Goal: Task Accomplishment & Management: Manage account settings

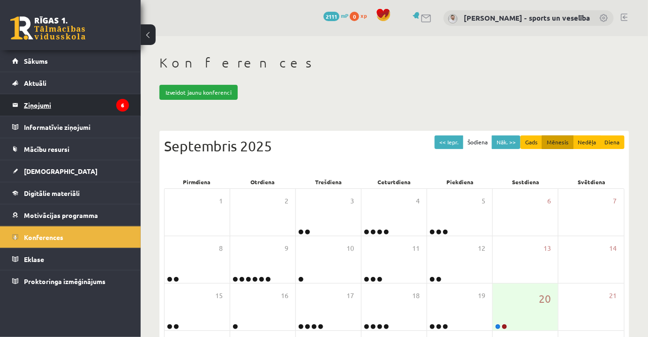
click at [71, 108] on legend "Ziņojumi 6" at bounding box center [76, 105] width 105 height 22
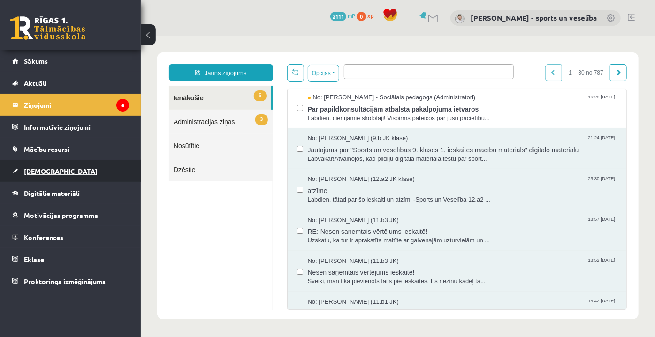
click at [71, 171] on link "[DEMOGRAPHIC_DATA]" at bounding box center [70, 171] width 117 height 22
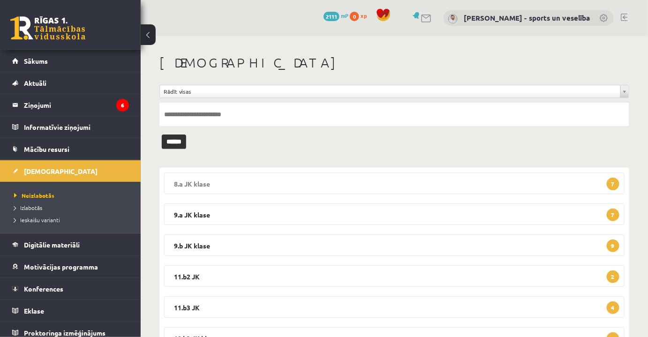
click at [379, 190] on legend "8.a JK klase 7" at bounding box center [394, 184] width 461 height 22
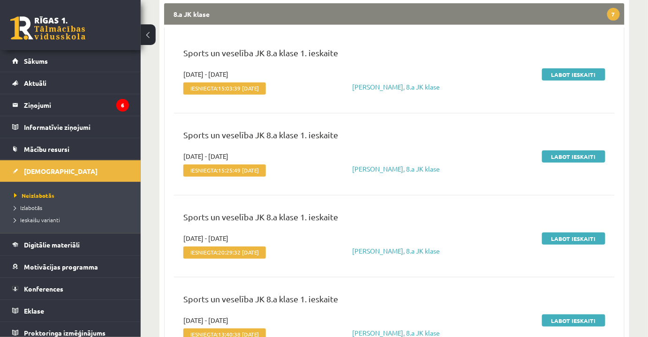
scroll to position [170, 0]
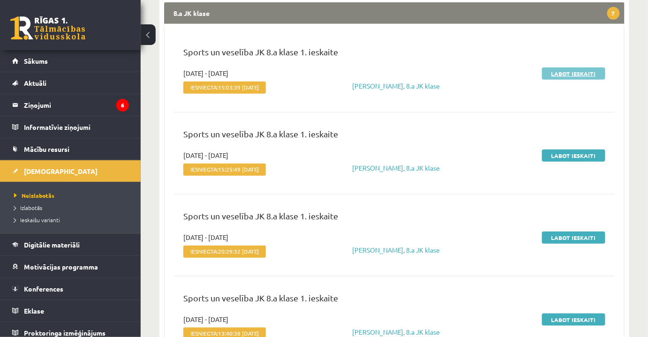
click at [579, 76] on link "Labot ieskaiti" at bounding box center [573, 74] width 63 height 12
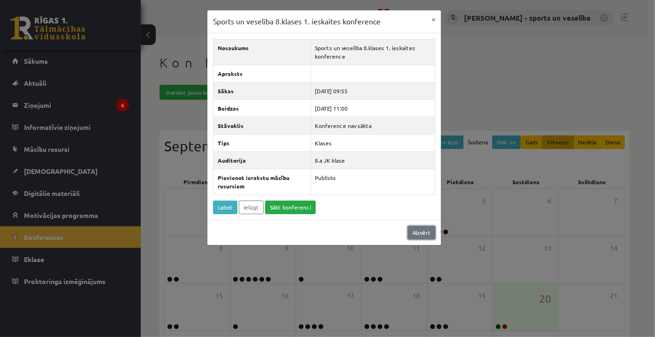
click at [418, 231] on link "Aizvērt" at bounding box center [422, 233] width 28 height 14
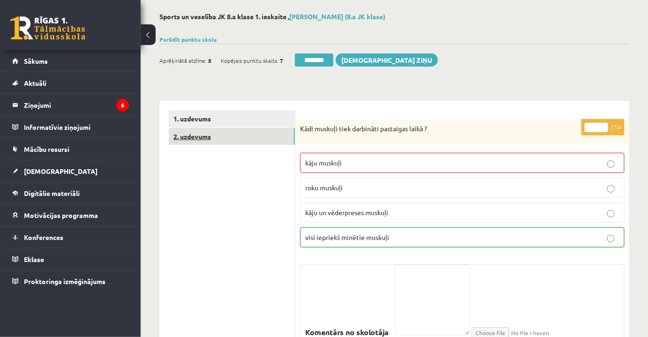
click at [262, 138] on link "2. uzdevums" at bounding box center [232, 136] width 126 height 17
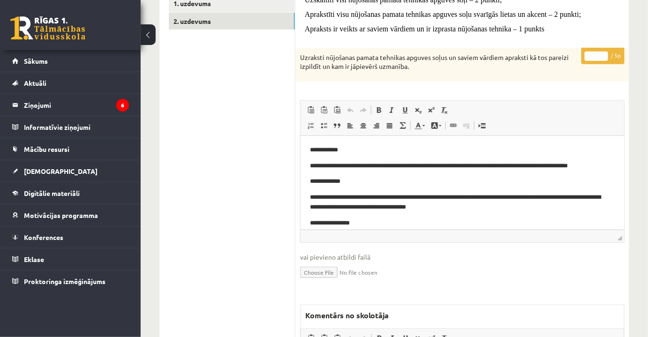
scroll to position [71, 0]
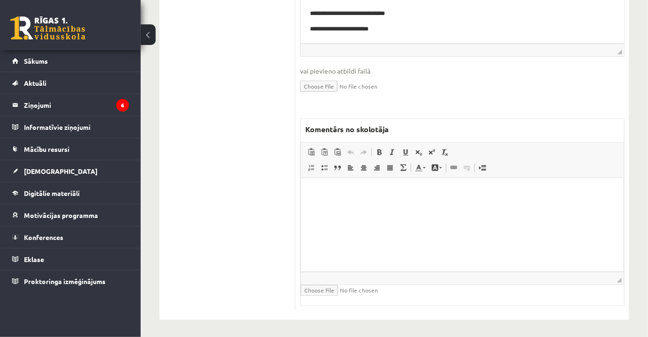
click at [444, 206] on html at bounding box center [462, 192] width 323 height 29
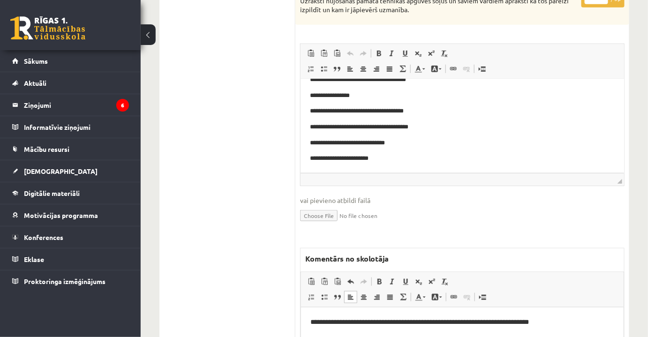
scroll to position [131, 0]
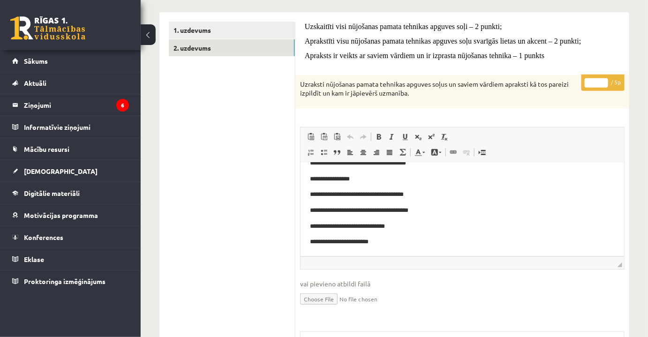
drag, startPoint x: 590, startPoint y: 84, endPoint x: 586, endPoint y: 90, distance: 7.2
click at [603, 86] on input "*" at bounding box center [596, 82] width 23 height 9
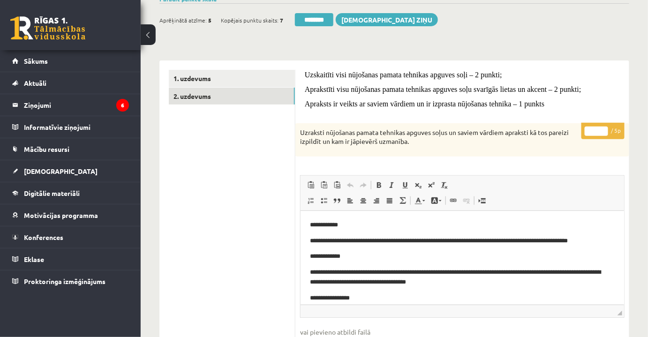
scroll to position [46, 0]
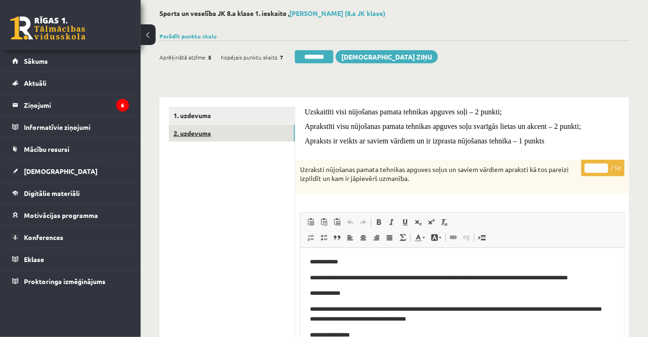
type input "*"
click at [245, 125] on link "2. uzdevums" at bounding box center [232, 133] width 126 height 17
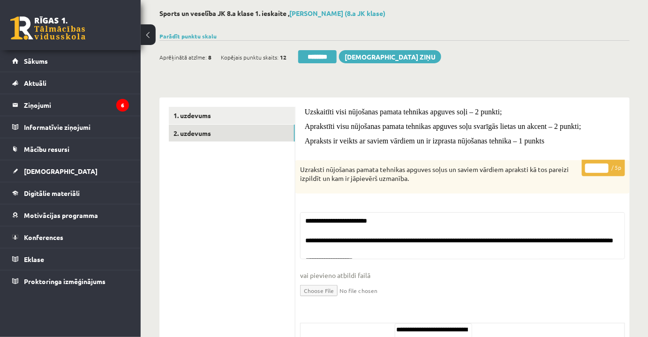
click at [330, 63] on div "Aprēķinātā atzīme: 8 Kopējais punktu skaits: 12 ******** Sūtīt ziņu" at bounding box center [301, 58] width 282 height 16
click at [329, 54] on input "********" at bounding box center [317, 56] width 38 height 13
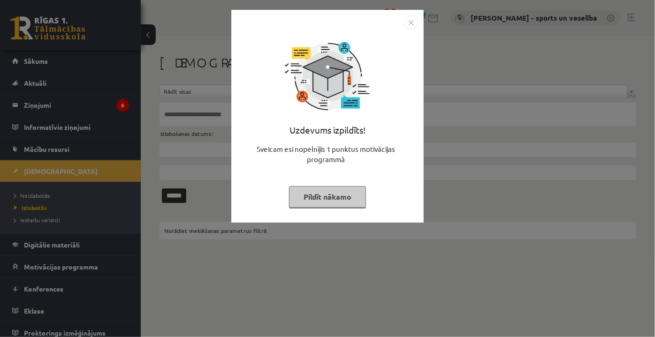
click at [409, 22] on img "Close" at bounding box center [411, 22] width 14 height 14
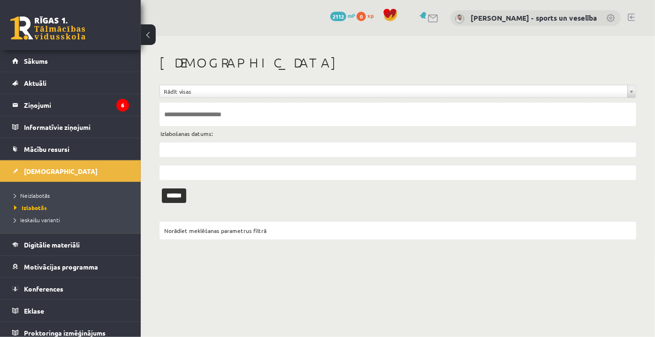
click at [80, 189] on ul "Neizlabotās Izlabotās Ieskaišu varianti" at bounding box center [70, 208] width 141 height 52
click at [76, 195] on link "Neizlabotās" at bounding box center [72, 195] width 117 height 8
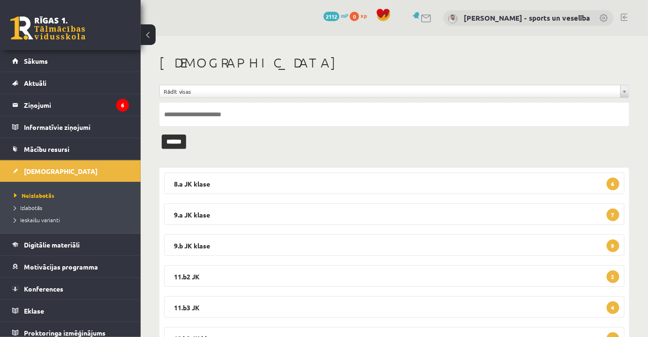
drag, startPoint x: 318, startPoint y: 182, endPoint x: 350, endPoint y: 195, distance: 34.8
click at [318, 182] on legend "8.a JK klase 6" at bounding box center [394, 184] width 461 height 22
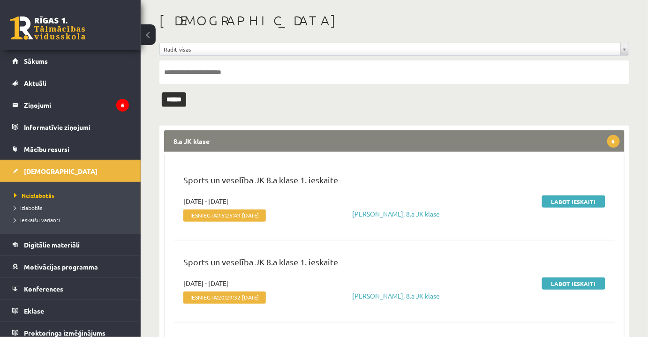
scroll to position [42, 0]
click at [586, 202] on link "Labot ieskaiti" at bounding box center [573, 202] width 63 height 12
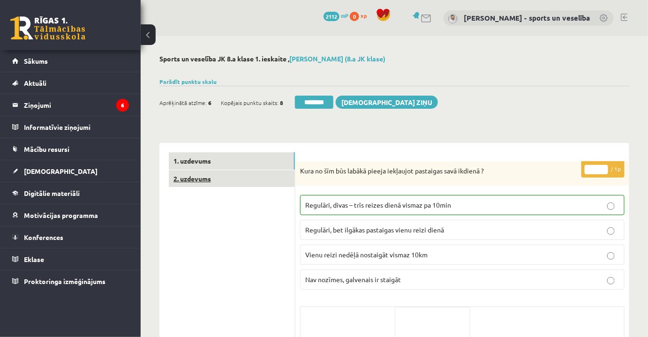
click at [231, 172] on link "2. uzdevums" at bounding box center [232, 178] width 126 height 17
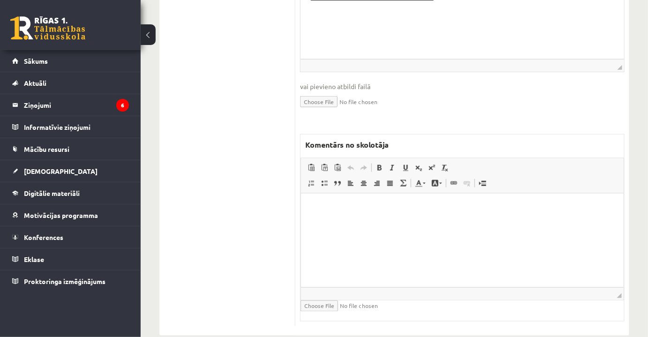
click at [497, 222] on html at bounding box center [462, 207] width 323 height 29
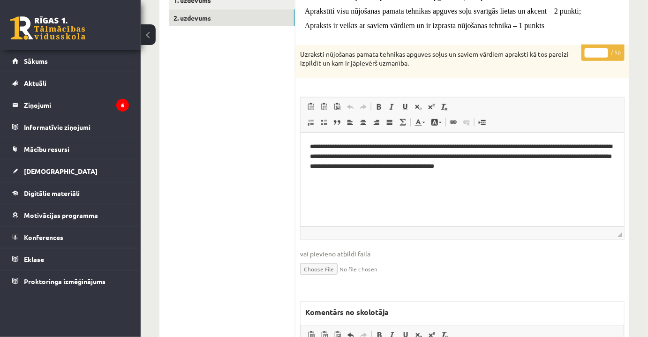
scroll to position [72, 0]
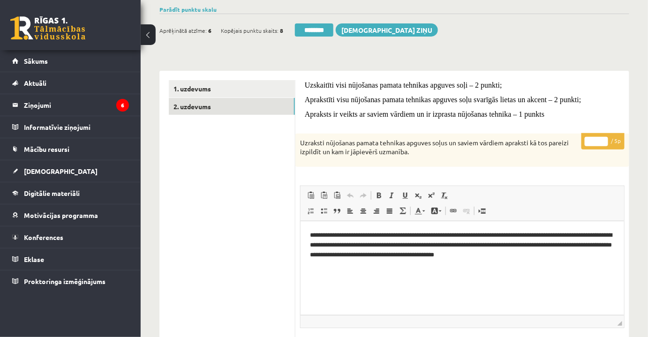
drag, startPoint x: 592, startPoint y: 141, endPoint x: 597, endPoint y: 141, distance: 5.2
click at [597, 141] on input "*" at bounding box center [596, 141] width 23 height 9
type input "*"
click at [258, 90] on link "1. uzdevums" at bounding box center [232, 88] width 126 height 17
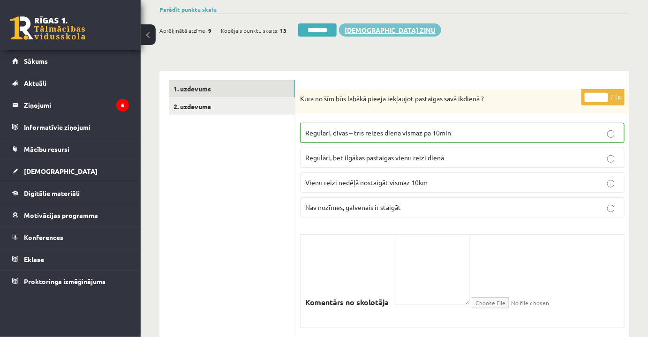
click at [318, 28] on input "********" at bounding box center [317, 29] width 38 height 13
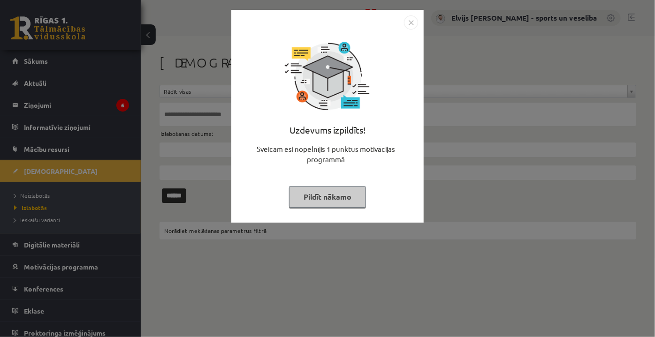
click at [410, 17] on img "Close" at bounding box center [411, 22] width 14 height 14
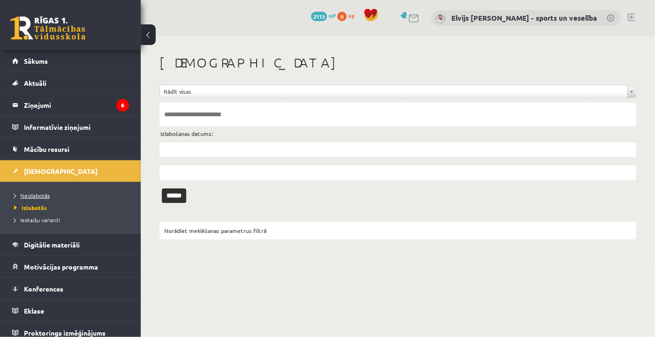
drag, startPoint x: 72, startPoint y: 185, endPoint x: 71, endPoint y: 191, distance: 5.6
click at [72, 186] on ul "Neizlabotās Izlabotās Ieskaišu varianti" at bounding box center [70, 208] width 141 height 52
click at [71, 192] on link "Neizlabotās" at bounding box center [72, 195] width 117 height 8
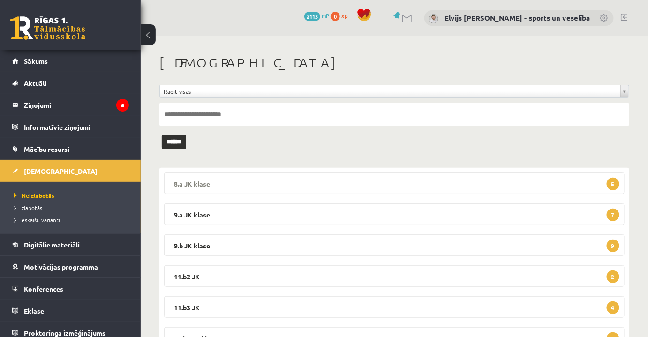
drag, startPoint x: 258, startPoint y: 187, endPoint x: 283, endPoint y: 190, distance: 25.4
click at [266, 185] on legend "8.a JK klase 5" at bounding box center [394, 184] width 461 height 22
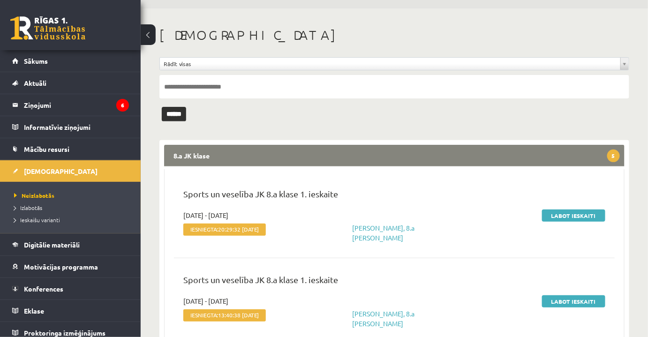
scroll to position [42, 0]
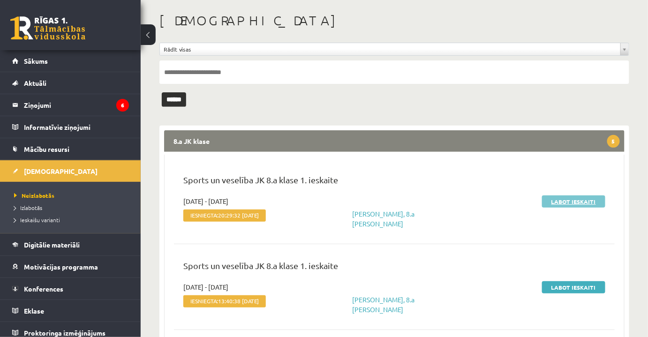
click at [568, 201] on link "Labot ieskaiti" at bounding box center [573, 202] width 63 height 12
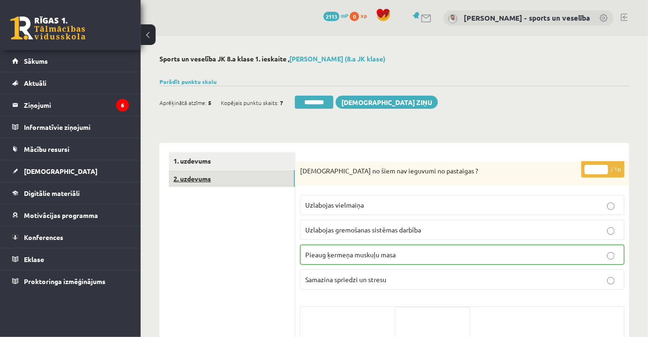
click at [252, 182] on link "2. uzdevums" at bounding box center [232, 178] width 126 height 17
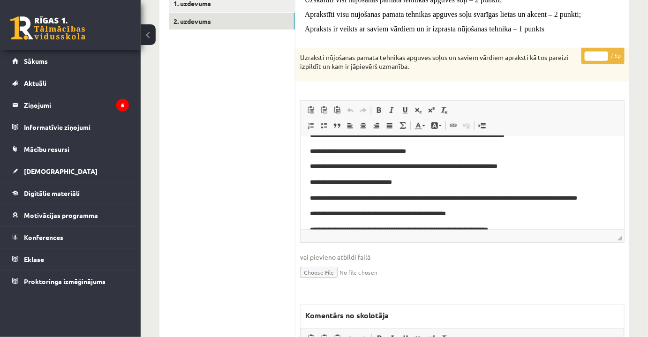
scroll to position [608, 0]
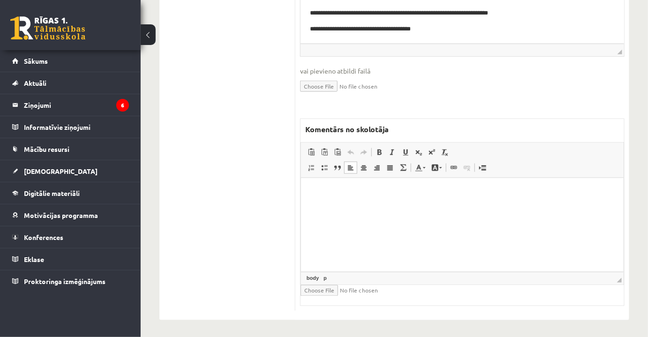
click at [442, 206] on html at bounding box center [462, 192] width 323 height 29
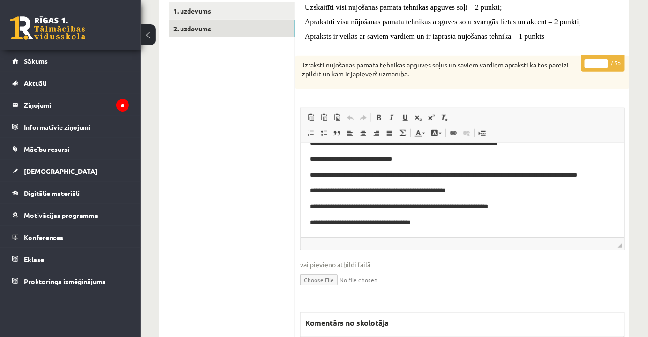
scroll to position [88, 0]
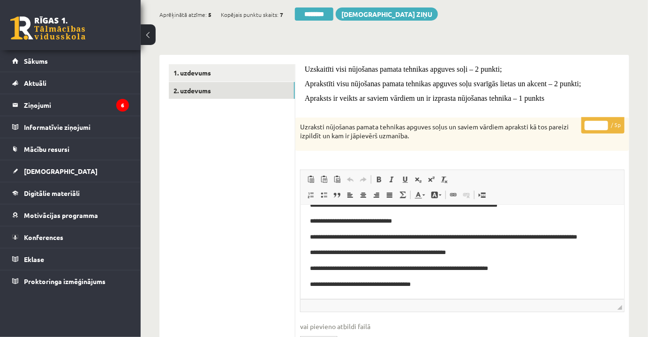
drag, startPoint x: 593, startPoint y: 127, endPoint x: 598, endPoint y: 127, distance: 5.2
click at [598, 127] on input "*" at bounding box center [596, 125] width 23 height 9
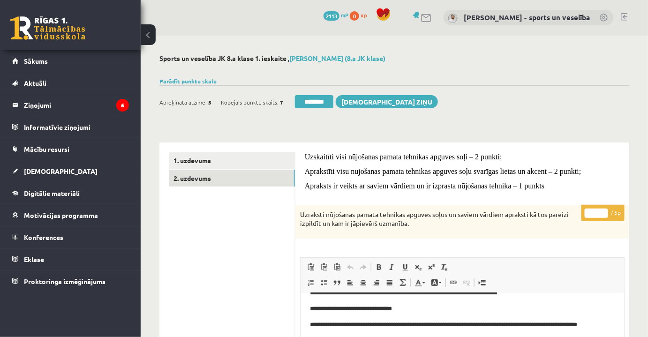
scroll to position [0, 0]
type input "*"
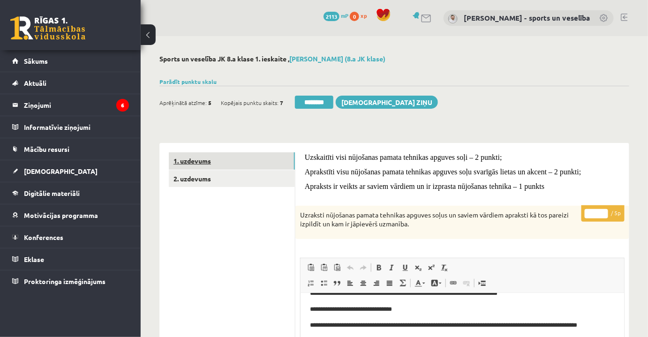
click at [231, 153] on link "1. uzdevums" at bounding box center [232, 160] width 126 height 17
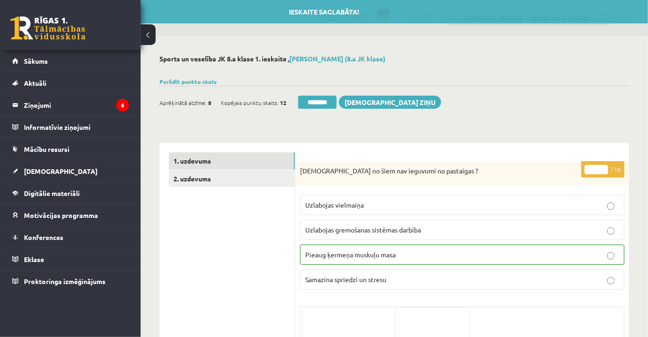
drag, startPoint x: 315, startPoint y: 99, endPoint x: 366, endPoint y: 27, distance: 88.4
click at [315, 99] on input "********" at bounding box center [317, 102] width 38 height 13
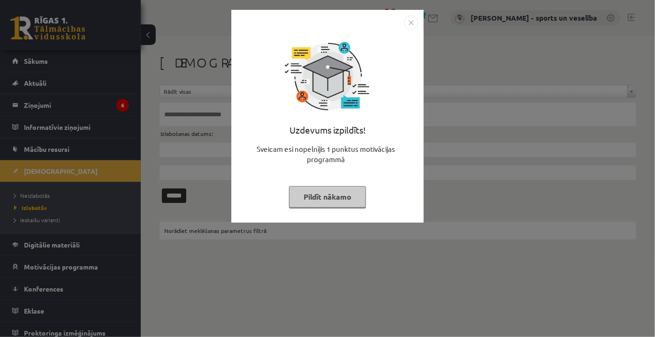
click at [405, 21] on img "Close" at bounding box center [411, 22] width 14 height 14
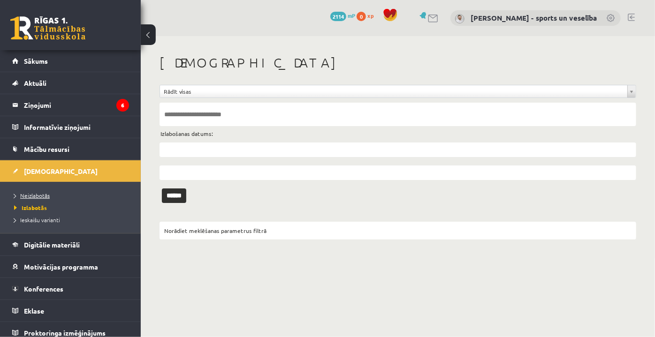
click at [76, 196] on link "Neizlabotās" at bounding box center [72, 195] width 117 height 8
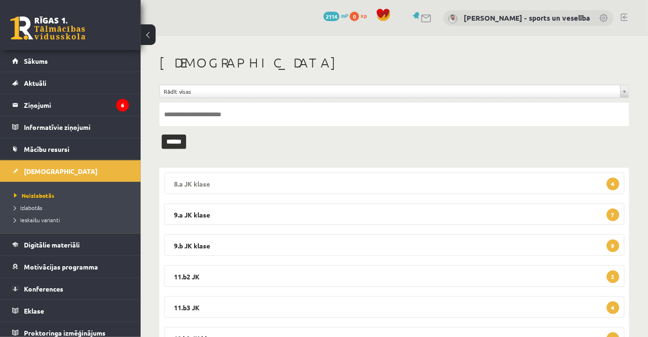
click at [250, 184] on legend "8.a JK klase 4" at bounding box center [394, 184] width 461 height 22
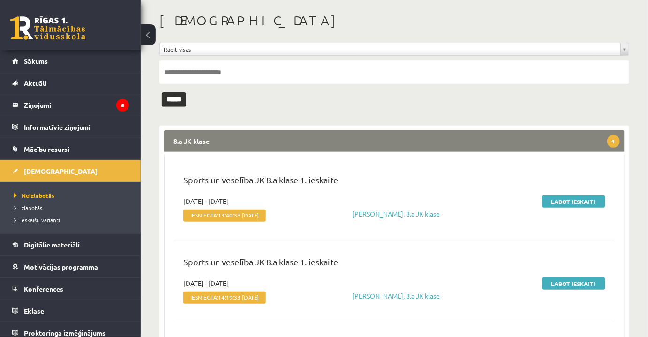
scroll to position [85, 0]
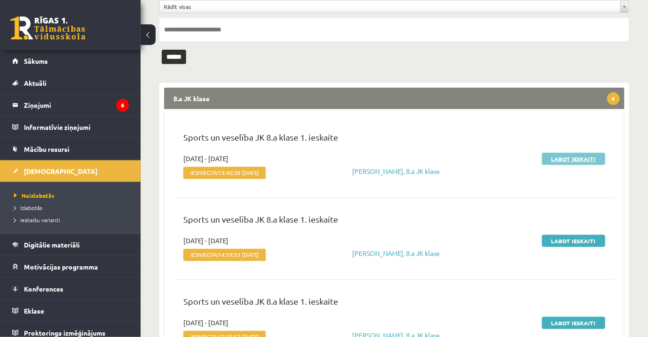
click at [572, 159] on link "Labot ieskaiti" at bounding box center [573, 159] width 63 height 12
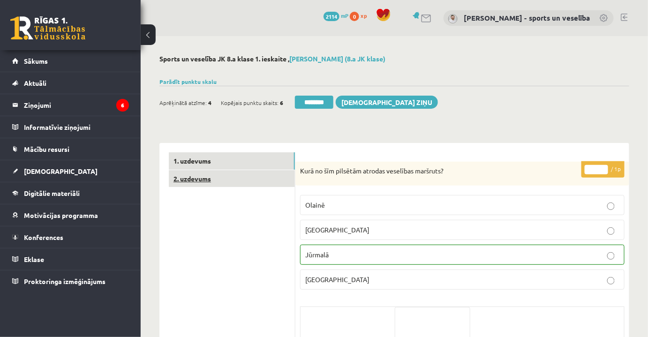
click at [249, 178] on link "2. uzdevums" at bounding box center [232, 178] width 126 height 17
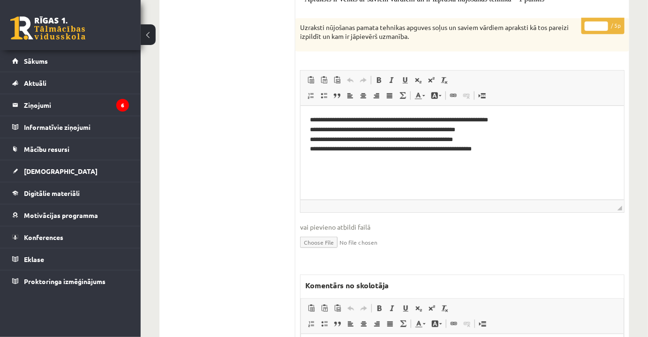
scroll to position [243, 0]
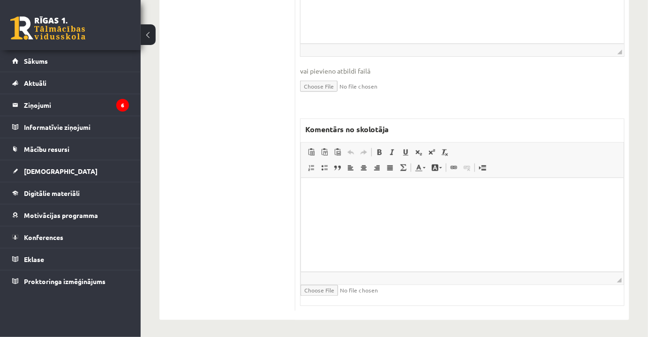
drag, startPoint x: 465, startPoint y: 241, endPoint x: 489, endPoint y: 221, distance: 31.0
click at [465, 206] on html at bounding box center [462, 192] width 323 height 29
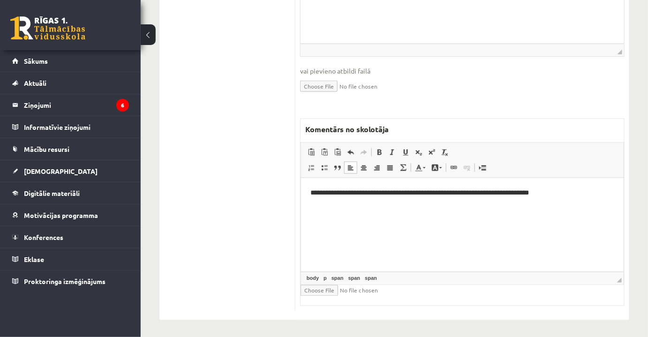
scroll to position [88, 0]
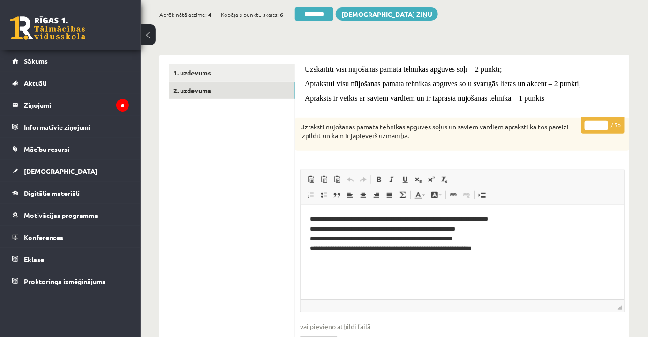
drag, startPoint x: 588, startPoint y: 127, endPoint x: 601, endPoint y: 128, distance: 13.6
click at [601, 128] on input "*" at bounding box center [596, 125] width 23 height 9
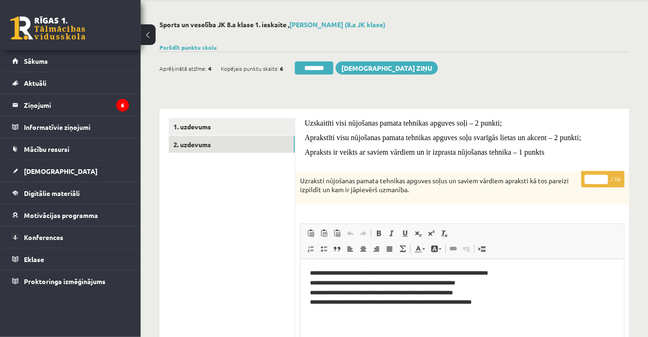
scroll to position [0, 0]
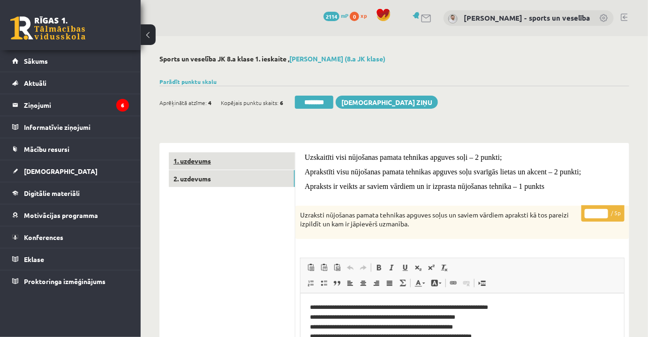
type input "*"
click at [244, 166] on link "1. uzdevums" at bounding box center [232, 160] width 126 height 17
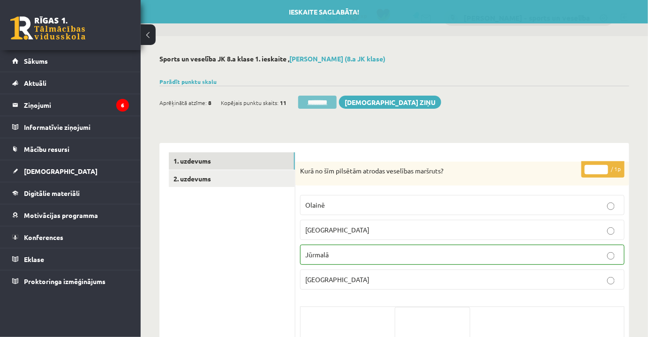
click at [305, 106] on input "********" at bounding box center [317, 102] width 38 height 13
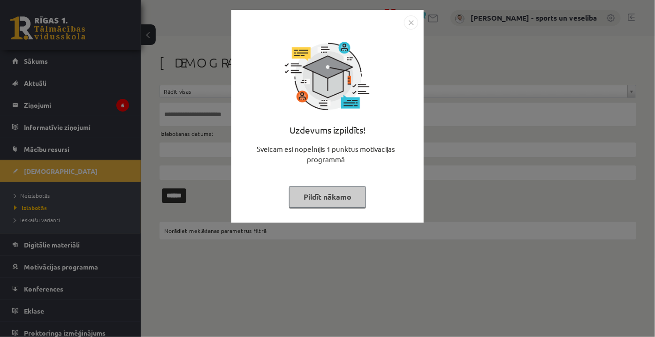
click at [411, 23] on img "Close" at bounding box center [411, 22] width 14 height 14
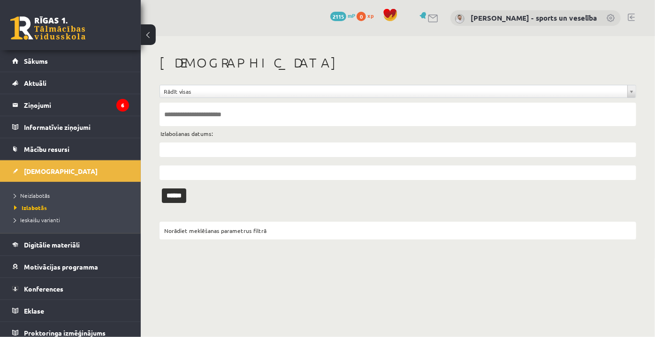
click at [71, 190] on li "Neizlabotās" at bounding box center [72, 196] width 117 height 12
click at [86, 193] on link "Neizlabotās" at bounding box center [72, 195] width 117 height 8
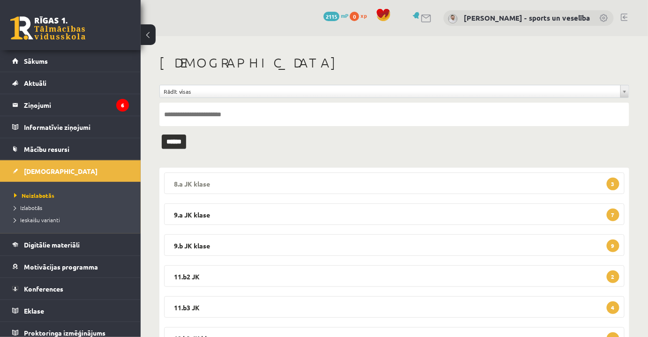
click at [257, 181] on legend "8.a JK klase 3" at bounding box center [394, 184] width 461 height 22
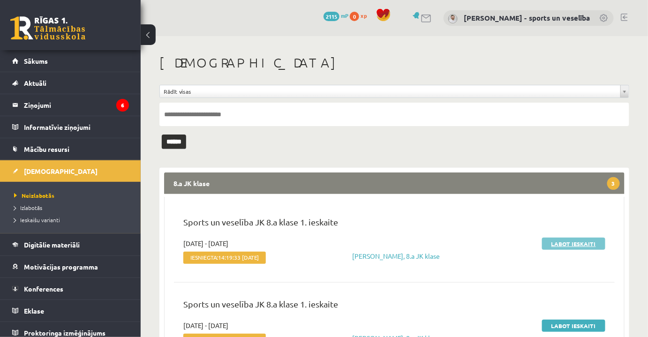
click at [570, 241] on link "Labot ieskaiti" at bounding box center [573, 244] width 63 height 12
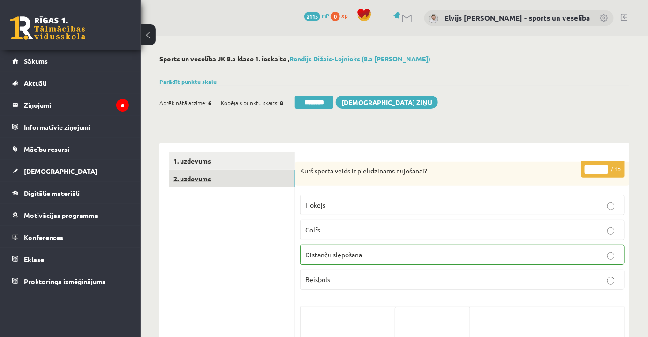
click at [261, 177] on link "2. uzdevums" at bounding box center [232, 178] width 126 height 17
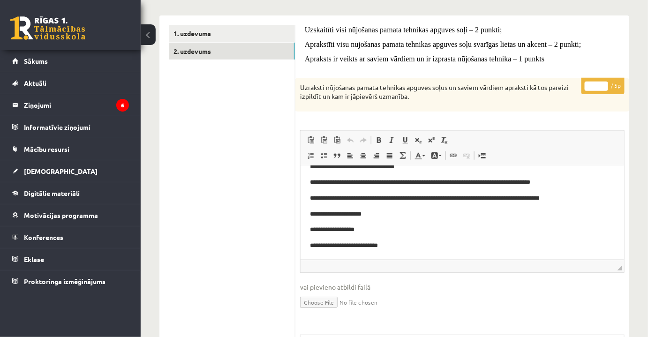
scroll to position [30, 0]
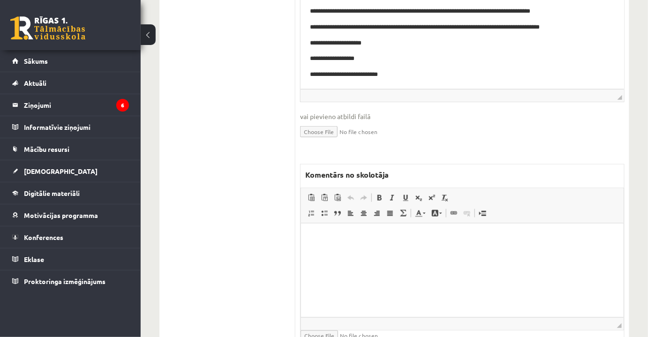
click at [426, 252] on html at bounding box center [462, 237] width 323 height 29
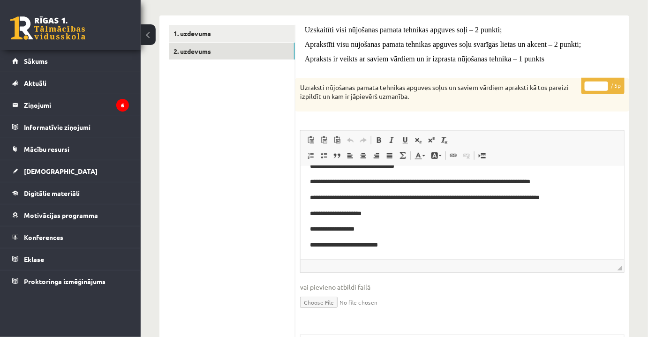
drag, startPoint x: 593, startPoint y: 85, endPoint x: 610, endPoint y: 89, distance: 17.7
click at [610, 89] on p "* / 5p" at bounding box center [603, 86] width 43 height 16
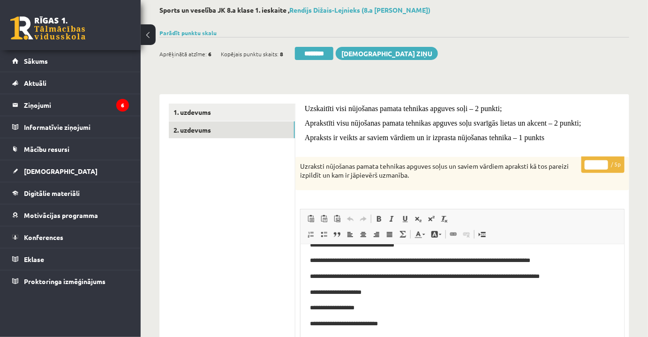
scroll to position [0, 0]
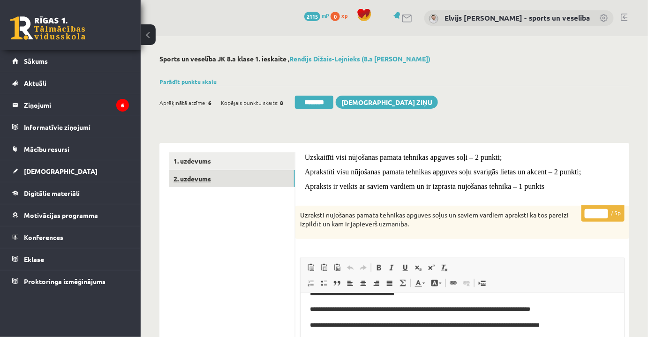
type input "*"
click at [250, 170] on link "2. uzdevums" at bounding box center [232, 178] width 126 height 17
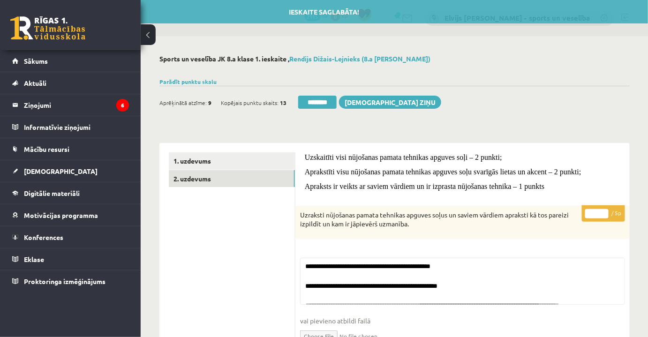
drag, startPoint x: 315, startPoint y: 97, endPoint x: 366, endPoint y: 34, distance: 80.7
click at [316, 96] on input "********" at bounding box center [317, 102] width 38 height 13
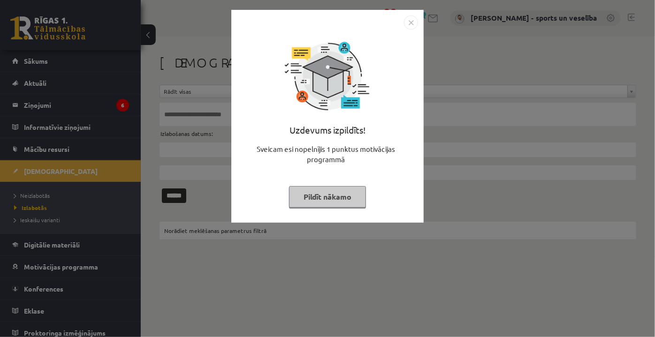
click at [404, 23] on img "Close" at bounding box center [411, 22] width 14 height 14
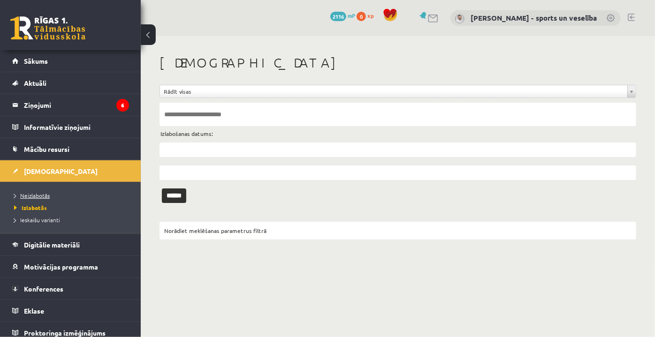
click at [45, 192] on span "Neizlabotās" at bounding box center [32, 196] width 36 height 8
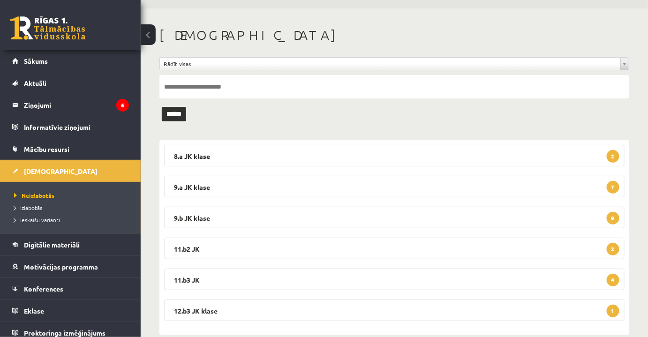
scroll to position [42, 0]
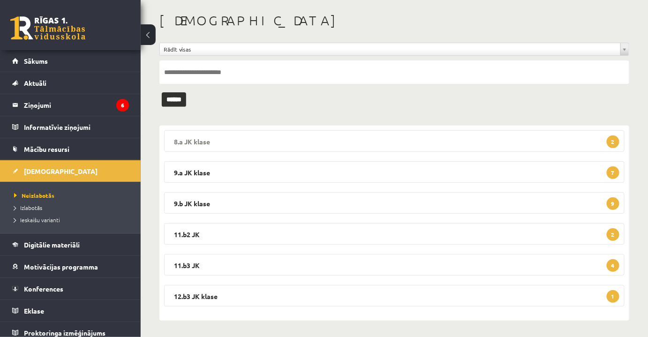
click at [542, 140] on legend "8.a JK klase 2" at bounding box center [394, 141] width 461 height 22
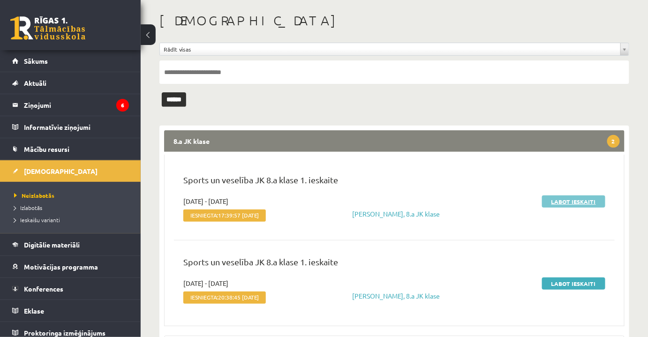
click at [592, 198] on link "Labot ieskaiti" at bounding box center [573, 202] width 63 height 12
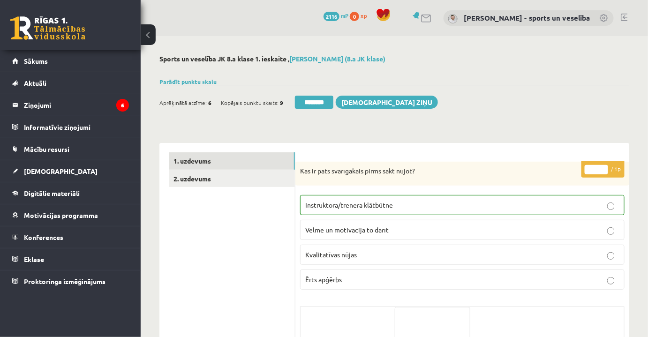
click at [241, 180] on link "2. uzdevums" at bounding box center [232, 178] width 126 height 17
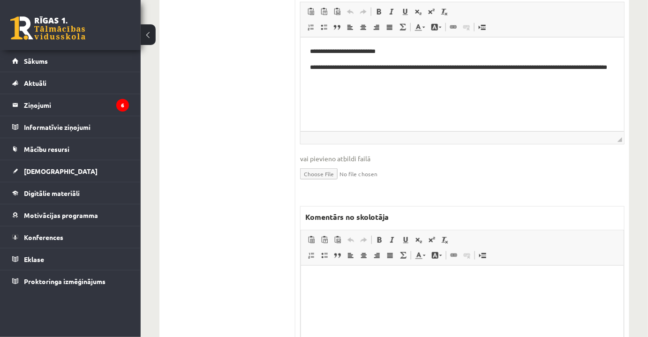
scroll to position [344, 0]
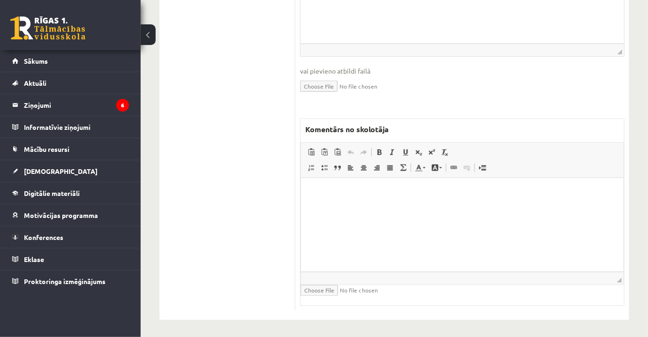
click at [402, 206] on html at bounding box center [462, 192] width 323 height 29
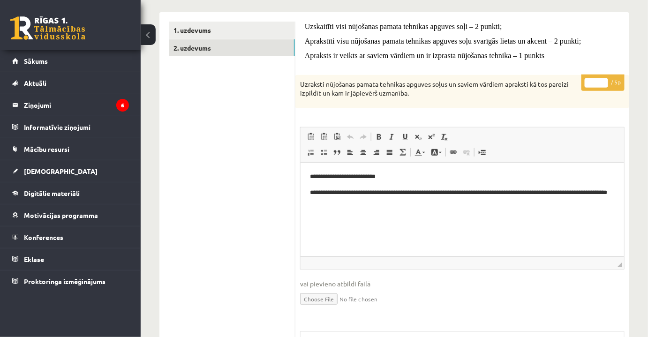
drag, startPoint x: 591, startPoint y: 81, endPoint x: 604, endPoint y: 84, distance: 13.4
click at [604, 84] on input "*" at bounding box center [596, 82] width 23 height 9
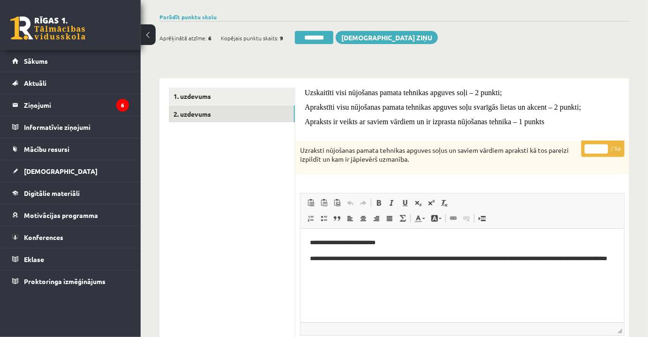
scroll to position [3, 0]
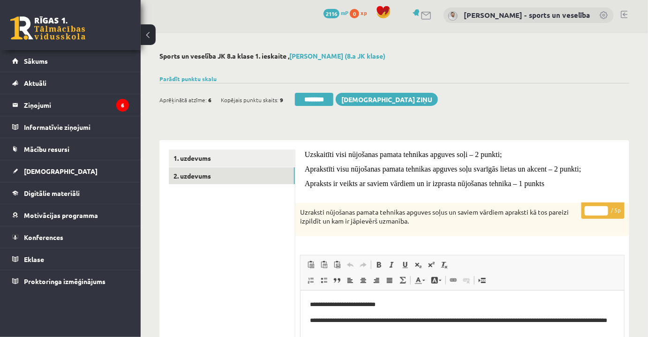
type input "*"
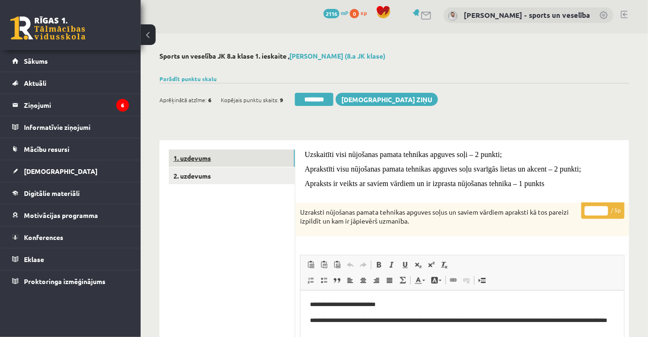
click at [256, 152] on link "1. uzdevums" at bounding box center [232, 158] width 126 height 17
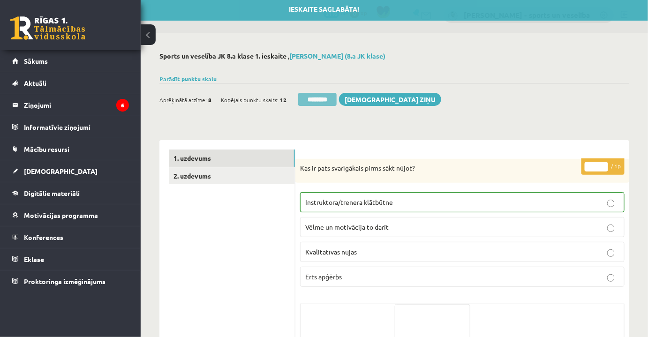
click at [321, 101] on input "********" at bounding box center [317, 99] width 38 height 13
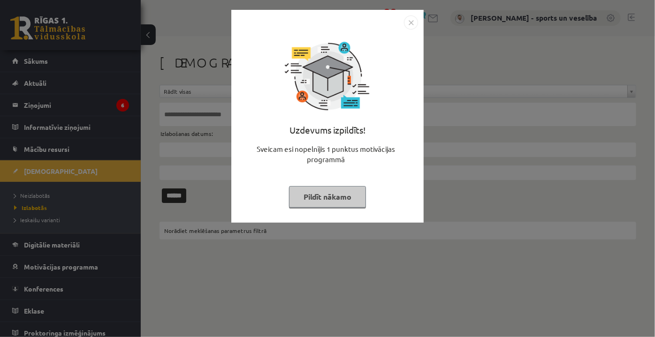
click at [406, 23] on img "Close" at bounding box center [411, 22] width 14 height 14
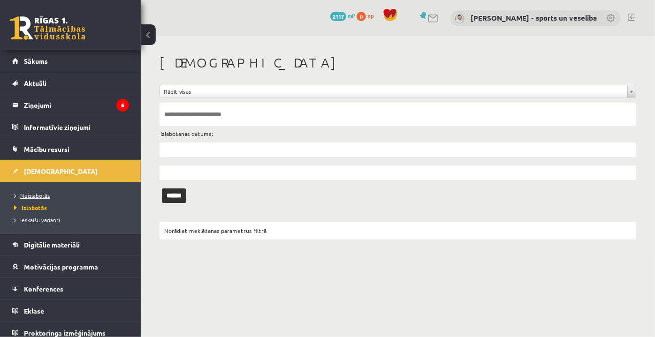
click at [31, 195] on span "Neizlabotās" at bounding box center [32, 196] width 36 height 8
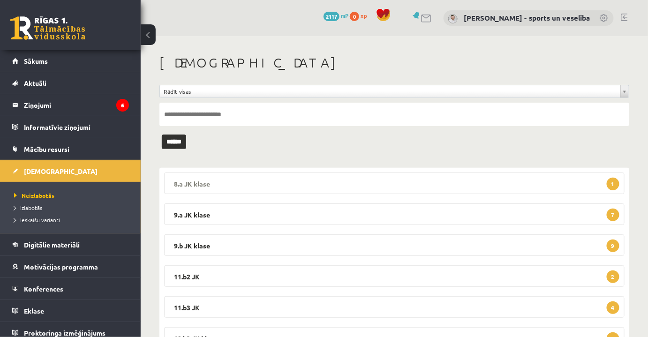
click at [355, 180] on legend "8.a JK klase 1" at bounding box center [394, 184] width 461 height 22
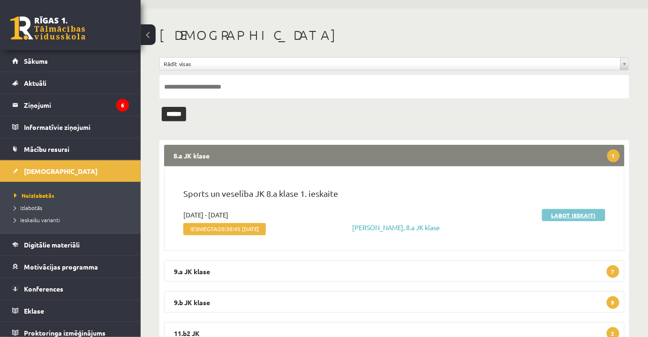
scroll to position [42, 0]
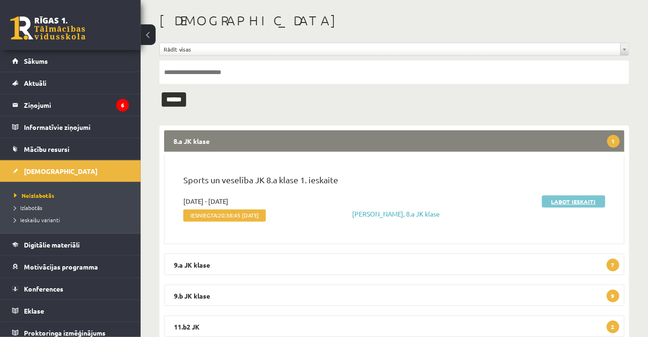
click at [599, 200] on link "Labot ieskaiti" at bounding box center [573, 202] width 63 height 12
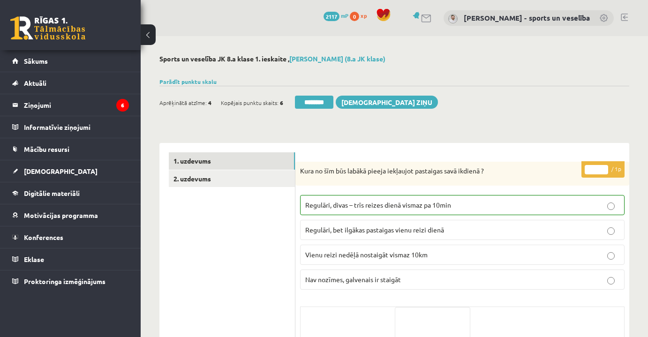
scroll to position [128, 0]
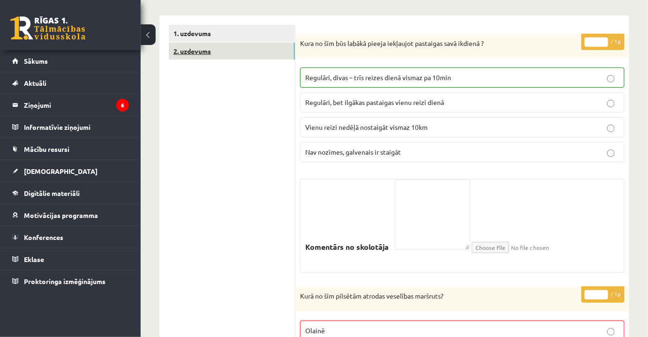
click at [225, 58] on link "2. uzdevums" at bounding box center [232, 51] width 126 height 17
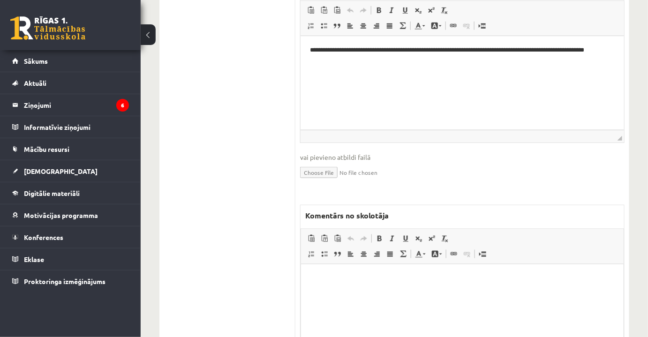
scroll to position [328, 0]
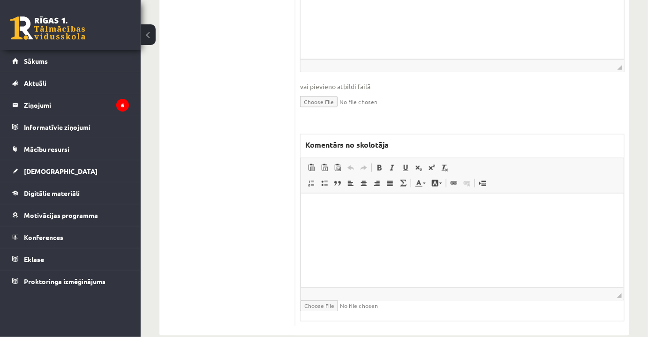
click at [496, 222] on html at bounding box center [462, 207] width 323 height 29
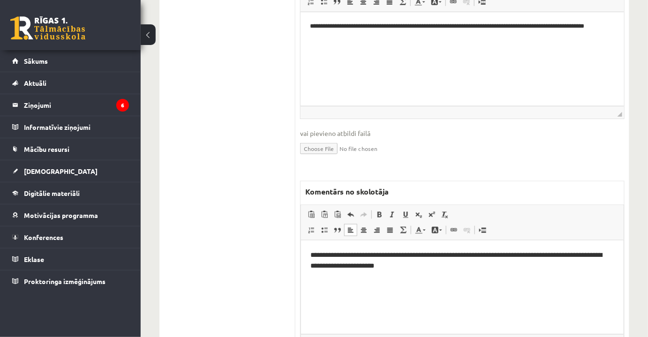
scroll to position [158, 0]
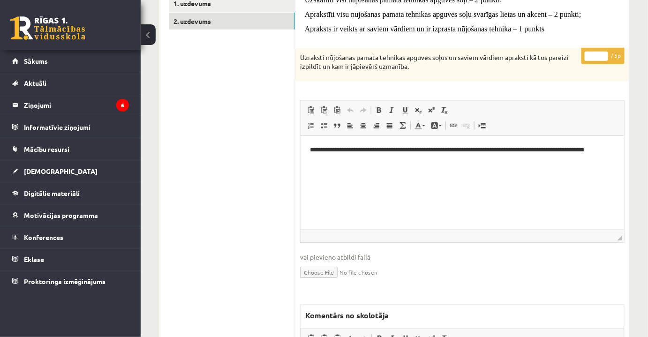
drag, startPoint x: 590, startPoint y: 57, endPoint x: 603, endPoint y: 57, distance: 13.1
click at [603, 57] on input "*" at bounding box center [596, 56] width 23 height 9
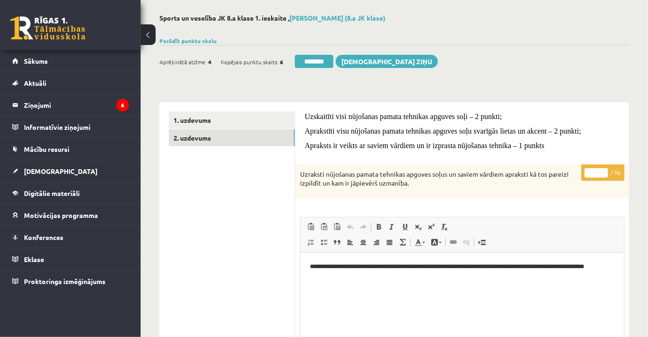
scroll to position [0, 0]
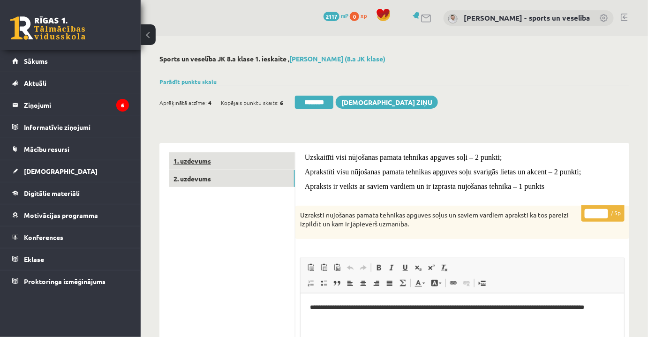
type input "*"
click at [263, 161] on link "1. uzdevums" at bounding box center [232, 160] width 126 height 17
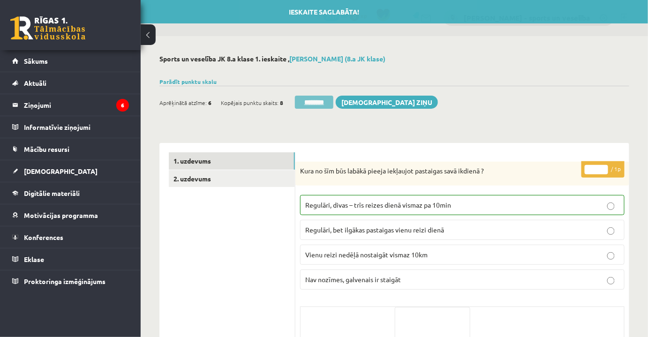
click at [324, 99] on input "********" at bounding box center [314, 102] width 38 height 13
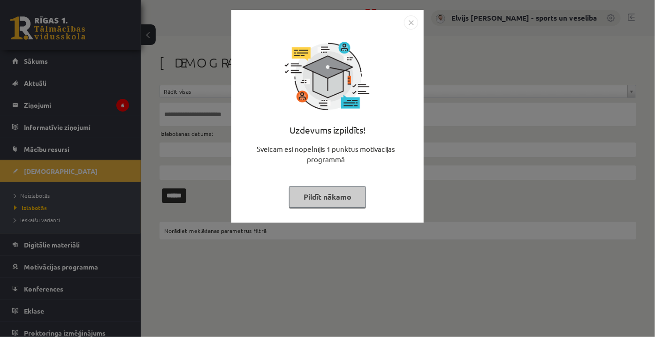
click at [411, 21] on img "Close" at bounding box center [411, 22] width 14 height 14
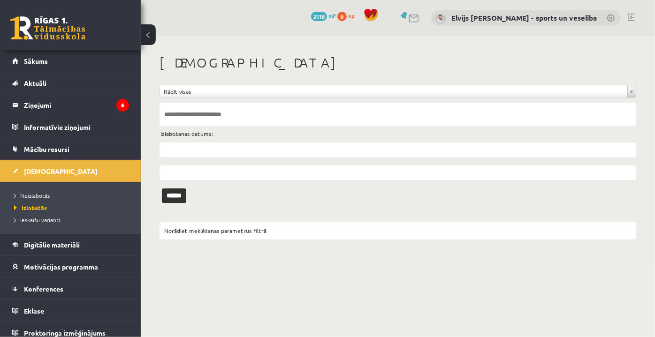
click at [63, 199] on li "Neizlabotās" at bounding box center [72, 196] width 117 height 12
click at [56, 196] on link "Neizlabotās" at bounding box center [72, 195] width 117 height 8
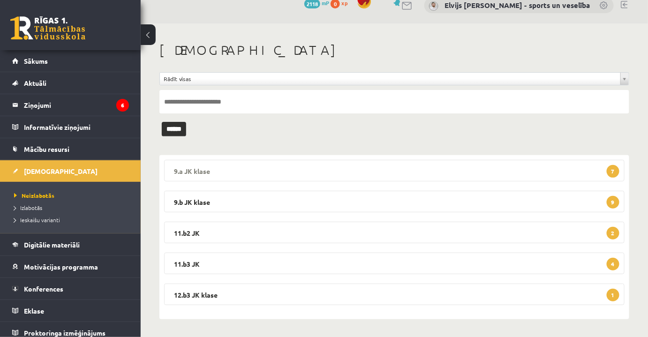
click at [327, 168] on legend "9.a JK klase 7" at bounding box center [394, 171] width 461 height 22
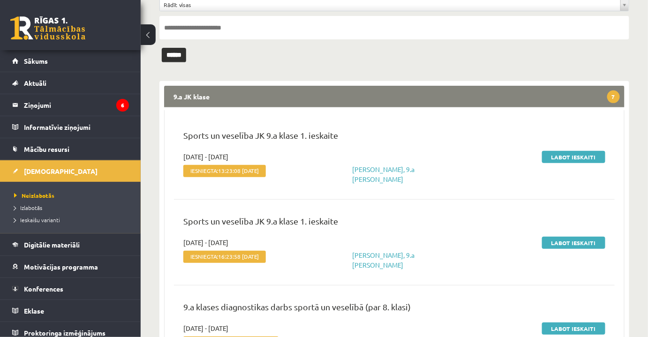
scroll to position [141, 0]
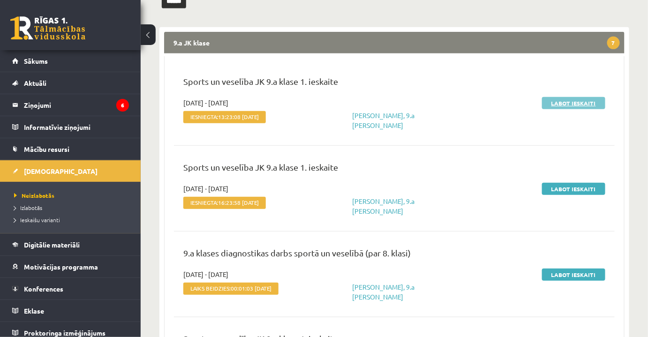
click at [579, 102] on link "Labot ieskaiti" at bounding box center [573, 103] width 63 height 12
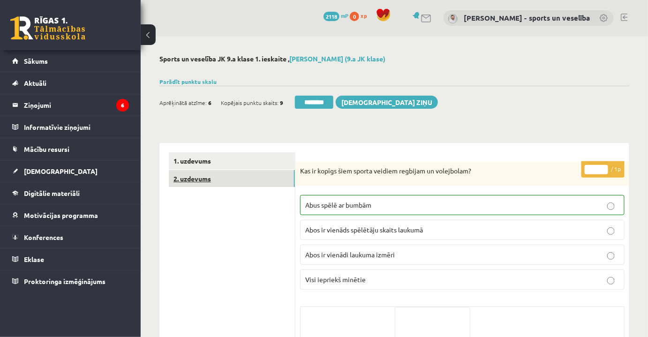
click at [238, 178] on link "2. uzdevums" at bounding box center [232, 178] width 126 height 17
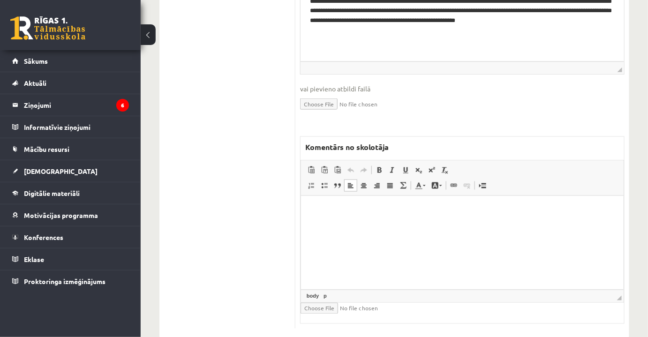
click at [417, 225] on html at bounding box center [462, 210] width 323 height 29
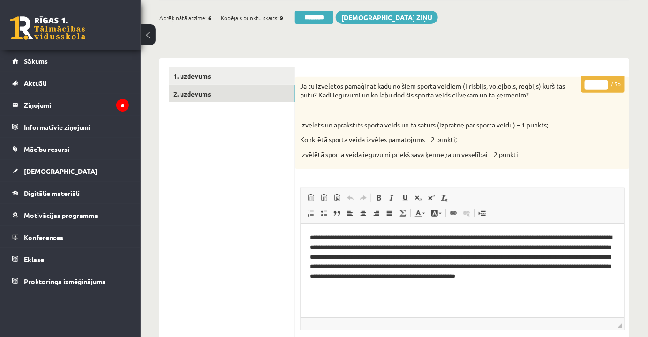
drag, startPoint x: 593, startPoint y: 84, endPoint x: 604, endPoint y: 85, distance: 11.3
click at [604, 85] on input "*" at bounding box center [596, 84] width 23 height 9
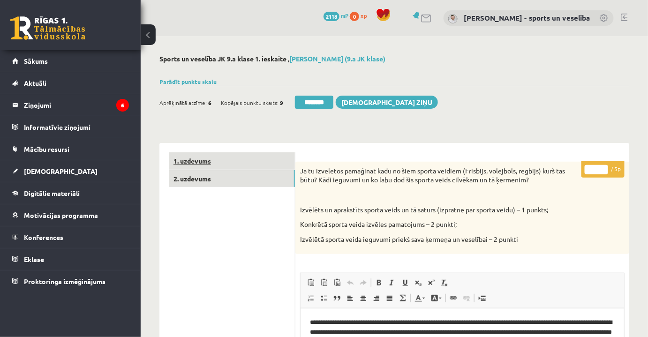
type input "*"
click at [215, 159] on link "1. uzdevums" at bounding box center [232, 160] width 126 height 17
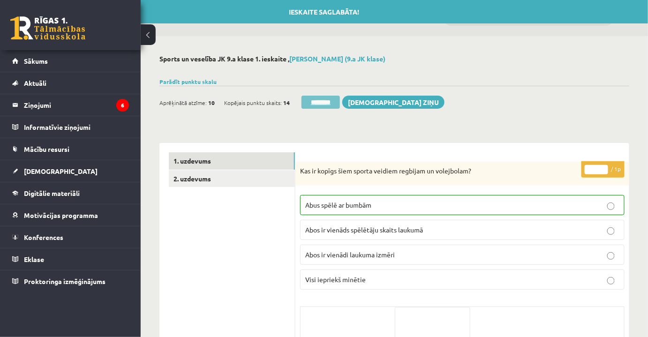
click at [335, 105] on input "********" at bounding box center [321, 102] width 38 height 13
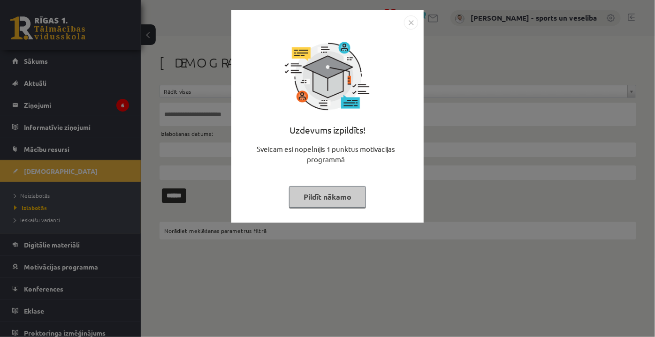
click at [415, 20] on img "Close" at bounding box center [411, 22] width 14 height 14
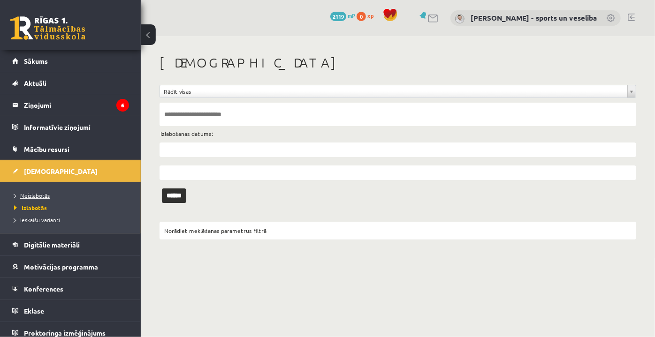
click at [31, 198] on link "Neizlabotās" at bounding box center [72, 195] width 117 height 8
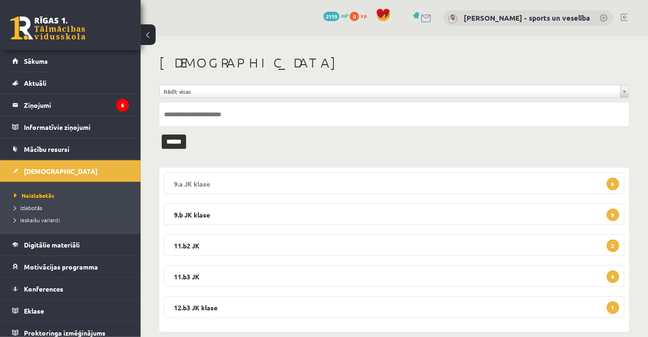
click at [350, 180] on legend "9.a JK klase 6" at bounding box center [394, 184] width 461 height 22
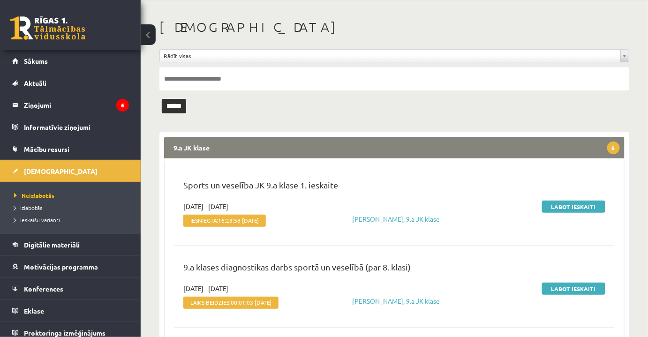
scroll to position [85, 0]
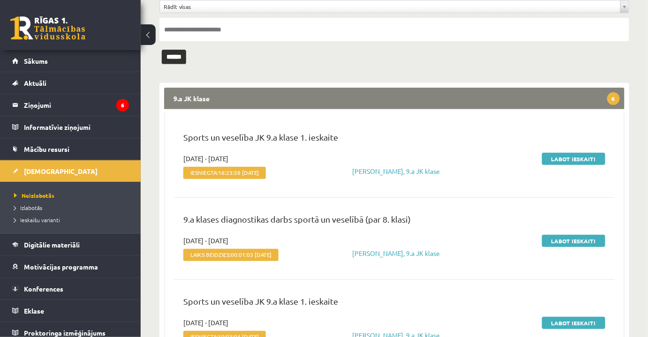
click at [587, 152] on div "Sports un veselība JK 9.a klase 1. ieskaite" at bounding box center [394, 142] width 436 height 23
click at [588, 158] on link "Labot ieskaiti" at bounding box center [573, 159] width 63 height 12
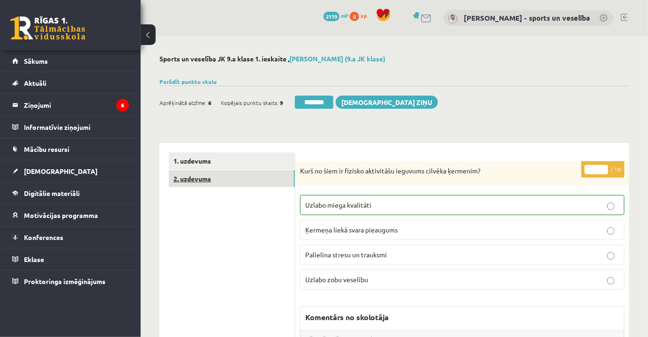
click at [252, 178] on link "2. uzdevums" at bounding box center [232, 178] width 126 height 17
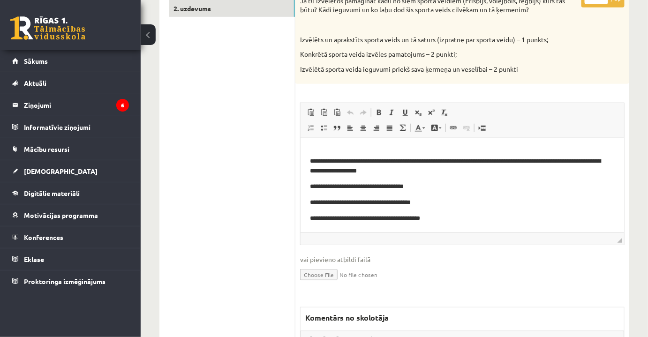
scroll to position [46, 0]
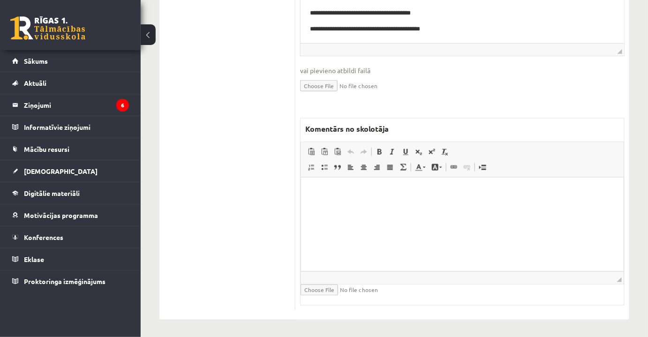
click at [457, 206] on html at bounding box center [462, 192] width 323 height 29
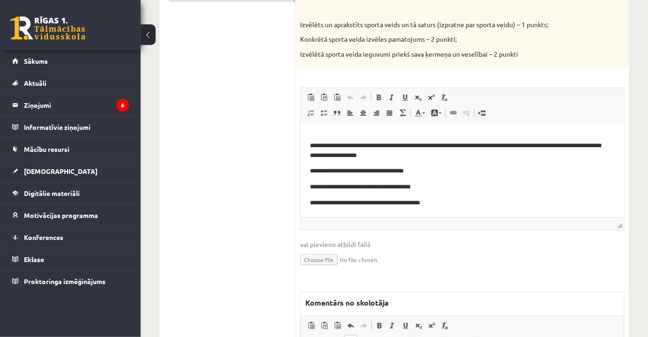
scroll to position [104, 0]
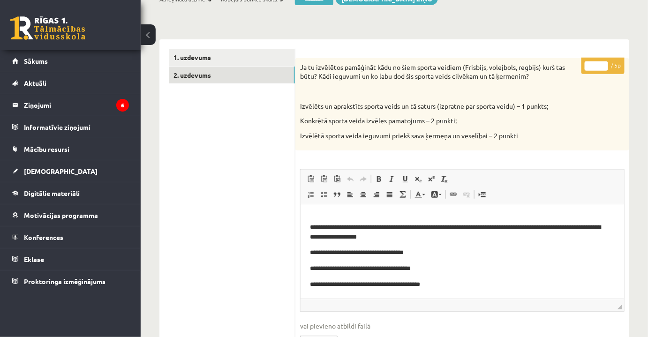
click at [602, 68] on input "*" at bounding box center [596, 65] width 23 height 9
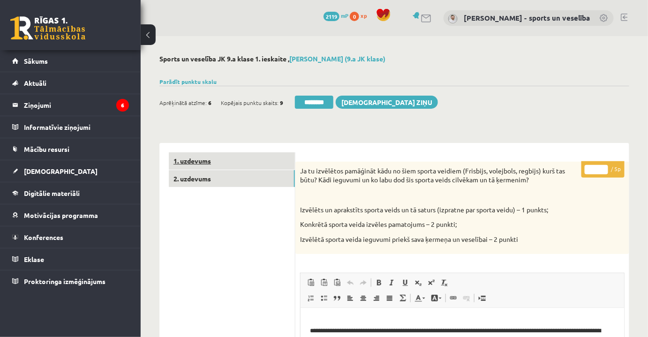
type input "*"
click at [201, 162] on link "1. uzdevums" at bounding box center [232, 160] width 126 height 17
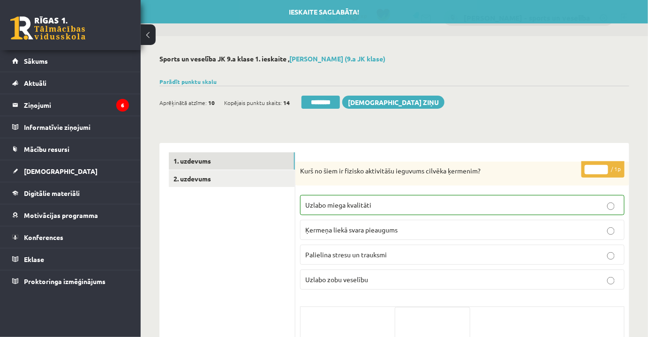
click at [312, 93] on div "Ieskaite saglabāta! Aprēķinātā atzīme: 10 Kopējais punktu skaits: 14 ******** S…" at bounding box center [395, 99] width 470 height 26
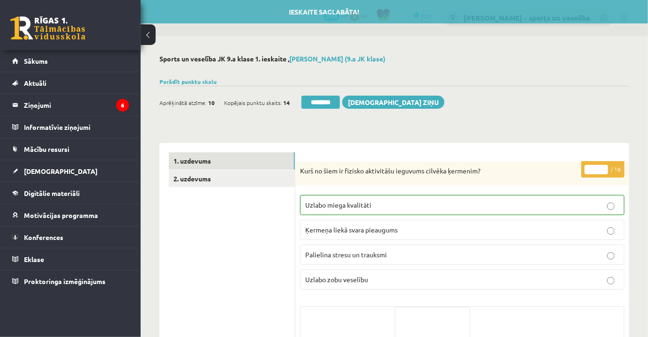
click at [319, 99] on input "********" at bounding box center [321, 102] width 38 height 13
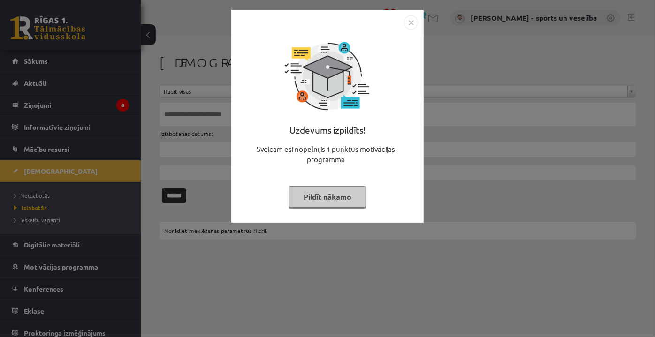
click at [413, 22] on img "Close" at bounding box center [411, 22] width 14 height 14
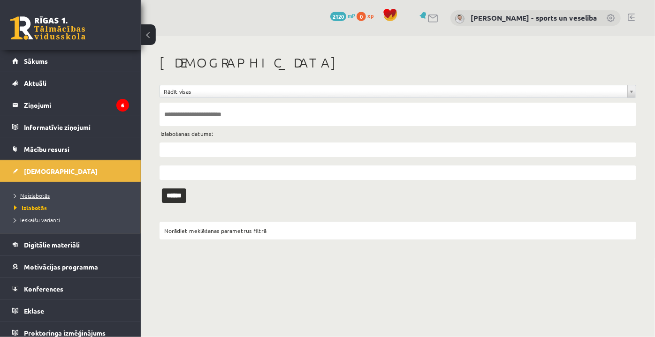
click at [26, 192] on span "Neizlabotās" at bounding box center [32, 196] width 36 height 8
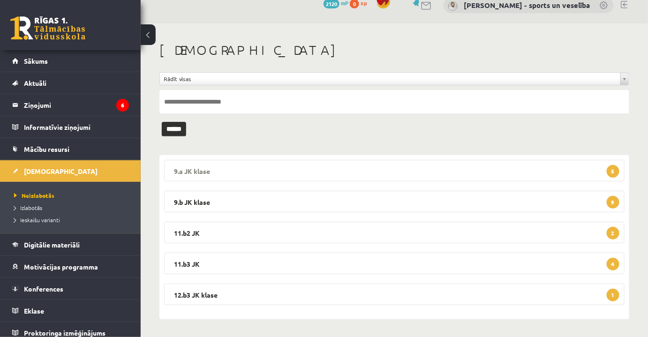
click at [401, 167] on legend "9.a JK klase 5" at bounding box center [394, 171] width 461 height 22
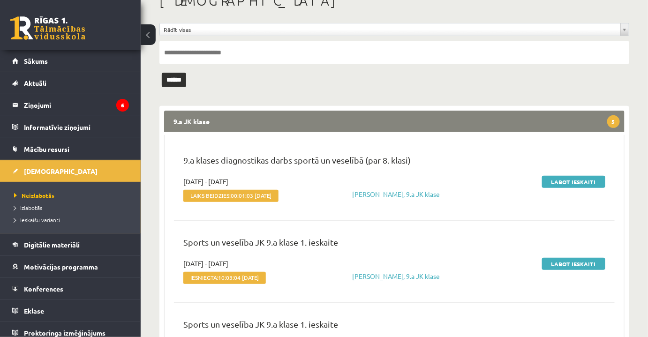
scroll to position [98, 0]
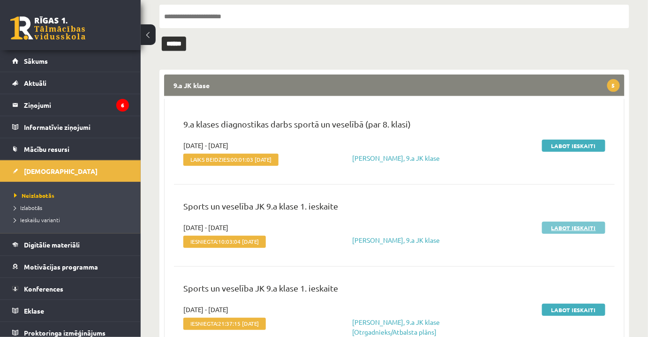
click at [593, 224] on link "Labot ieskaiti" at bounding box center [573, 228] width 63 height 12
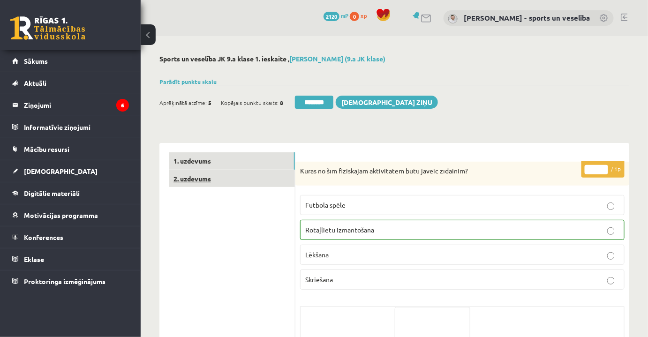
click at [214, 177] on link "2. uzdevums" at bounding box center [232, 178] width 126 height 17
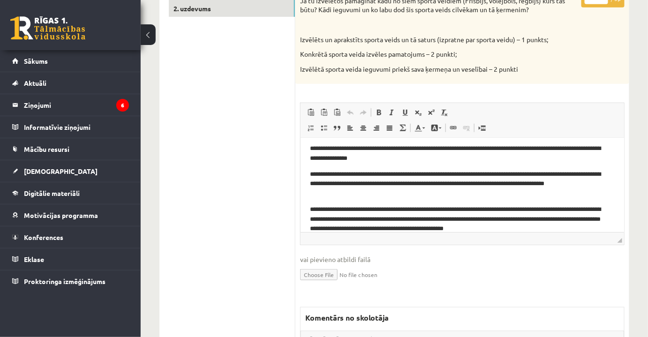
scroll to position [15, 0]
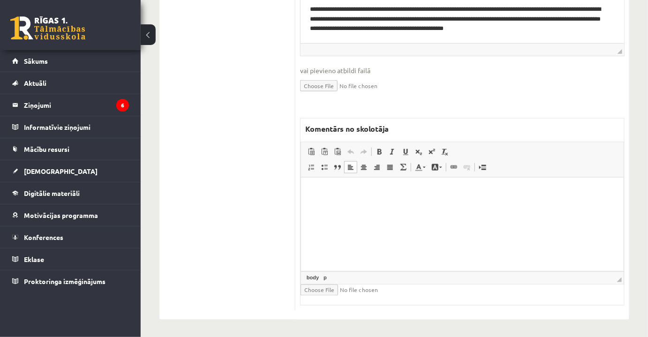
click at [444, 206] on html at bounding box center [462, 192] width 323 height 29
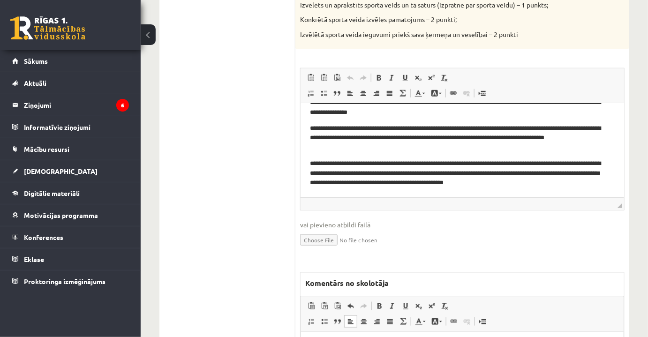
scroll to position [61, 0]
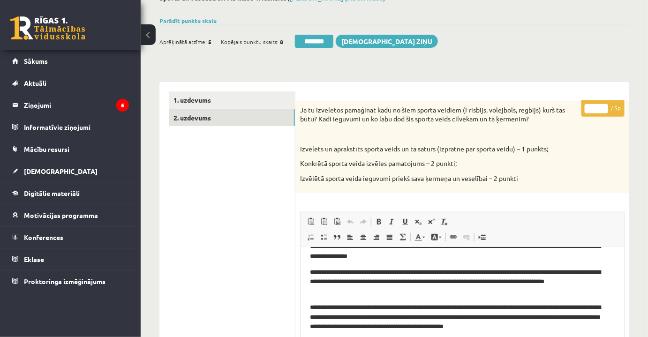
drag, startPoint x: 596, startPoint y: 111, endPoint x: 601, endPoint y: 114, distance: 6.3
click at [601, 114] on p "* / 5p" at bounding box center [603, 108] width 43 height 16
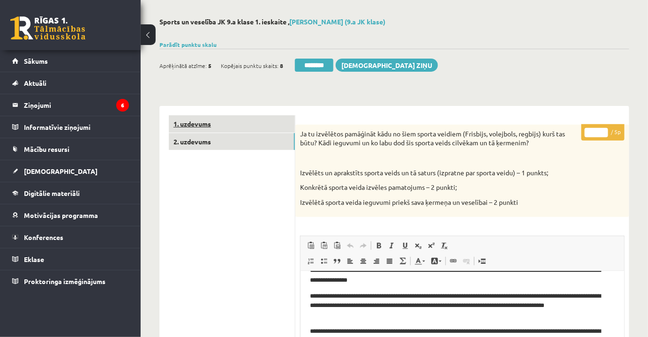
scroll to position [0, 0]
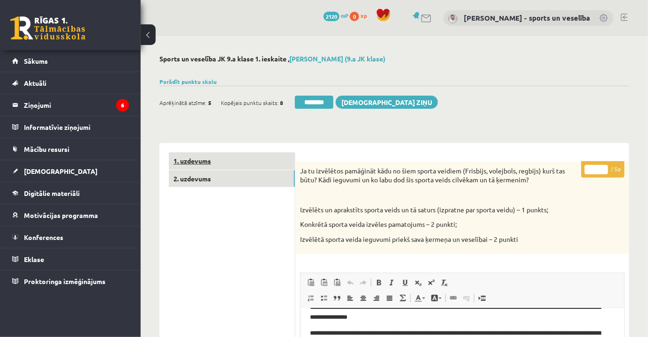
type input "*"
click at [212, 160] on link "1. uzdevums" at bounding box center [232, 160] width 126 height 17
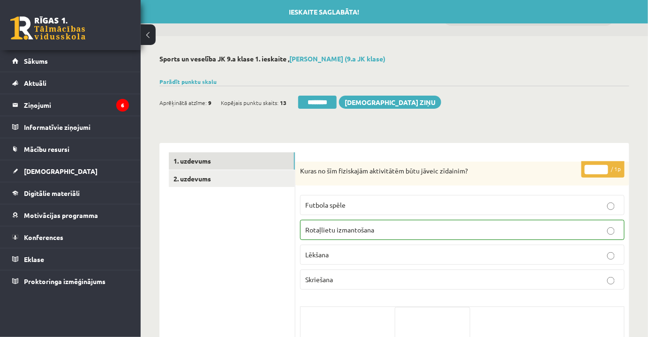
click at [319, 92] on div "Ieskaite saglabāta! Aprēķinātā atzīme: 9 Kopējais punktu skaits: 13 ******** Sū…" at bounding box center [395, 99] width 470 height 26
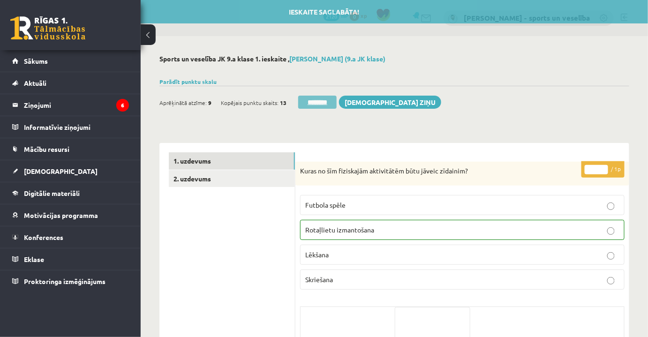
click at [319, 102] on input "********" at bounding box center [317, 102] width 38 height 13
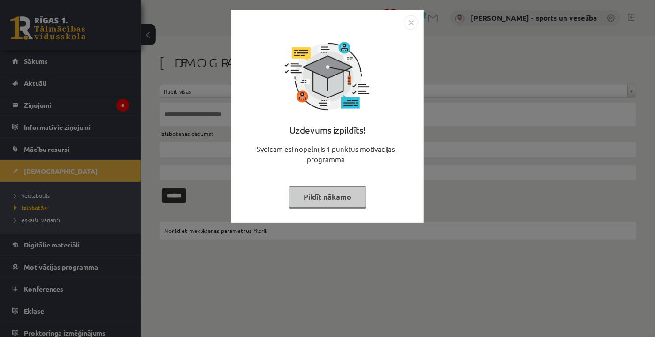
click at [417, 28] on img "Close" at bounding box center [411, 22] width 14 height 14
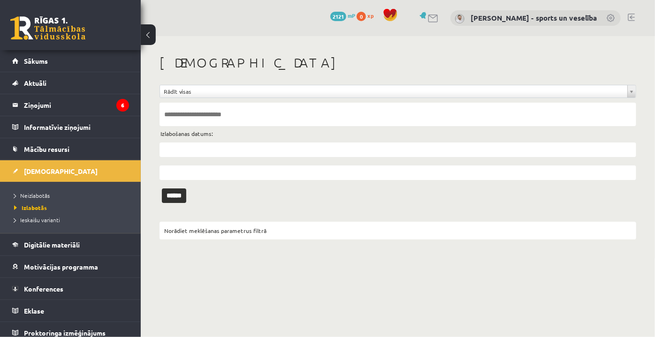
click at [32, 190] on li "Neizlabotās" at bounding box center [72, 196] width 117 height 12
click at [48, 192] on span "Neizlabotās" at bounding box center [34, 196] width 40 height 8
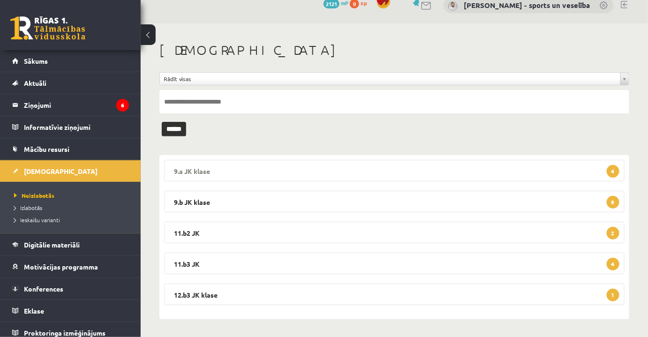
click at [366, 166] on legend "9.a JK klase 4" at bounding box center [394, 171] width 461 height 22
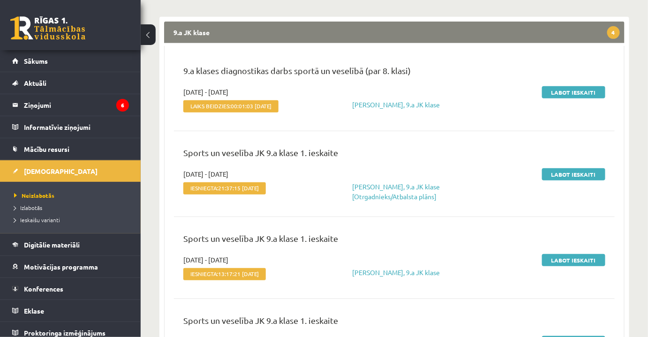
scroll to position [183, 0]
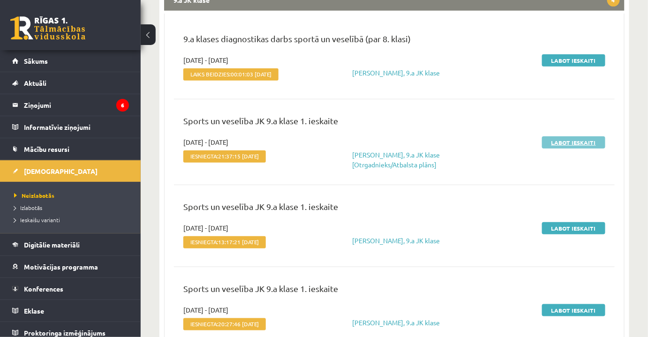
click at [574, 140] on link "Labot ieskaiti" at bounding box center [573, 143] width 63 height 12
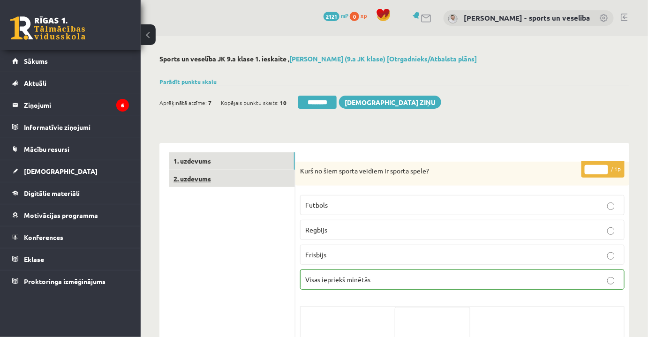
click at [246, 174] on link "2. uzdevums" at bounding box center [232, 178] width 126 height 17
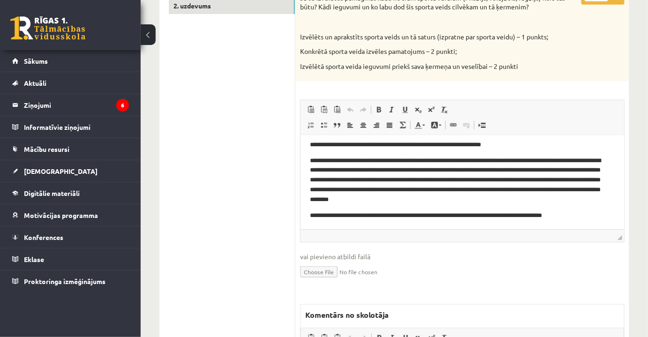
scroll to position [5, 0]
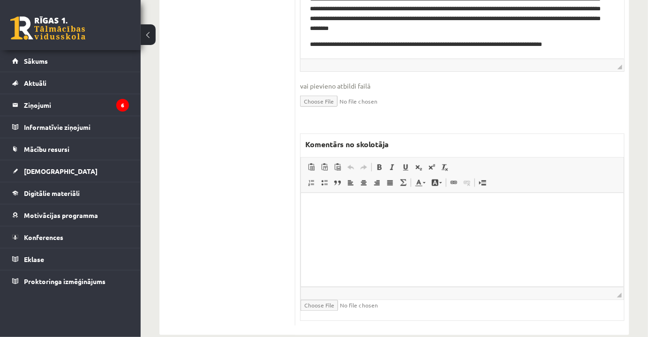
click at [440, 222] on html at bounding box center [462, 207] width 323 height 29
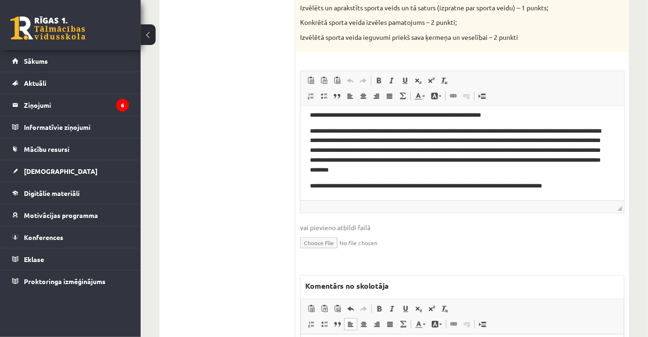
scroll to position [130, 0]
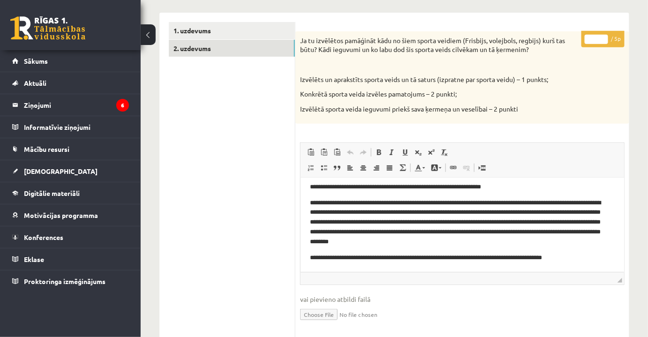
click at [607, 37] on input "*" at bounding box center [596, 39] width 23 height 9
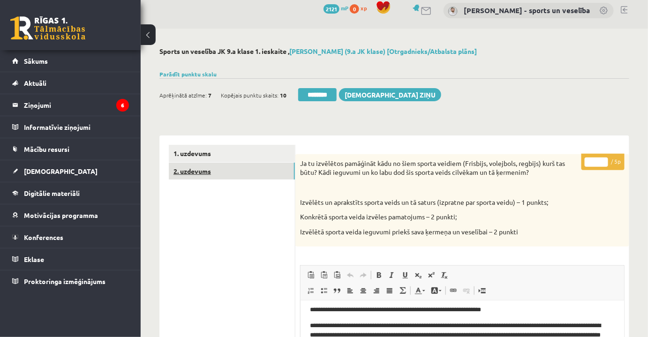
scroll to position [2, 0]
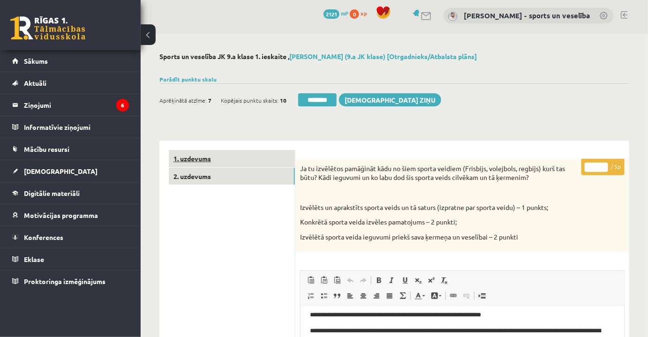
type input "*"
click at [224, 158] on link "1. uzdevums" at bounding box center [232, 158] width 126 height 17
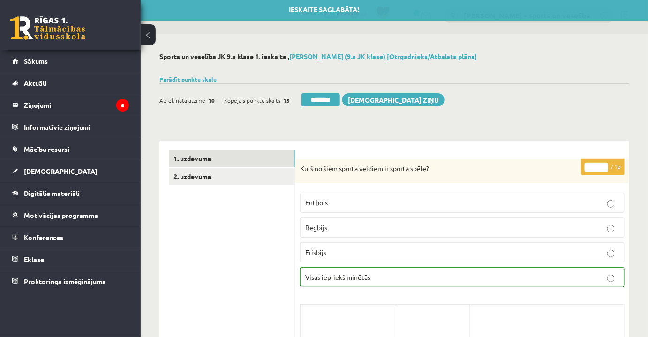
drag, startPoint x: 312, startPoint y: 96, endPoint x: 363, endPoint y: 29, distance: 84.4
click at [312, 96] on input "********" at bounding box center [321, 99] width 38 height 13
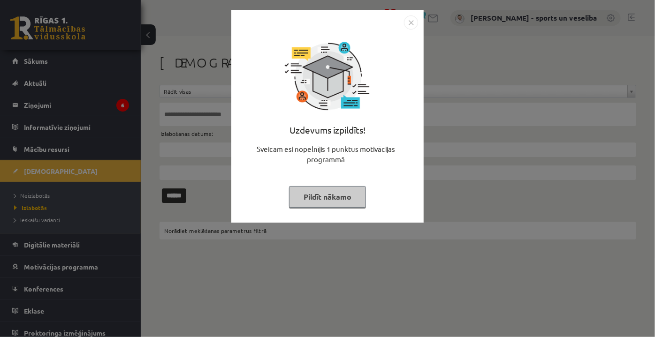
click at [409, 20] on img "Close" at bounding box center [411, 22] width 14 height 14
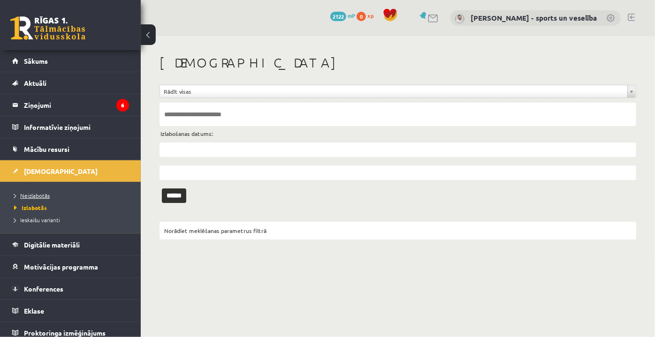
click at [42, 192] on span "Neizlabotās" at bounding box center [32, 196] width 36 height 8
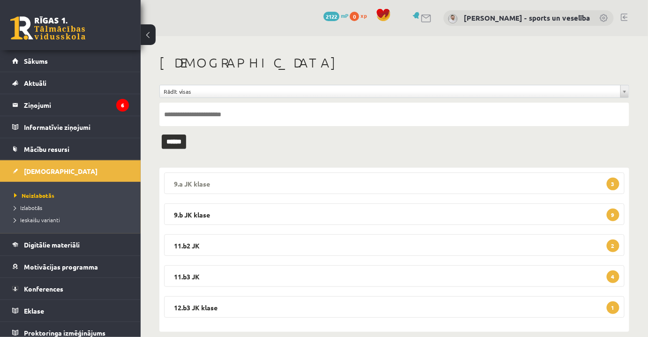
click at [351, 178] on legend "9.a JK klase 3" at bounding box center [394, 184] width 461 height 22
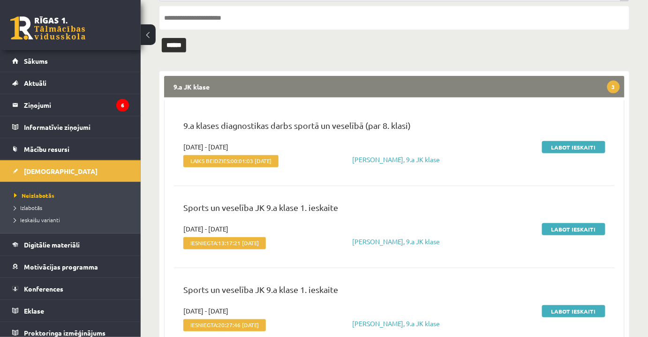
scroll to position [170, 0]
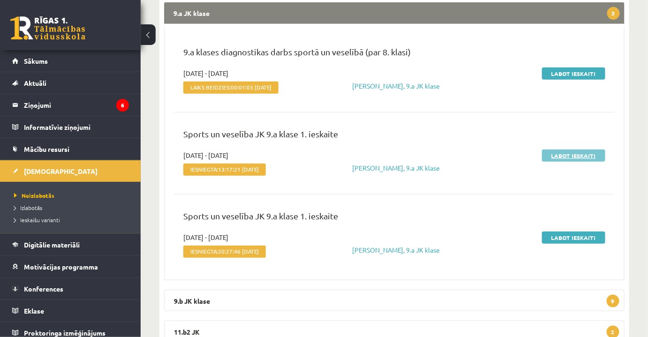
click at [595, 153] on link "Labot ieskaiti" at bounding box center [573, 156] width 63 height 12
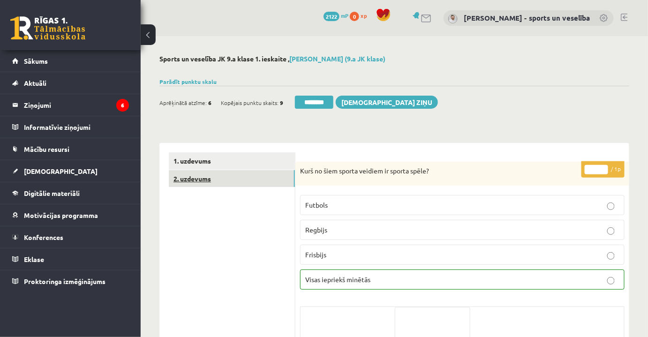
click at [236, 180] on link "2. uzdevums" at bounding box center [232, 178] width 126 height 17
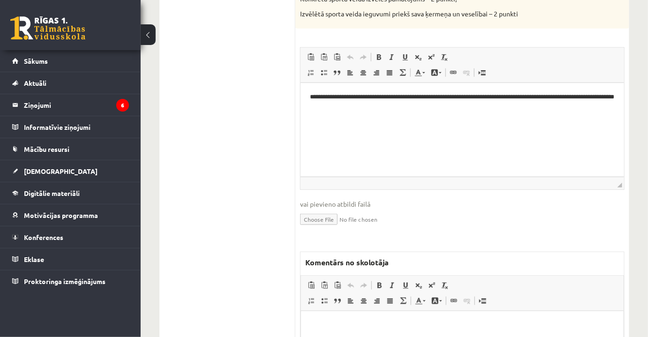
scroll to position [298, 0]
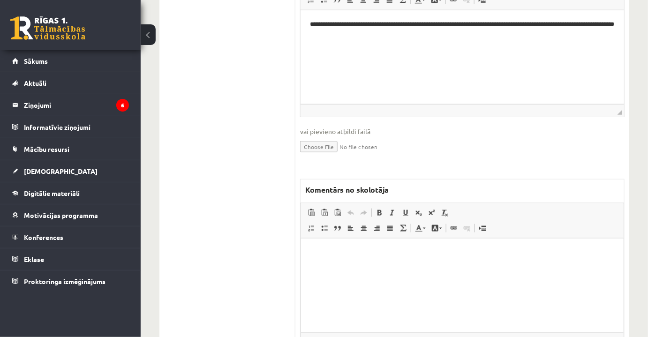
click at [460, 267] on html at bounding box center [462, 253] width 323 height 29
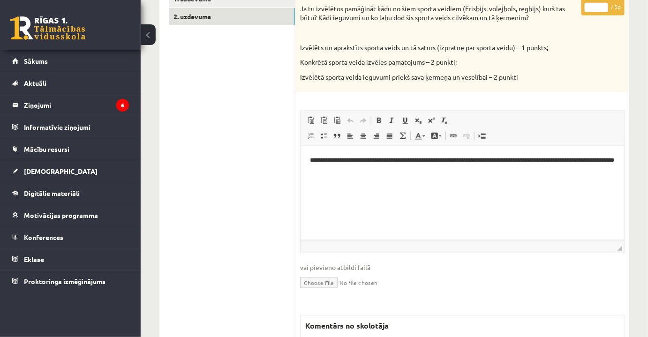
scroll to position [42, 0]
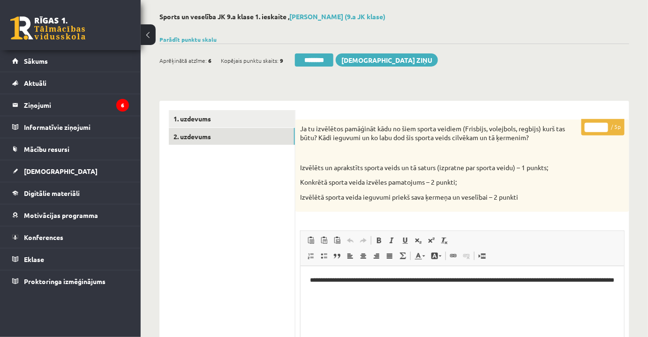
drag, startPoint x: 599, startPoint y: 131, endPoint x: 607, endPoint y: 131, distance: 7.5
click at [607, 131] on input "*" at bounding box center [596, 127] width 23 height 9
drag, startPoint x: 590, startPoint y: 125, endPoint x: 601, endPoint y: 126, distance: 10.4
click at [601, 126] on input "*" at bounding box center [596, 127] width 23 height 9
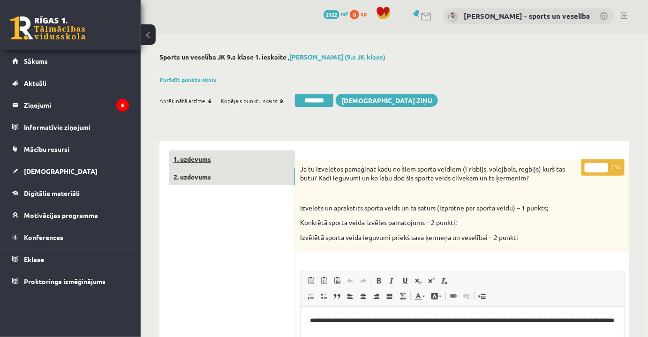
scroll to position [0, 0]
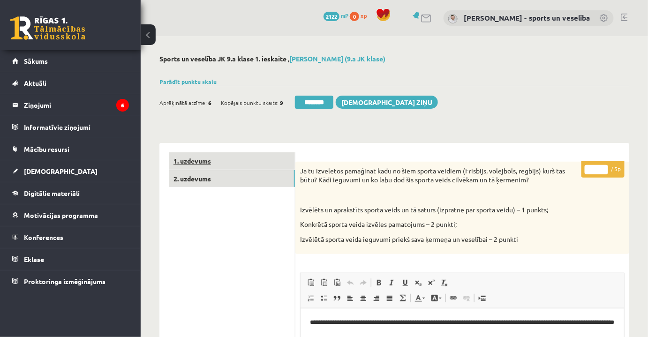
type input "*"
click at [263, 160] on link "1. uzdevums" at bounding box center [232, 160] width 126 height 17
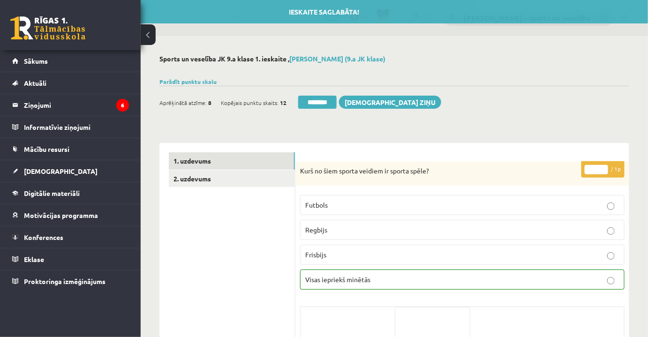
click at [315, 109] on div "Aprēķinātā atzīme: 8 Kopējais punktu skaits: 12 ******** [DEMOGRAPHIC_DATA] ziņu" at bounding box center [301, 104] width 282 height 16
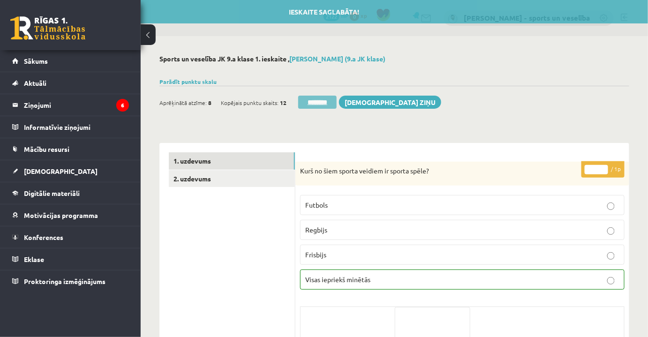
click at [320, 100] on input "********" at bounding box center [317, 102] width 38 height 13
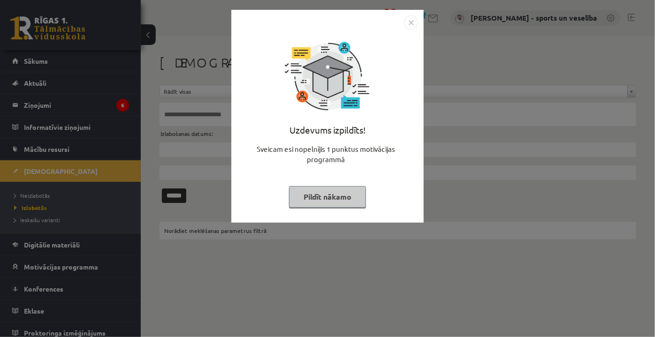
click at [408, 19] on img "Close" at bounding box center [411, 22] width 14 height 14
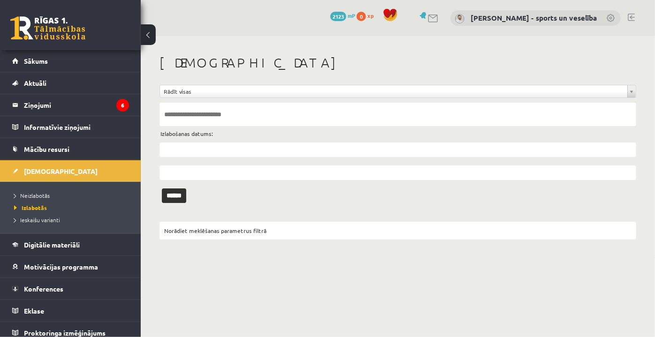
click at [59, 190] on li "Neizlabotās" at bounding box center [72, 196] width 117 height 12
click at [56, 194] on link "Neizlabotās" at bounding box center [72, 195] width 117 height 8
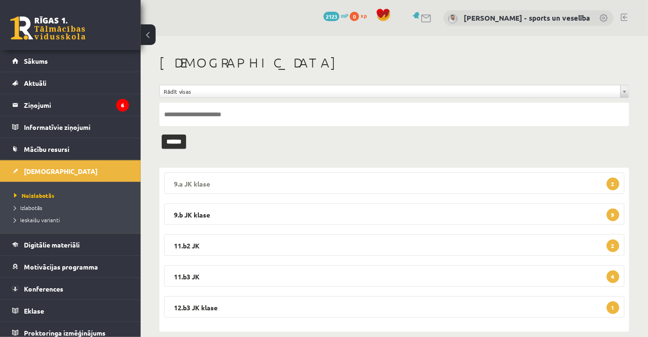
click at [306, 177] on legend "9.a JK klase 2" at bounding box center [394, 184] width 461 height 22
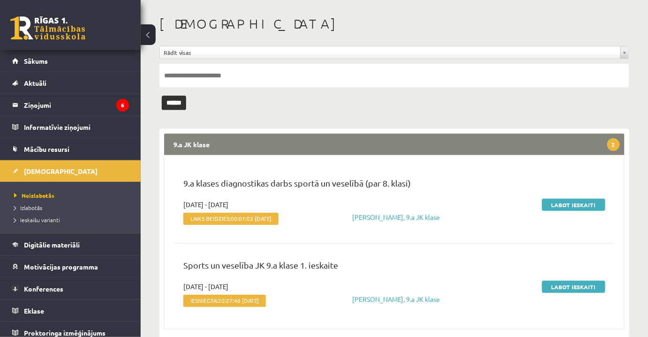
scroll to position [85, 0]
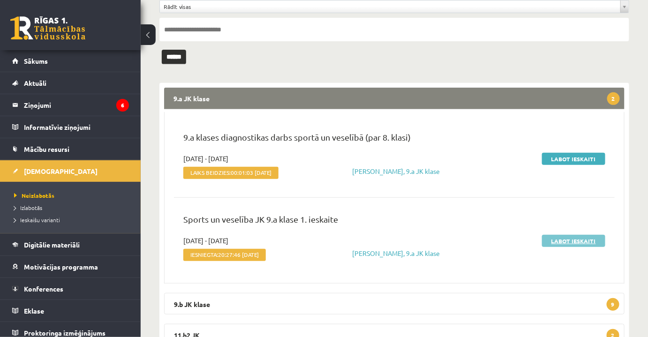
click at [580, 236] on link "Labot ieskaiti" at bounding box center [573, 241] width 63 height 12
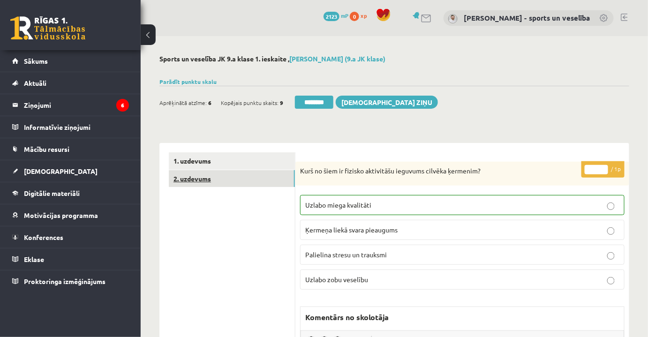
click at [242, 183] on link "2. uzdevums" at bounding box center [232, 178] width 126 height 17
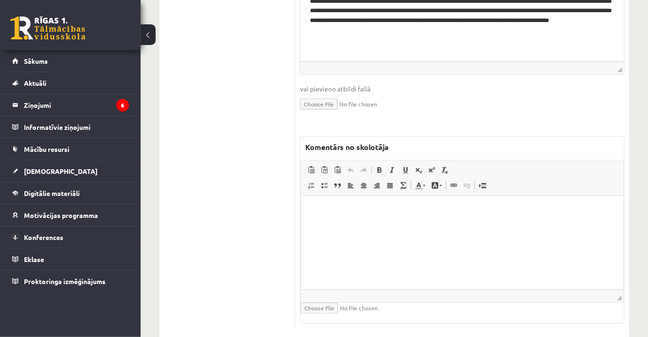
click at [459, 225] on html at bounding box center [462, 210] width 323 height 29
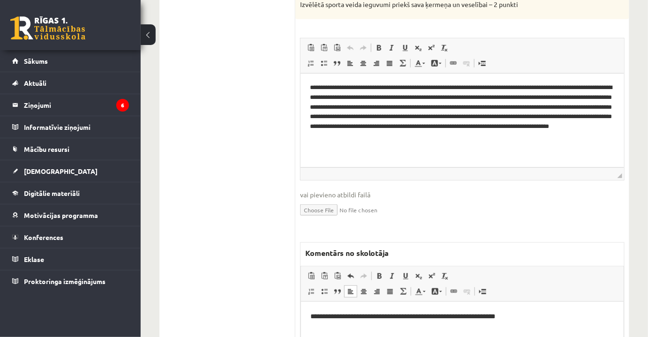
scroll to position [128, 0]
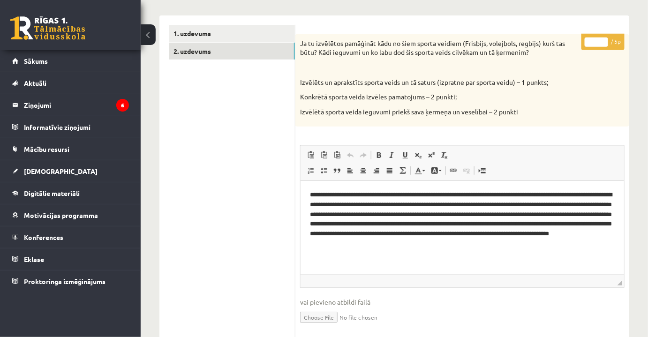
click at [604, 39] on p "* / 5p" at bounding box center [603, 42] width 43 height 16
drag, startPoint x: 589, startPoint y: 44, endPoint x: 565, endPoint y: 57, distance: 27.3
click at [607, 46] on p "* / 5p" at bounding box center [603, 42] width 43 height 16
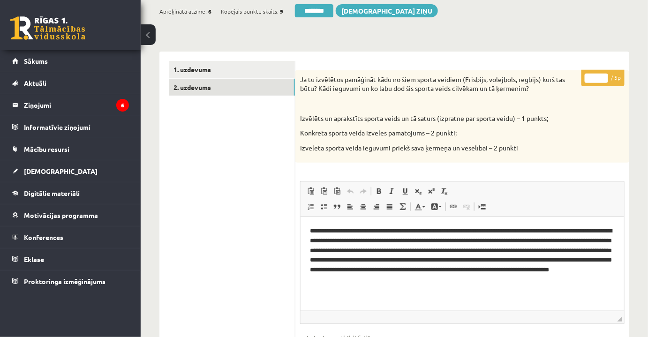
scroll to position [0, 0]
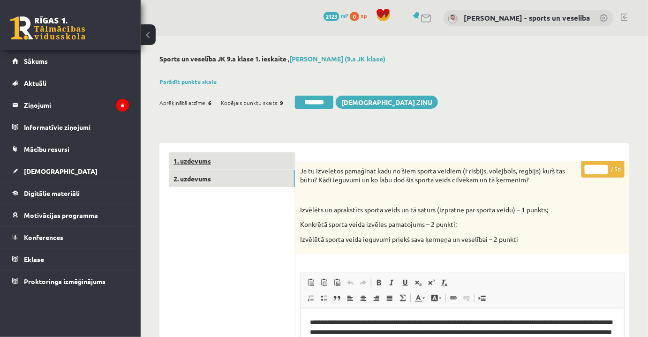
type input "*"
click at [243, 160] on link "1. uzdevums" at bounding box center [232, 160] width 126 height 17
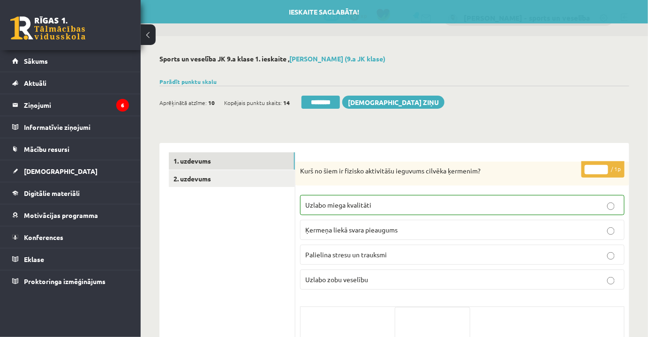
drag, startPoint x: 317, startPoint y: 107, endPoint x: 366, endPoint y: 32, distance: 89.8
click at [318, 107] on input "********" at bounding box center [321, 102] width 38 height 13
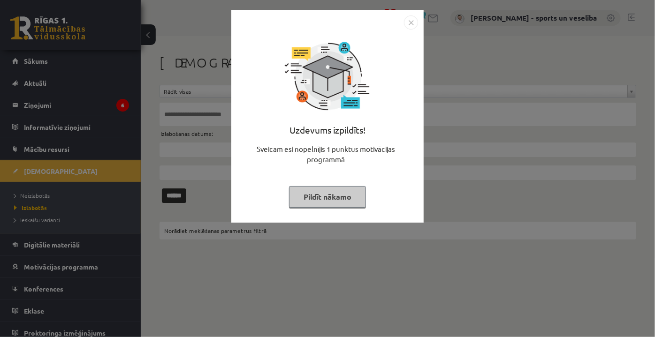
click at [414, 23] on img "Close" at bounding box center [411, 22] width 14 height 14
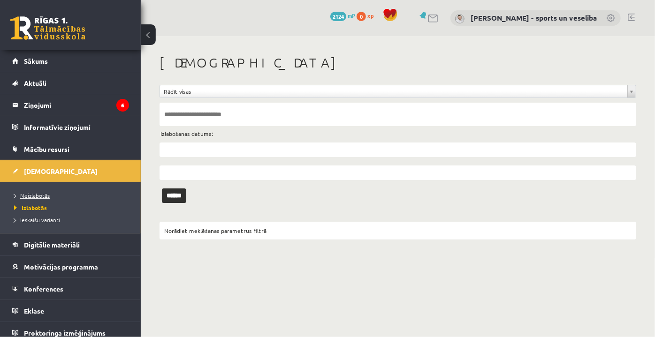
click at [93, 196] on link "Neizlabotās" at bounding box center [72, 195] width 117 height 8
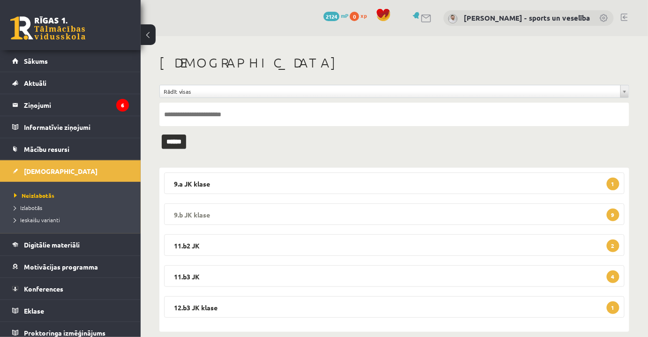
drag, startPoint x: 306, startPoint y: 210, endPoint x: 312, endPoint y: 209, distance: 5.8
click at [307, 210] on legend "9.b JK klase 9" at bounding box center [394, 215] width 461 height 22
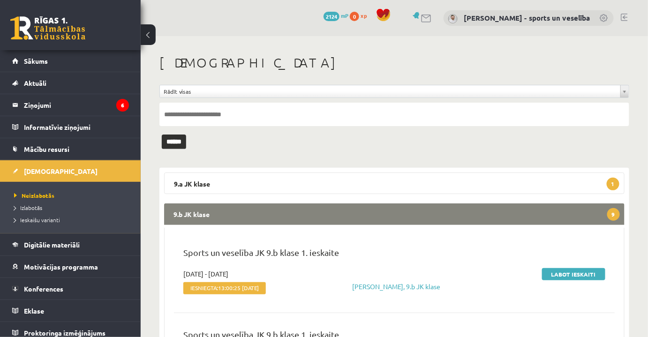
scroll to position [85, 0]
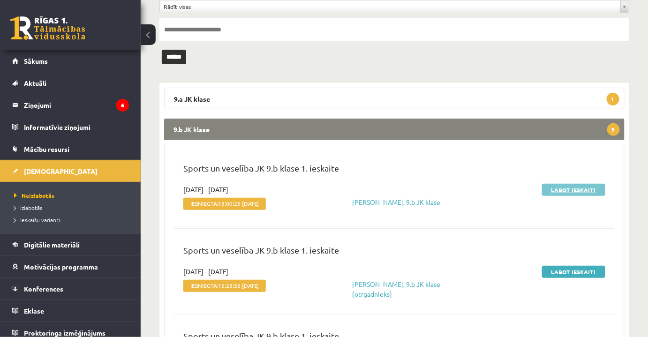
click at [565, 194] on link "Labot ieskaiti" at bounding box center [573, 190] width 63 height 12
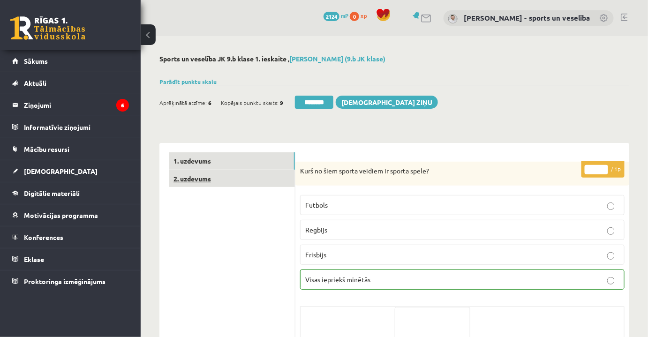
click at [276, 182] on link "2. uzdevums" at bounding box center [232, 178] width 126 height 17
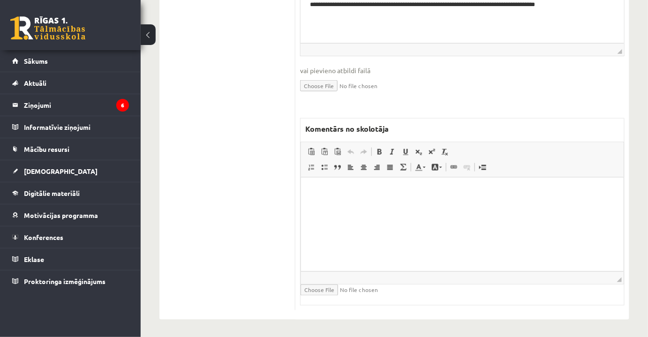
click at [447, 206] on html at bounding box center [462, 192] width 323 height 29
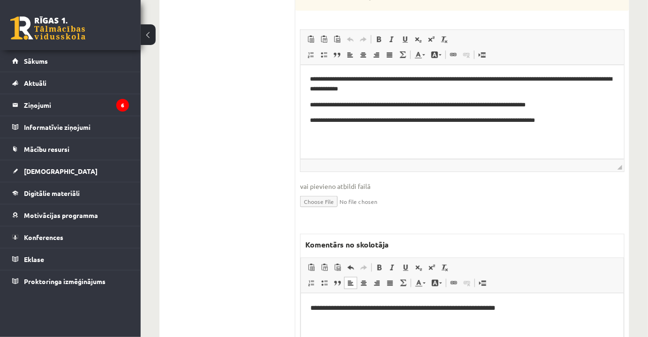
scroll to position [146, 0]
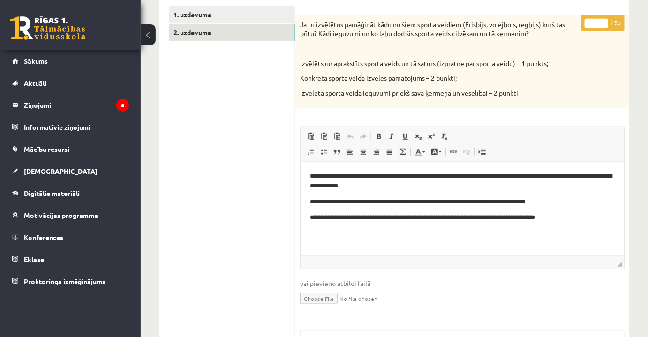
drag, startPoint x: 600, startPoint y: 22, endPoint x: 611, endPoint y: 23, distance: 11.3
click at [611, 23] on p "* / 5p" at bounding box center [603, 23] width 43 height 16
drag, startPoint x: 599, startPoint y: 24, endPoint x: 604, endPoint y: 26, distance: 5.3
click at [603, 25] on input "**" at bounding box center [596, 23] width 23 height 9
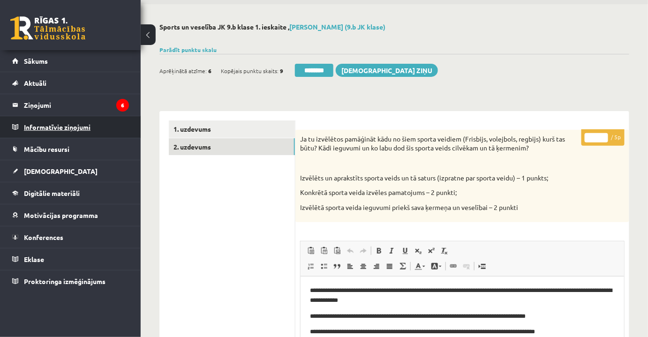
scroll to position [18, 0]
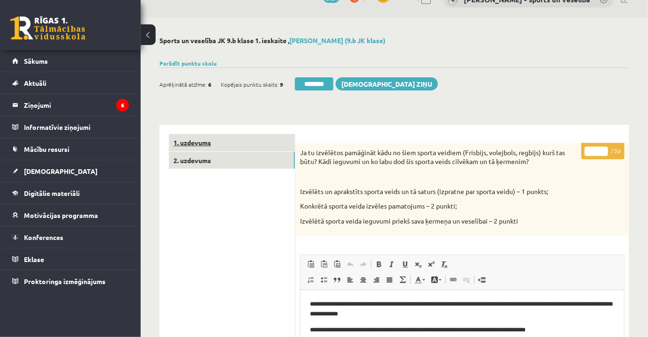
type input "*"
click at [177, 142] on link "1. uzdevums" at bounding box center [232, 142] width 126 height 17
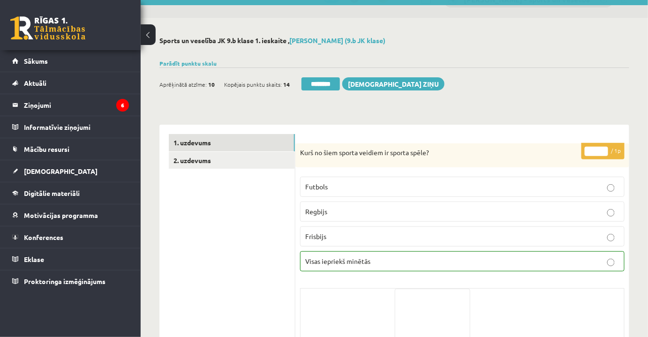
click at [330, 88] on input "********" at bounding box center [321, 83] width 38 height 13
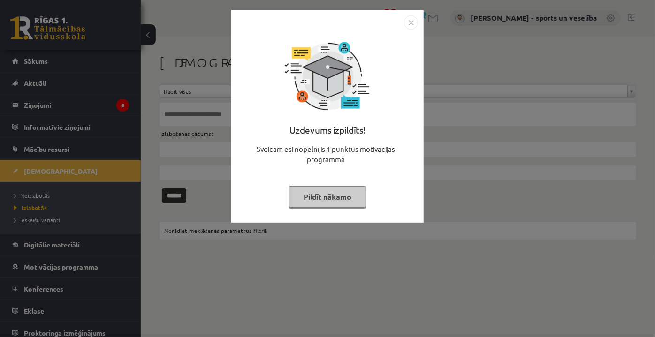
drag, startPoint x: 410, startPoint y: 18, endPoint x: 389, endPoint y: 36, distance: 27.3
click at [411, 18] on img "Close" at bounding box center [411, 22] width 14 height 14
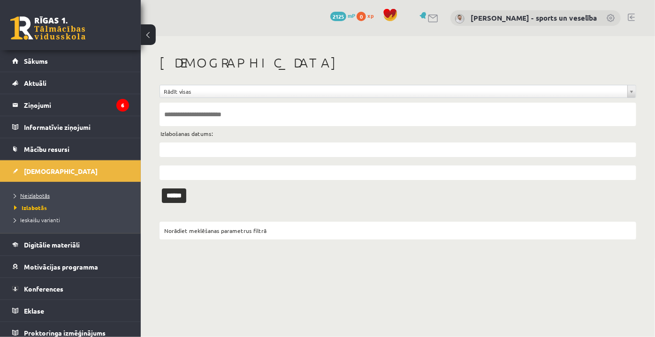
click at [20, 196] on span "Neizlabotās" at bounding box center [32, 196] width 36 height 8
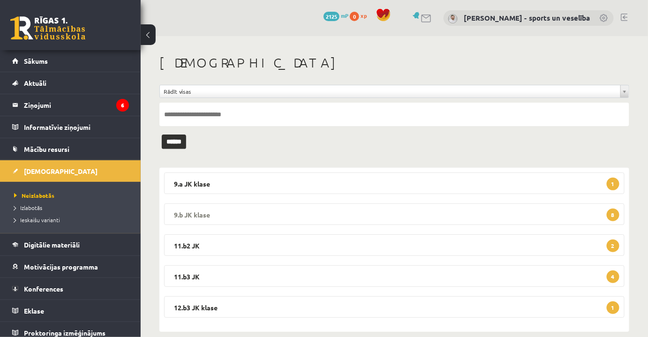
click at [406, 215] on legend "9.b JK klase 8" at bounding box center [394, 215] width 461 height 22
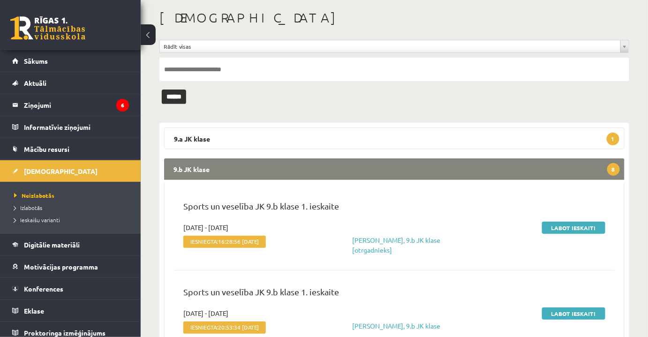
scroll to position [85, 0]
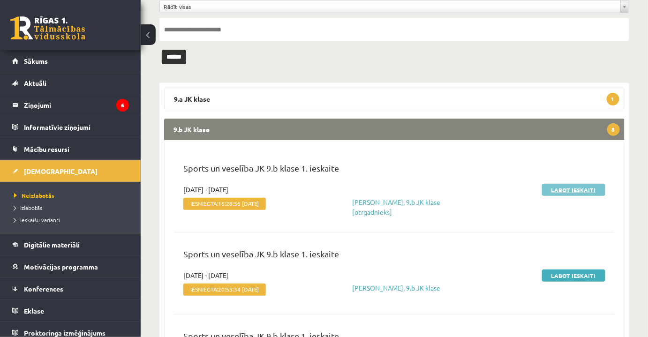
click at [574, 190] on link "Labot ieskaiti" at bounding box center [573, 190] width 63 height 12
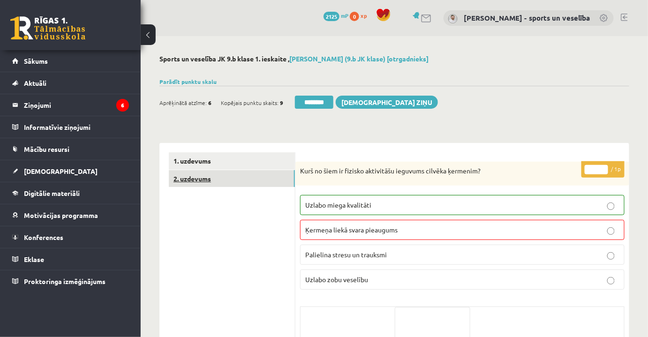
click at [231, 180] on link "2. uzdevums" at bounding box center [232, 178] width 126 height 17
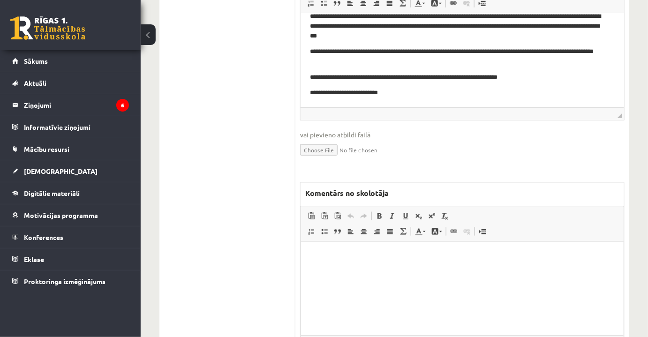
scroll to position [359, 0]
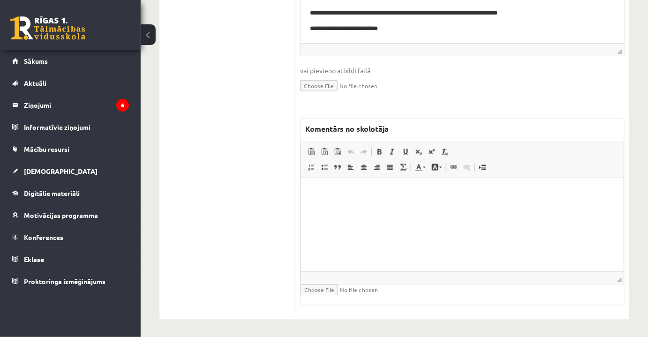
click at [492, 206] on html at bounding box center [462, 192] width 323 height 29
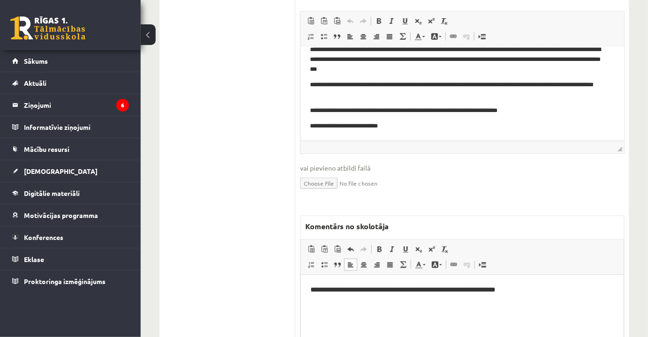
scroll to position [146, 0]
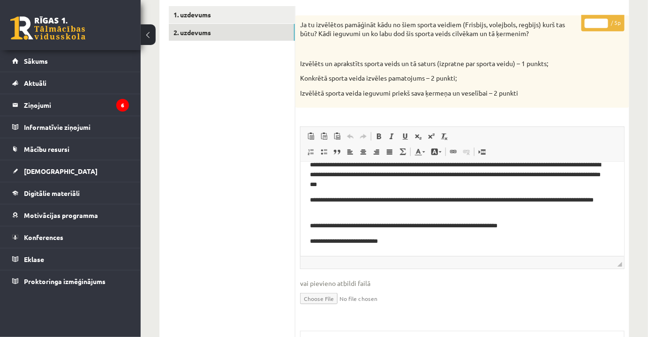
drag, startPoint x: 592, startPoint y: 21, endPoint x: 605, endPoint y: 25, distance: 13.8
click at [605, 25] on input "*" at bounding box center [596, 23] width 23 height 9
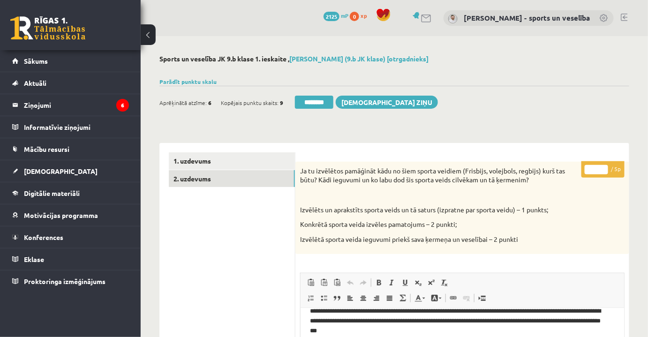
scroll to position [0, 0]
type input "*"
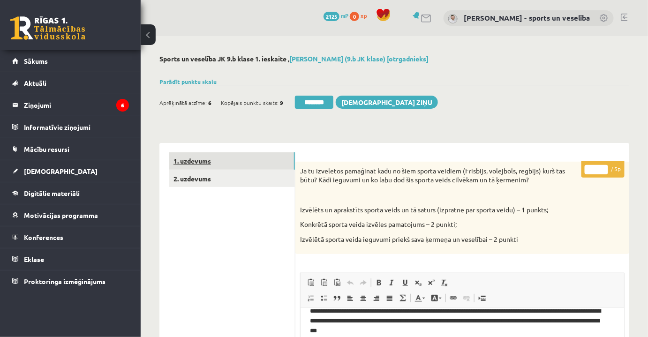
click at [257, 161] on link "1. uzdevums" at bounding box center [232, 160] width 126 height 17
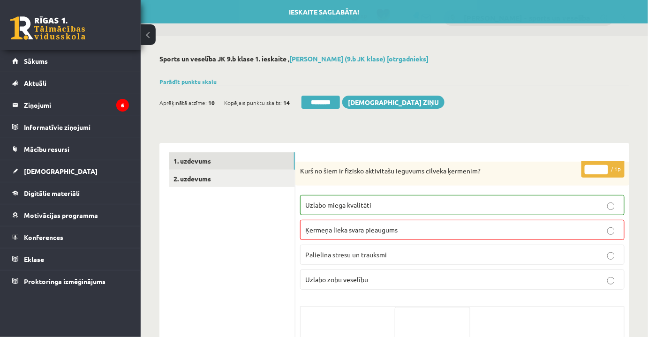
click at [321, 92] on div "Ieskaite saglabāta! Aprēķinātā atzīme: 10 Kopējais punktu skaits: 14 ******** S…" at bounding box center [395, 99] width 470 height 26
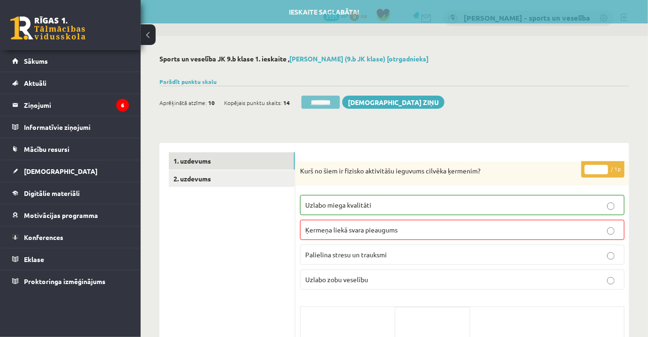
click at [327, 104] on input "********" at bounding box center [321, 102] width 38 height 13
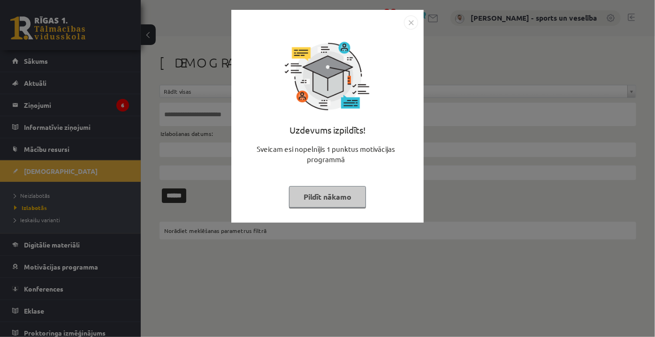
click at [412, 25] on img "Close" at bounding box center [411, 22] width 14 height 14
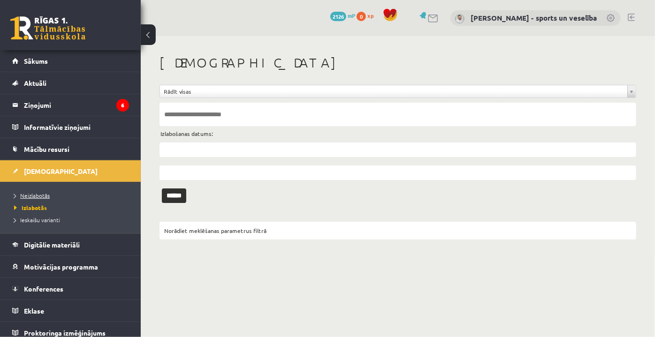
click at [38, 198] on link "Neizlabotās" at bounding box center [72, 195] width 117 height 8
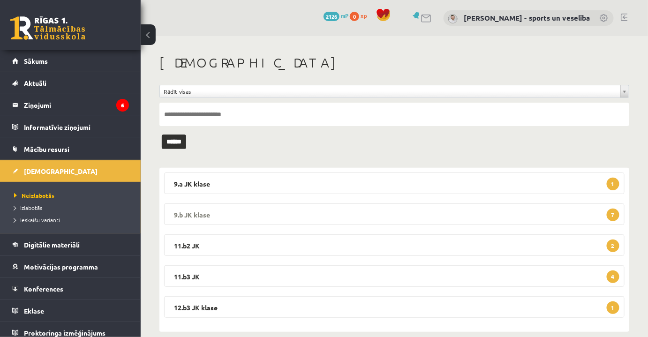
click at [322, 207] on legend "9.b JK klase 7" at bounding box center [394, 215] width 461 height 22
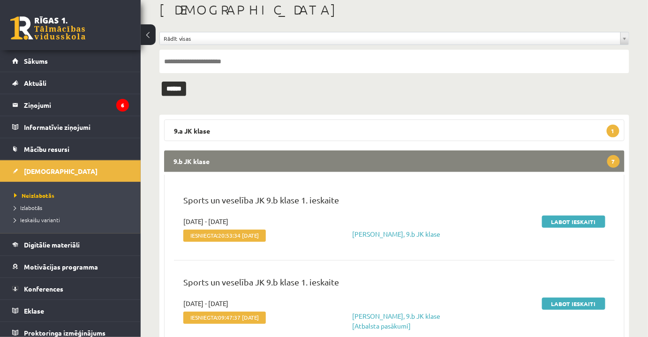
scroll to position [128, 0]
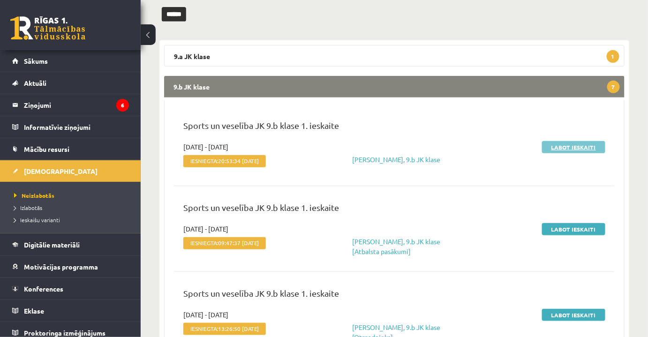
click at [566, 145] on link "Labot ieskaiti" at bounding box center [573, 147] width 63 height 12
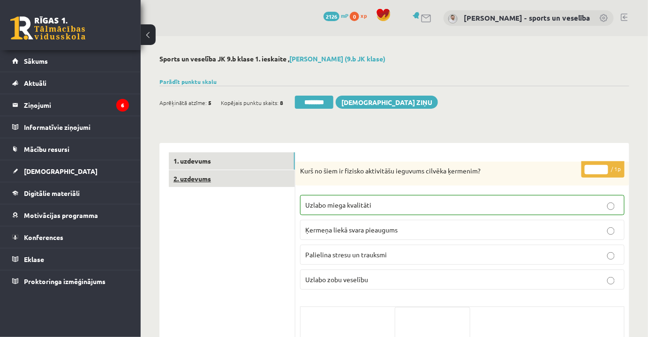
click at [270, 176] on link "2. uzdevums" at bounding box center [232, 178] width 126 height 17
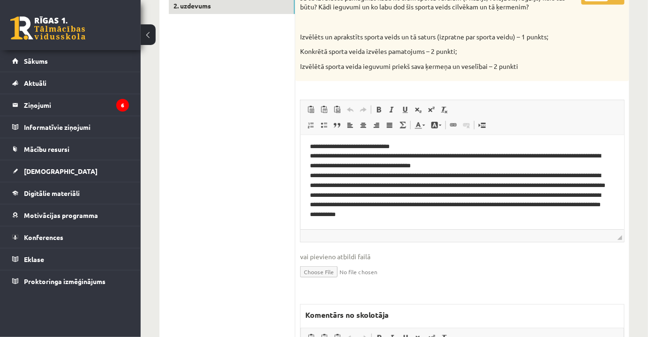
scroll to position [32, 0]
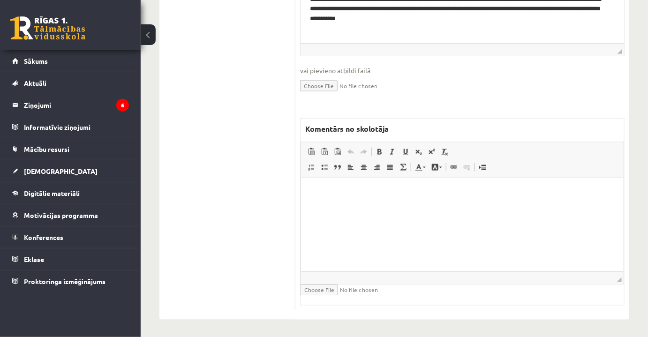
click at [466, 206] on html at bounding box center [462, 192] width 323 height 29
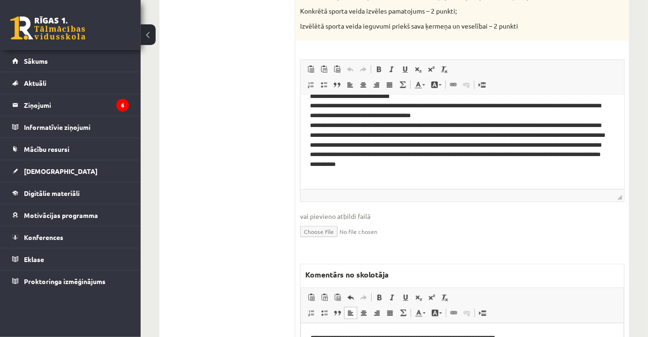
scroll to position [146, 0]
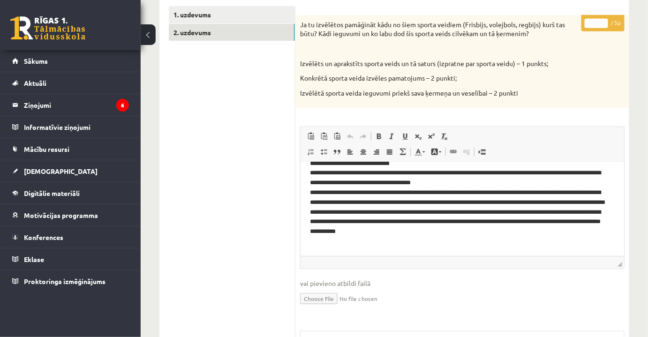
drag, startPoint x: 589, startPoint y: 28, endPoint x: 597, endPoint y: 29, distance: 7.5
click at [597, 29] on p "* / 5p" at bounding box center [603, 23] width 43 height 16
drag, startPoint x: 594, startPoint y: 24, endPoint x: 599, endPoint y: 25, distance: 4.7
click at [599, 25] on input "*" at bounding box center [596, 23] width 23 height 9
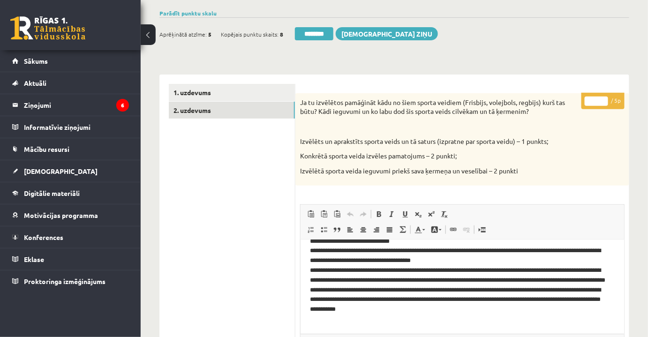
scroll to position [18, 0]
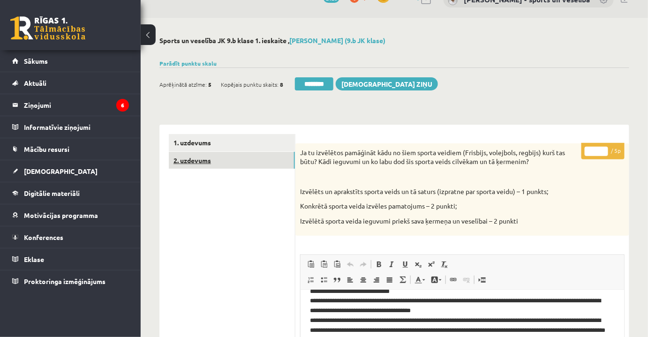
type input "*"
click at [233, 154] on link "2. uzdevums" at bounding box center [232, 160] width 126 height 17
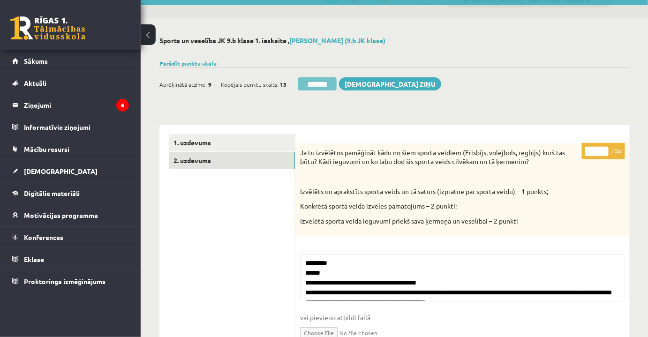
click at [326, 80] on input "********" at bounding box center [317, 83] width 38 height 13
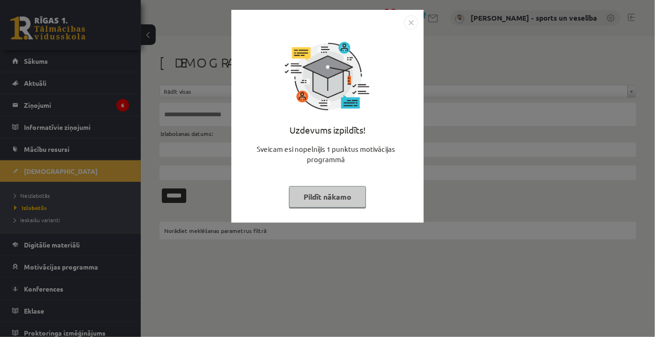
click at [411, 20] on img "Close" at bounding box center [411, 22] width 14 height 14
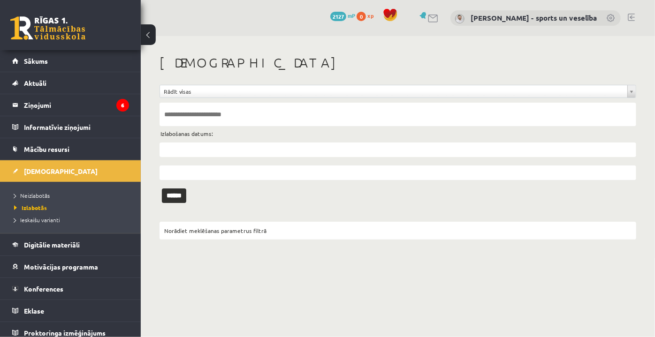
click at [76, 190] on li "Neizlabotās" at bounding box center [72, 196] width 117 height 12
click at [75, 193] on link "Neizlabotās" at bounding box center [72, 195] width 117 height 8
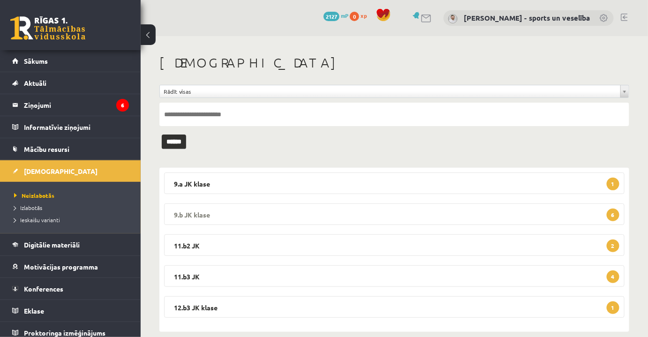
drag, startPoint x: 328, startPoint y: 212, endPoint x: 363, endPoint y: 210, distance: 34.8
click at [329, 212] on legend "9.b JK klase 6" at bounding box center [394, 215] width 461 height 22
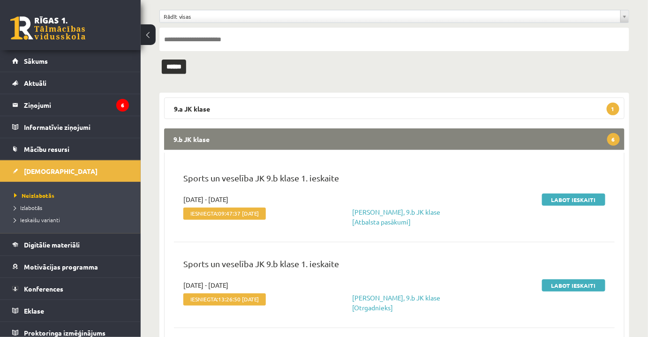
scroll to position [128, 0]
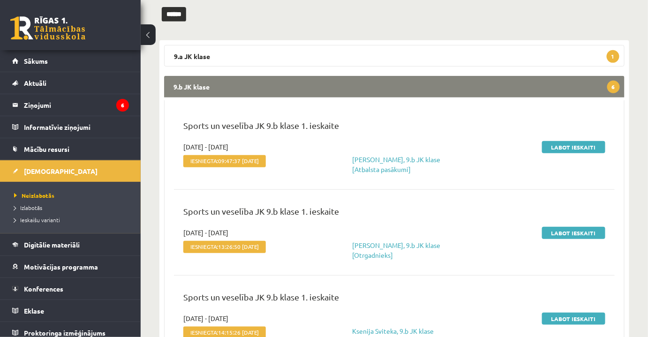
click at [584, 139] on div "Sports un veselība JK 9.b klase 1. ieskaite" at bounding box center [394, 130] width 436 height 23
click at [588, 146] on link "Labot ieskaiti" at bounding box center [573, 147] width 63 height 12
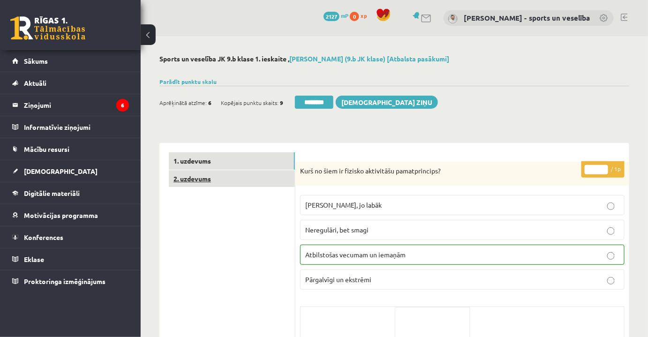
click at [245, 183] on link "2. uzdevums" at bounding box center [232, 178] width 126 height 17
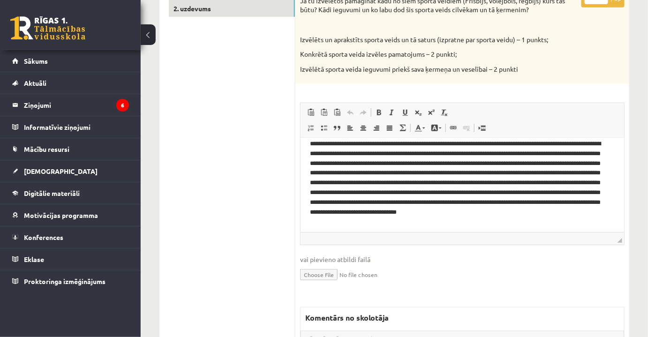
scroll to position [12, 0]
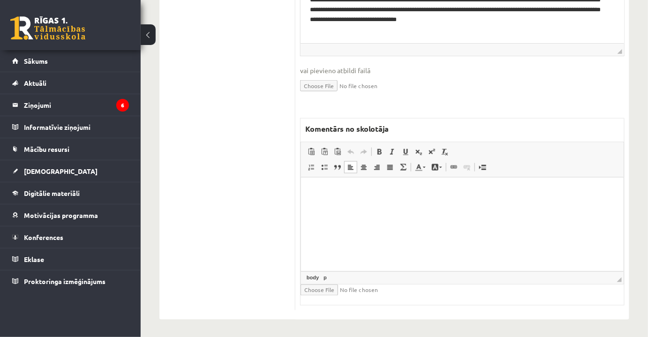
click at [499, 206] on html at bounding box center [462, 192] width 323 height 29
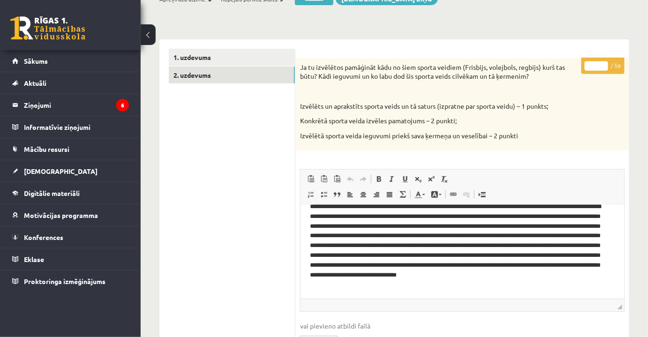
drag, startPoint x: 587, startPoint y: 65, endPoint x: 602, endPoint y: 69, distance: 15.1
click at [602, 69] on input "*" at bounding box center [596, 65] width 23 height 9
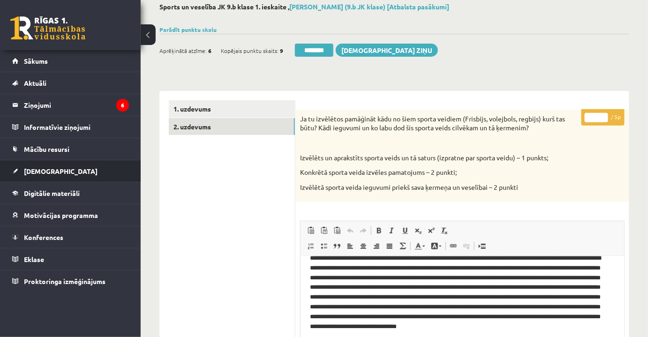
scroll to position [0, 0]
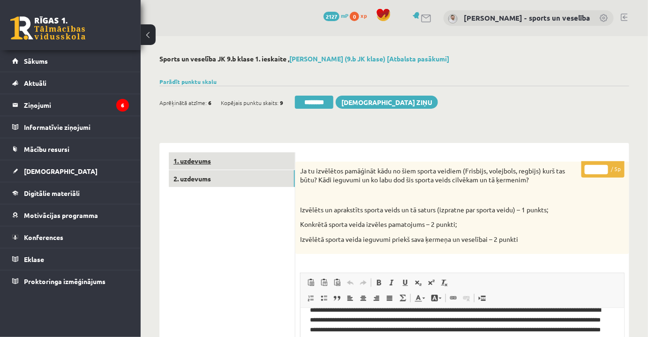
type input "*"
click at [222, 169] on link "1. uzdevums" at bounding box center [232, 160] width 126 height 17
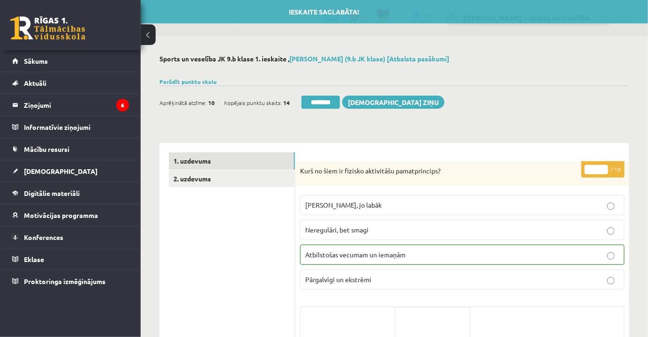
click at [337, 109] on div "Aprēķinātā atzīme: 10 Kopējais punktu skaits: 14 ******** Sūtīt ziņu" at bounding box center [302, 104] width 285 height 16
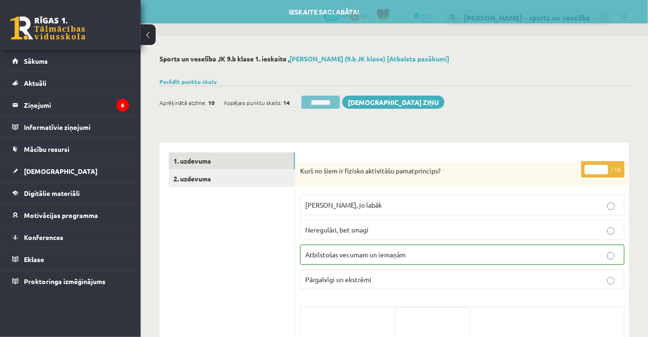
click at [334, 99] on input "********" at bounding box center [321, 102] width 38 height 13
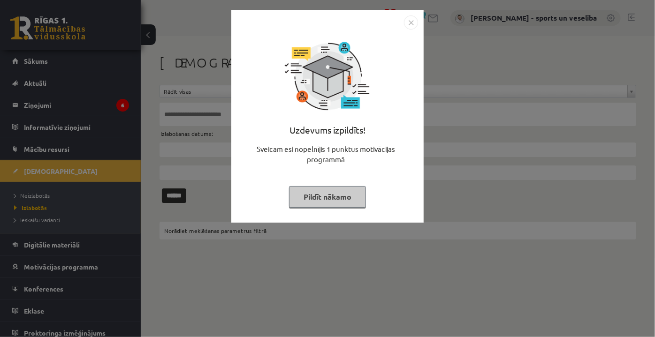
click at [410, 24] on img "Close" at bounding box center [411, 22] width 14 height 14
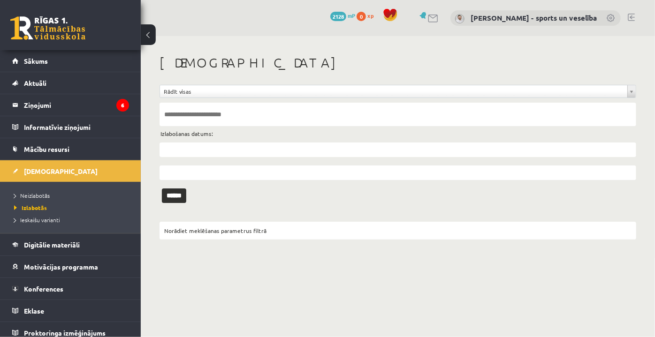
click at [32, 202] on li "Izlabotās" at bounding box center [72, 208] width 117 height 12
click at [36, 190] on li "Neizlabotās" at bounding box center [72, 196] width 117 height 12
click at [41, 196] on span "Neizlabotās" at bounding box center [34, 196] width 40 height 8
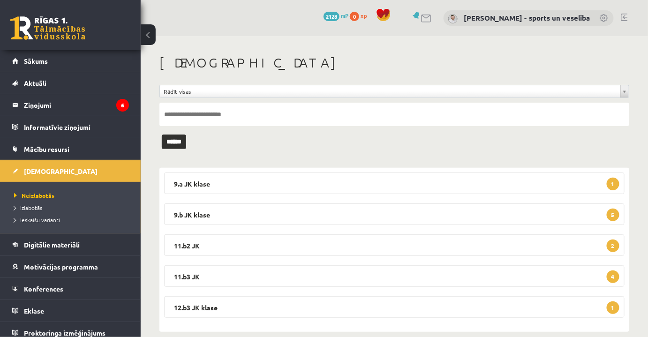
click at [382, 202] on div "9.a JK klase 1 9.a klases diagnostikas darbs sportā un veselībā (par 8. klasi) …" at bounding box center [395, 250] width 470 height 164
click at [395, 204] on legend "9.b JK klase 5" at bounding box center [394, 215] width 461 height 22
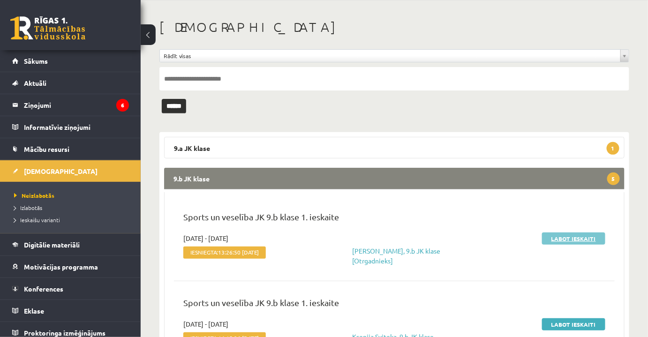
scroll to position [85, 0]
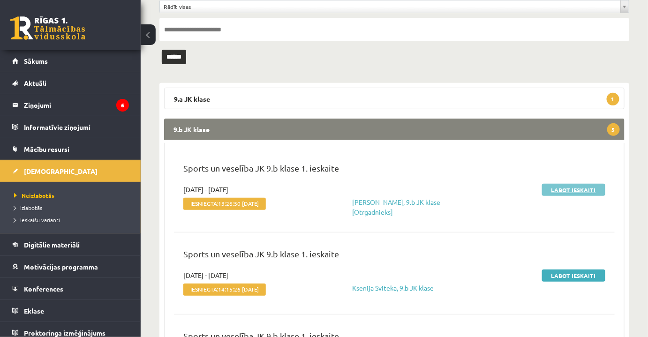
click at [575, 187] on link "Labot ieskaiti" at bounding box center [573, 190] width 63 height 12
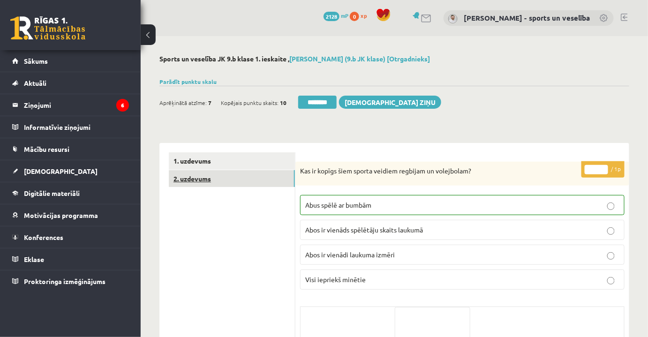
click at [271, 183] on link "2. uzdevums" at bounding box center [232, 178] width 126 height 17
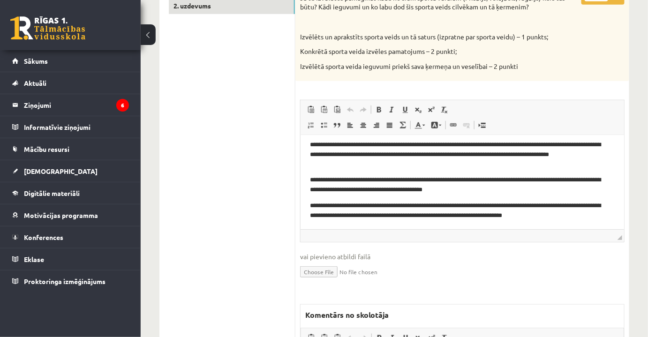
scroll to position [5, 0]
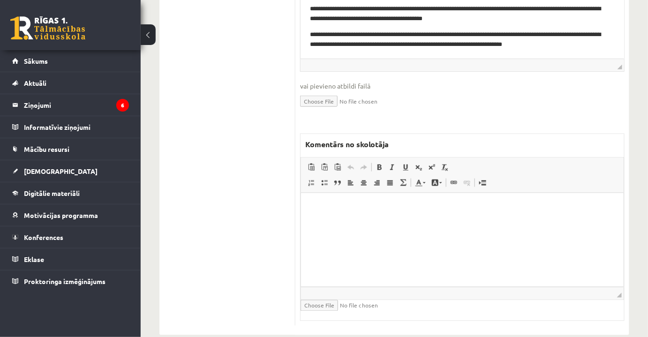
drag, startPoint x: 422, startPoint y: 264, endPoint x: 458, endPoint y: 227, distance: 52.1
click at [422, 222] on html at bounding box center [462, 207] width 323 height 29
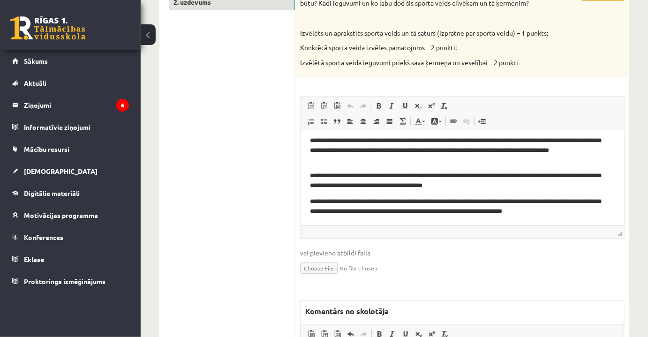
scroll to position [130, 0]
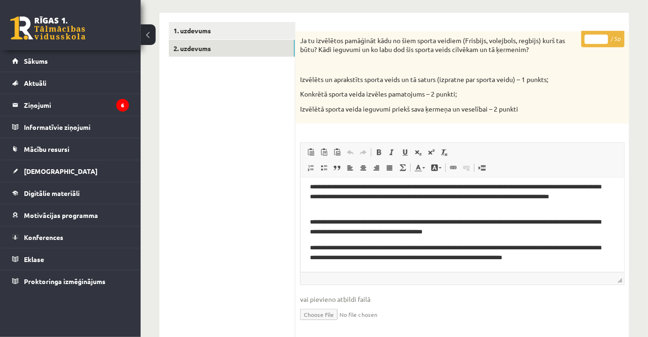
drag, startPoint x: 592, startPoint y: 38, endPoint x: 599, endPoint y: 39, distance: 7.1
click at [599, 39] on input "*" at bounding box center [596, 39] width 23 height 9
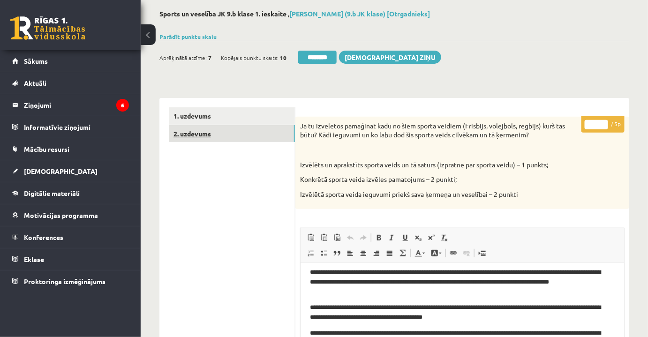
type input "*"
click at [203, 132] on link "2. uzdevums" at bounding box center [232, 133] width 126 height 17
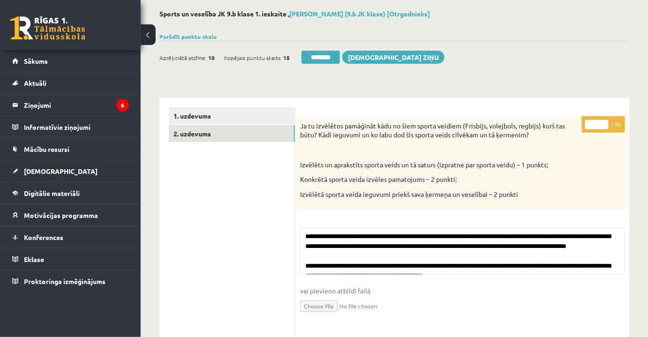
click at [329, 55] on input "********" at bounding box center [321, 57] width 38 height 13
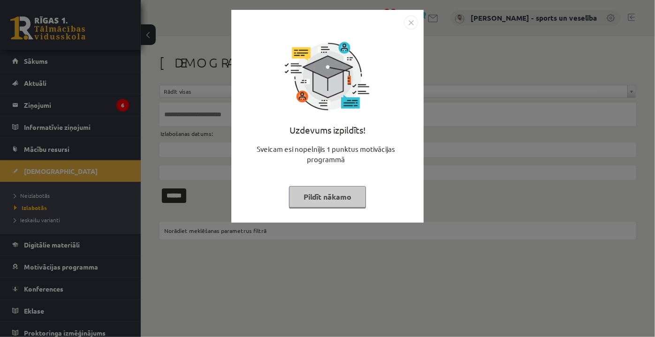
click at [410, 20] on img "Close" at bounding box center [411, 22] width 14 height 14
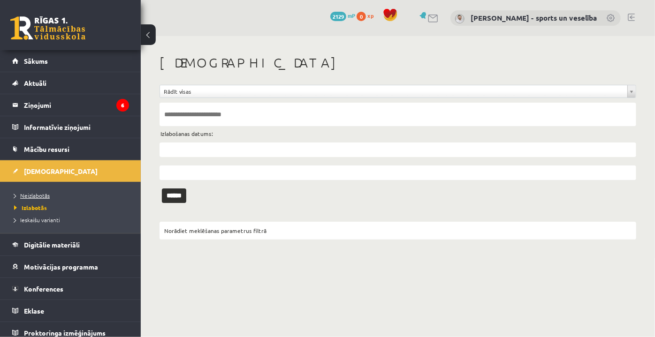
click at [50, 191] on link "Neizlabotās" at bounding box center [72, 195] width 117 height 8
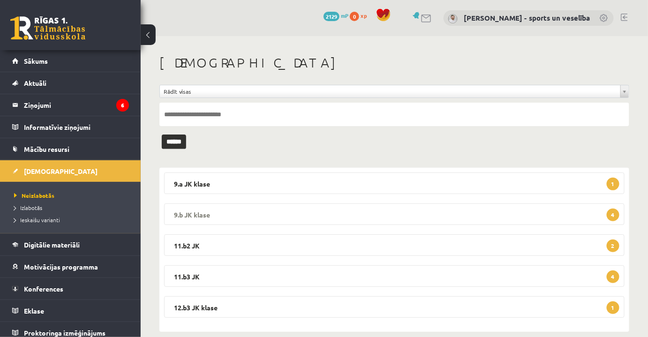
scroll to position [13, 0]
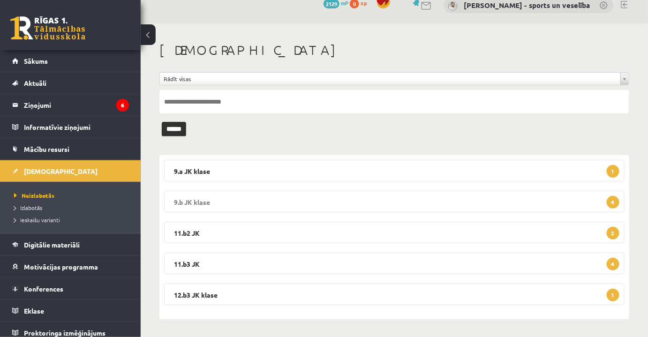
click at [440, 194] on legend "9.b JK klase 4" at bounding box center [394, 202] width 461 height 22
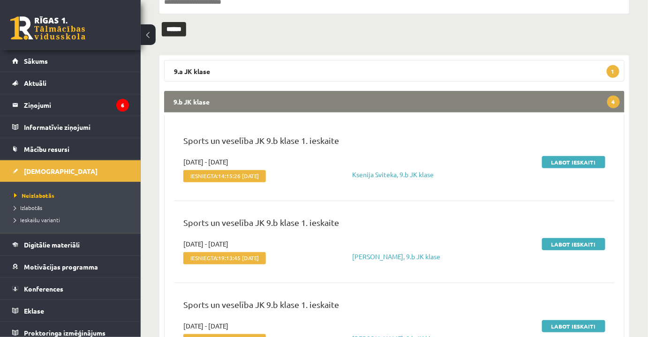
scroll to position [183, 0]
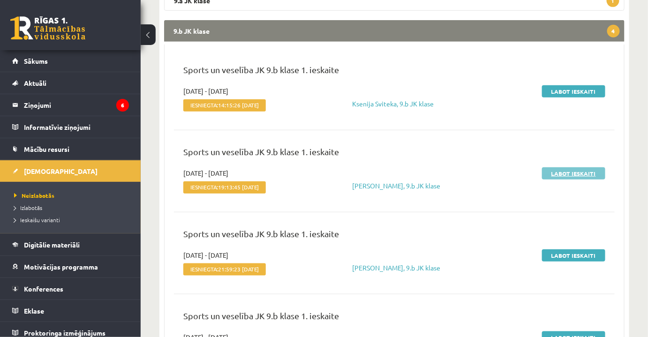
click at [580, 176] on link "Labot ieskaiti" at bounding box center [573, 173] width 63 height 12
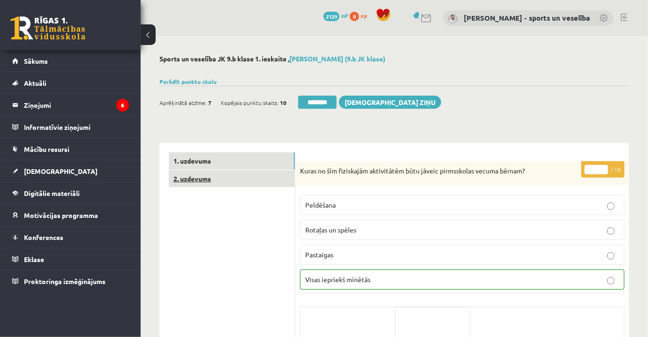
click at [240, 181] on link "2. uzdevums" at bounding box center [232, 178] width 126 height 17
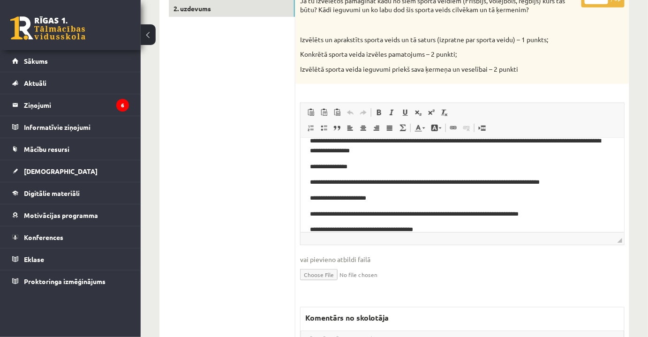
scroll to position [170, 0]
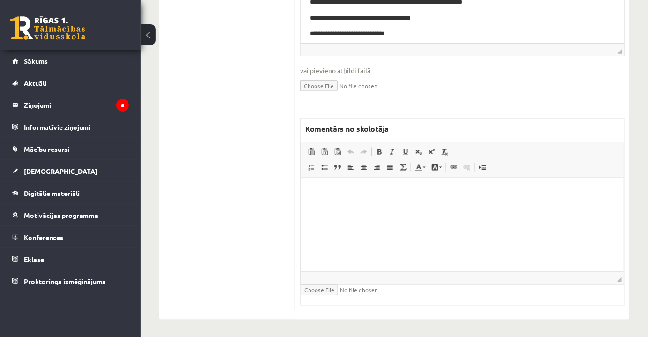
click at [447, 206] on html at bounding box center [462, 192] width 323 height 29
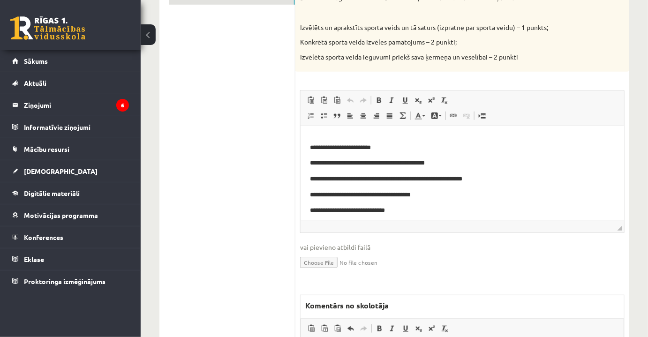
scroll to position [104, 0]
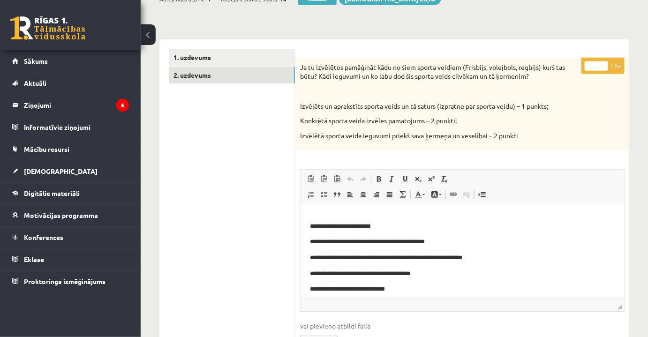
drag, startPoint x: 599, startPoint y: 64, endPoint x: 590, endPoint y: 62, distance: 9.1
click at [590, 62] on input "*" at bounding box center [596, 65] width 23 height 9
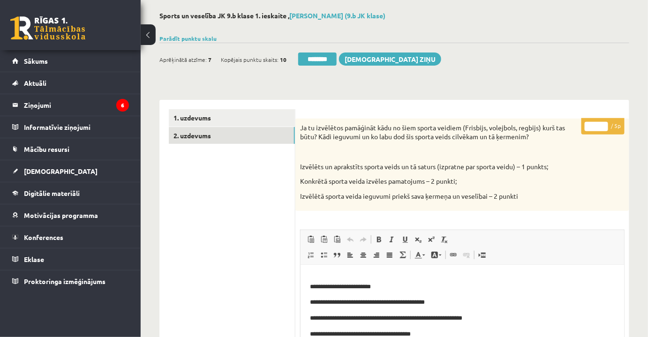
scroll to position [18, 0]
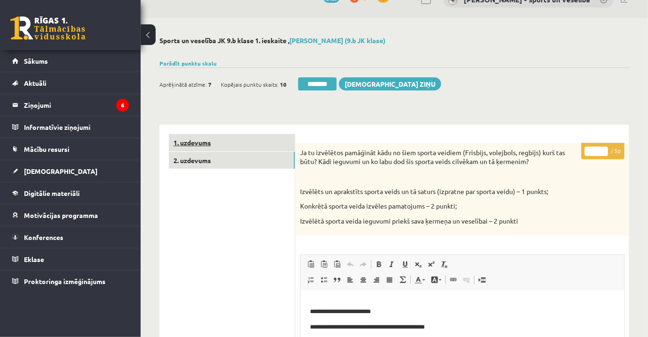
type input "*"
click at [215, 136] on link "1. uzdevums" at bounding box center [232, 142] width 126 height 17
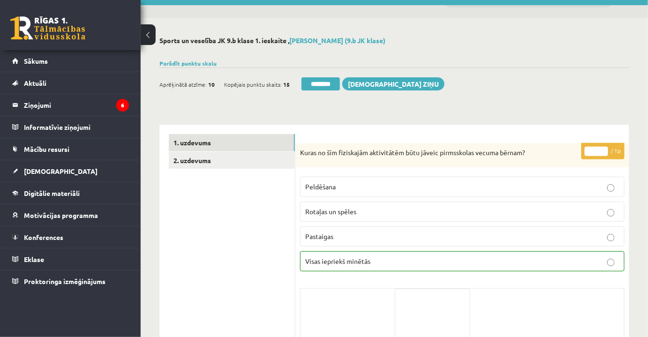
click at [319, 81] on input "********" at bounding box center [321, 83] width 38 height 13
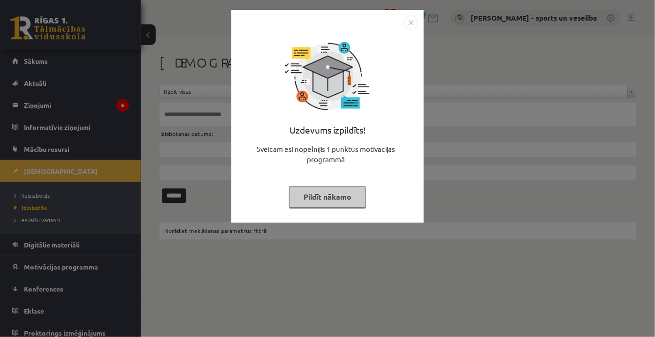
click at [406, 24] on img "Close" at bounding box center [411, 22] width 14 height 14
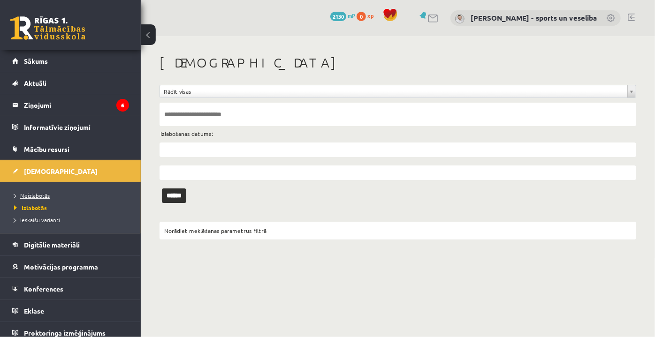
click at [22, 197] on span "Neizlabotās" at bounding box center [32, 196] width 36 height 8
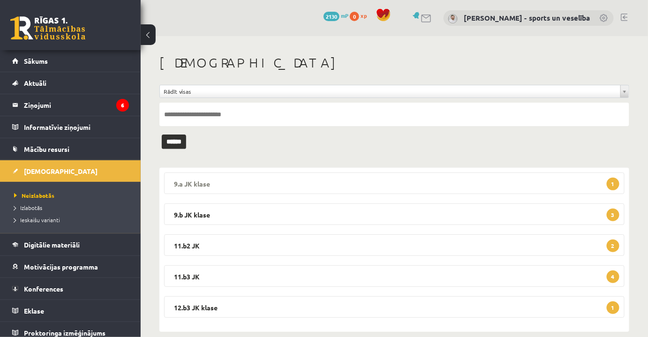
click at [304, 180] on legend "9.a JK klase 1" at bounding box center [394, 184] width 461 height 22
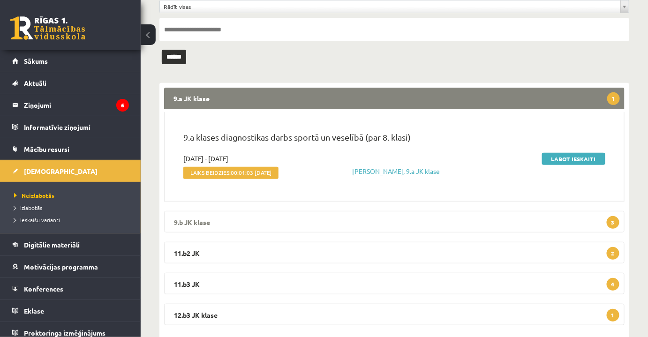
click at [479, 228] on legend "9.b JK klase 3" at bounding box center [394, 222] width 461 height 22
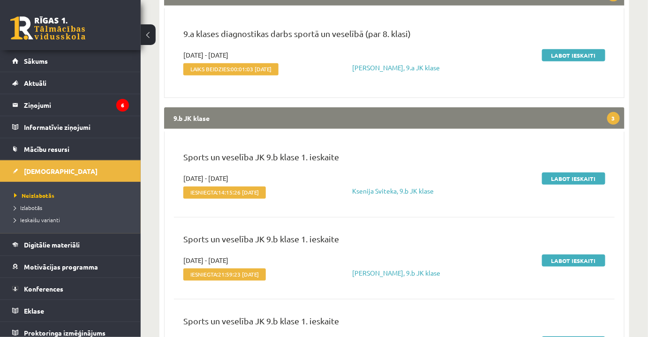
scroll to position [213, 0]
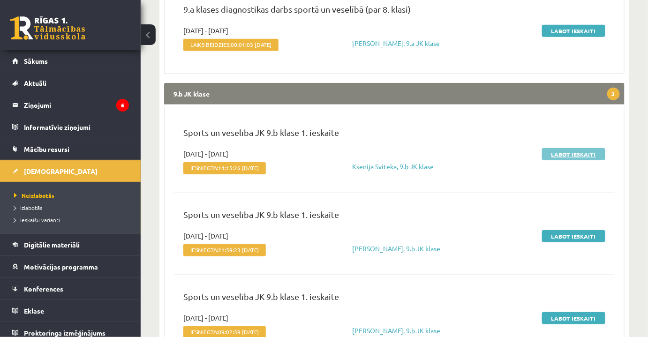
click at [583, 155] on link "Labot ieskaiti" at bounding box center [573, 154] width 63 height 12
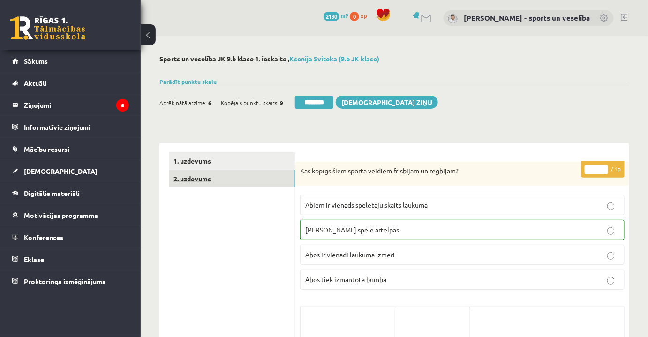
click at [255, 185] on link "2. uzdevums" at bounding box center [232, 178] width 126 height 17
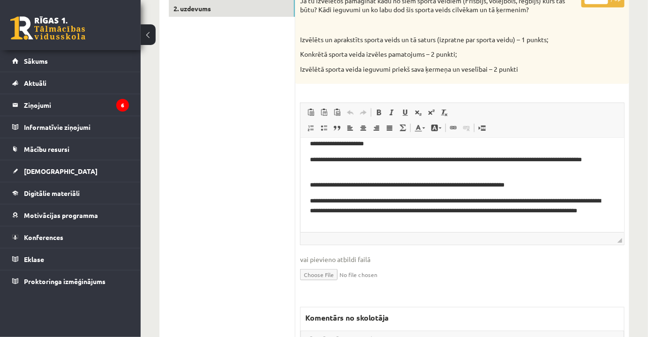
scroll to position [11, 0]
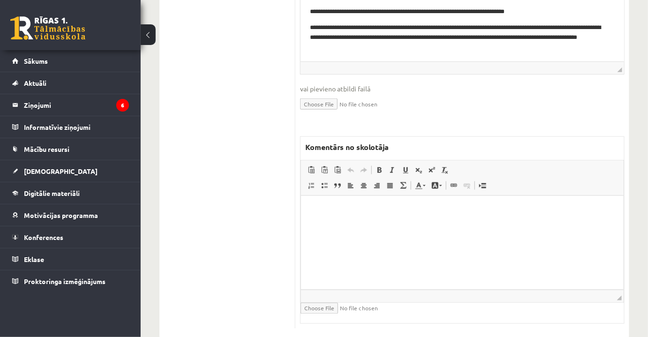
click at [452, 225] on html at bounding box center [462, 210] width 323 height 29
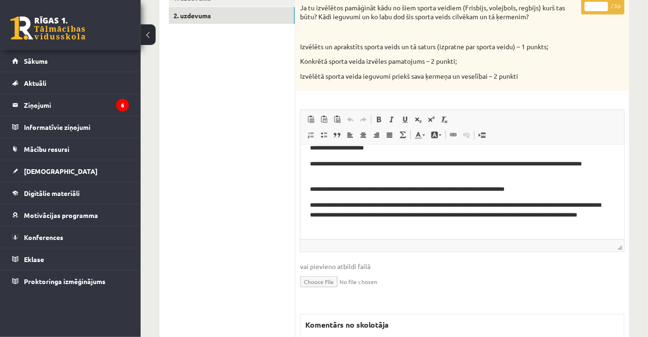
scroll to position [42, 0]
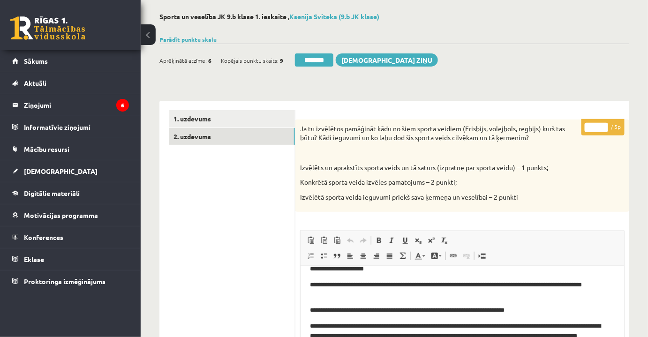
click at [603, 129] on input "*" at bounding box center [596, 127] width 23 height 9
type input "*"
click at [248, 125] on link "1. uzdevums" at bounding box center [232, 118] width 126 height 17
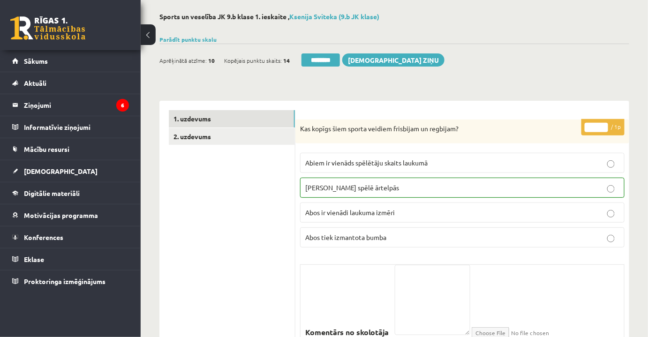
click at [319, 51] on div "Ieskaite saglabāta! Aprēķinātā atzīme: 10 Kopējais punktu skaits: 14 ******** S…" at bounding box center [395, 57] width 470 height 26
drag, startPoint x: 316, startPoint y: 59, endPoint x: 363, endPoint y: 29, distance: 56.1
click at [316, 60] on input "********" at bounding box center [321, 59] width 38 height 13
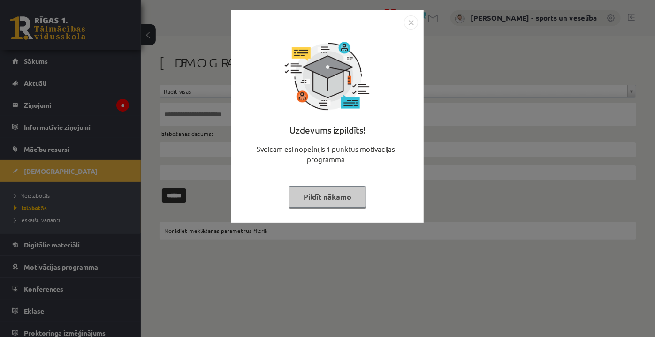
click at [408, 23] on img "Close" at bounding box center [411, 22] width 14 height 14
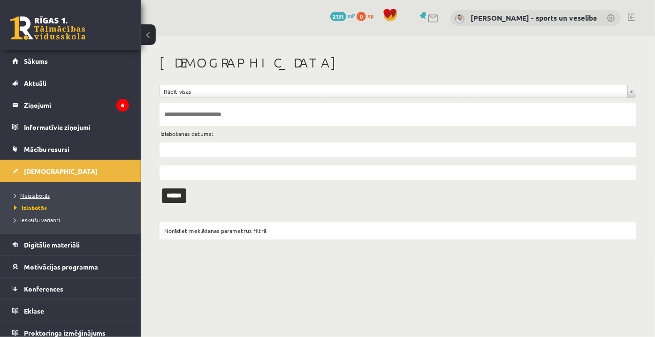
click at [32, 194] on span "Neizlabotās" at bounding box center [32, 196] width 36 height 8
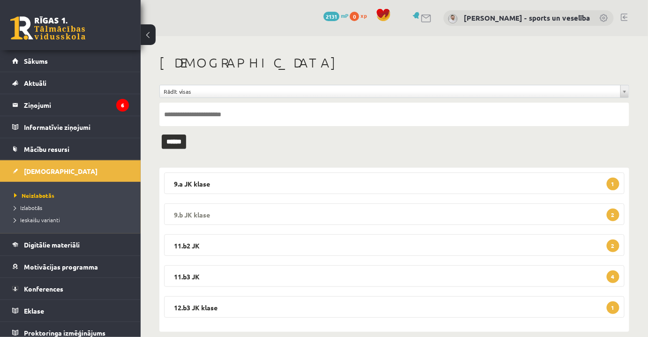
click at [343, 205] on legend "9.b JK klase 2" at bounding box center [394, 215] width 461 height 22
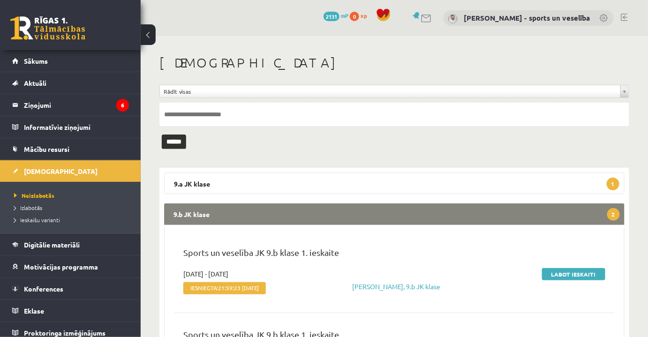
scroll to position [164, 0]
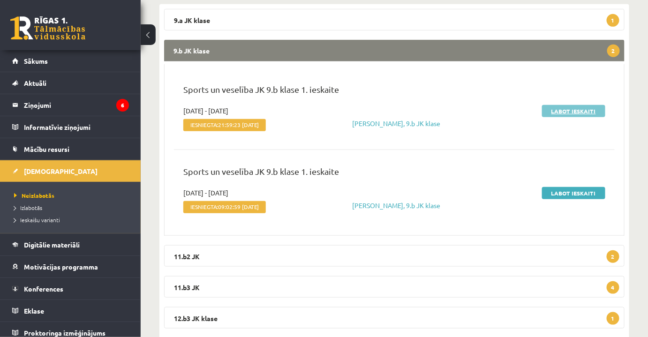
click at [597, 110] on link "Labot ieskaiti" at bounding box center [573, 111] width 63 height 12
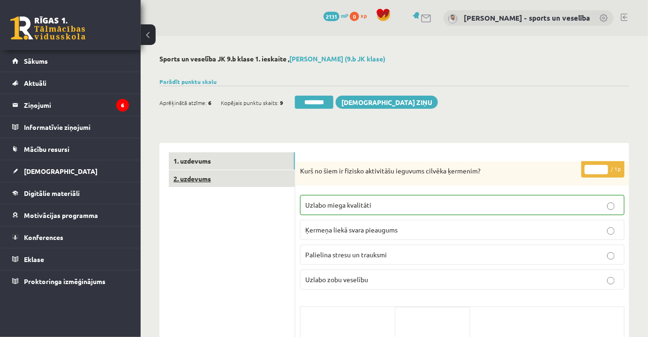
click at [251, 182] on link "2. uzdevums" at bounding box center [232, 178] width 126 height 17
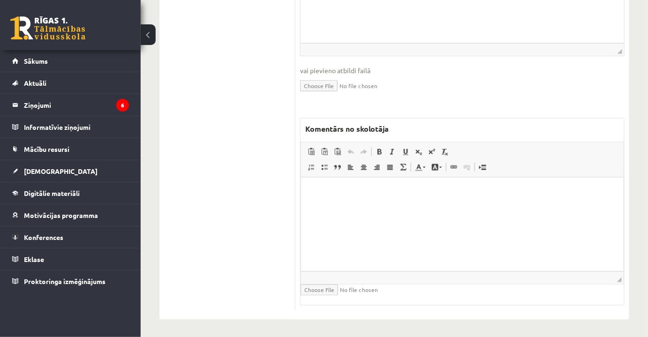
click at [409, 206] on html at bounding box center [462, 192] width 323 height 29
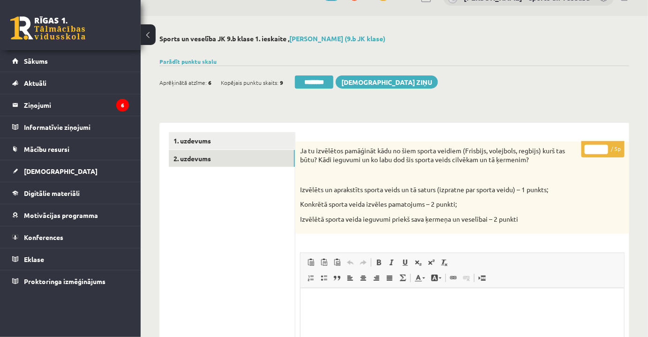
scroll to position [18, 0]
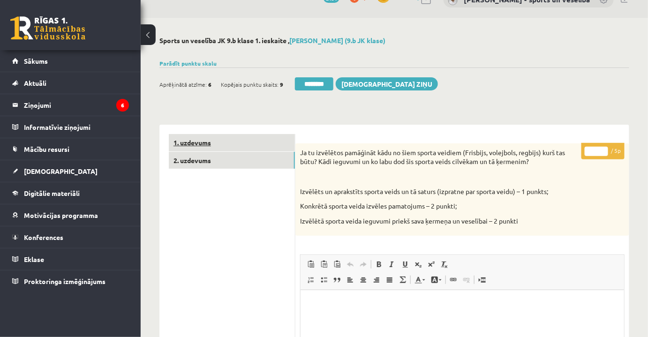
click at [250, 135] on link "1. uzdevums" at bounding box center [232, 142] width 126 height 17
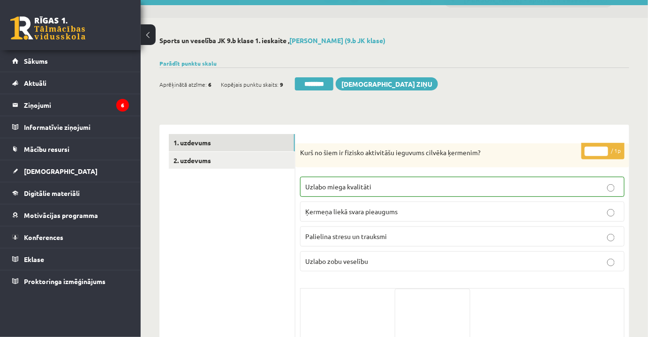
click at [330, 81] on input "********" at bounding box center [314, 83] width 38 height 13
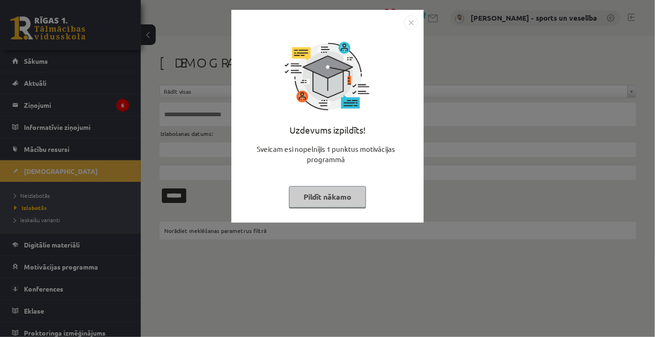
click at [410, 19] on img "Close" at bounding box center [411, 22] width 14 height 14
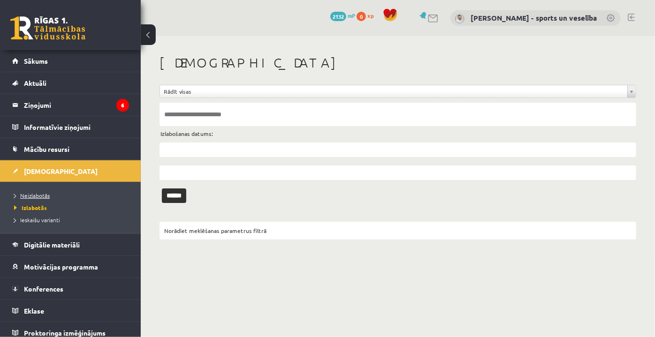
click at [41, 195] on span "Neizlabotās" at bounding box center [32, 196] width 36 height 8
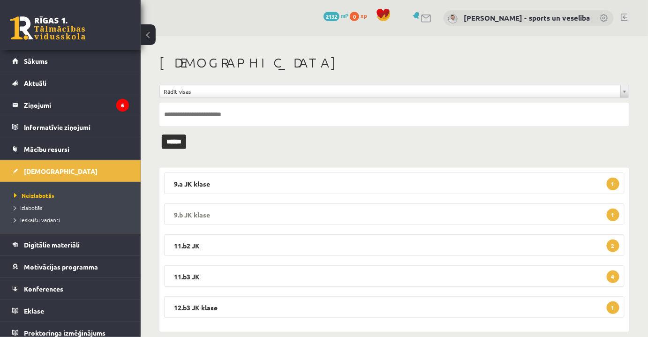
click at [338, 212] on legend "9.b JK klase 1" at bounding box center [394, 215] width 461 height 22
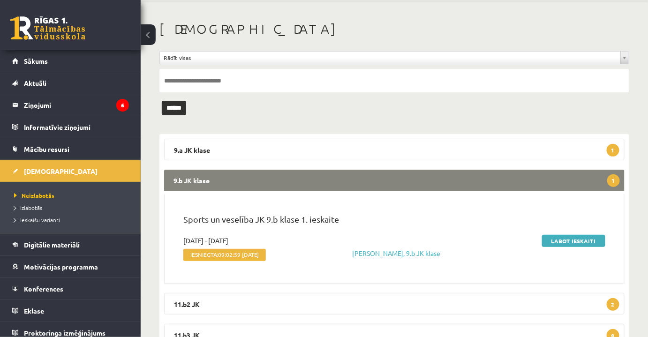
scroll to position [80, 0]
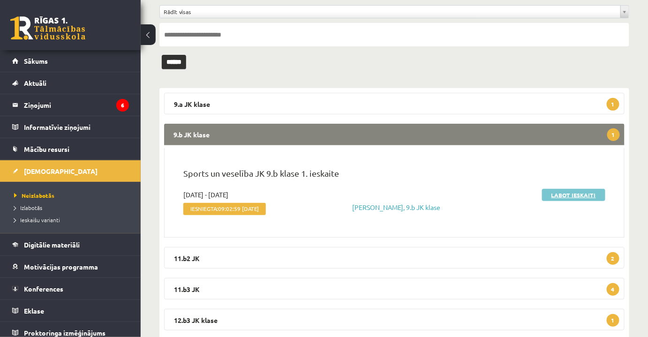
click at [585, 193] on link "Labot ieskaiti" at bounding box center [573, 195] width 63 height 12
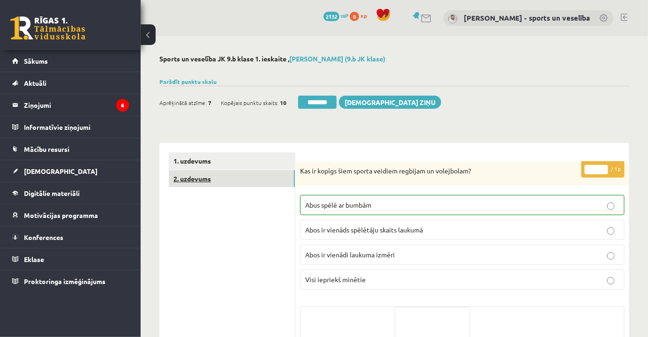
click at [231, 177] on link "2. uzdevums" at bounding box center [232, 178] width 126 height 17
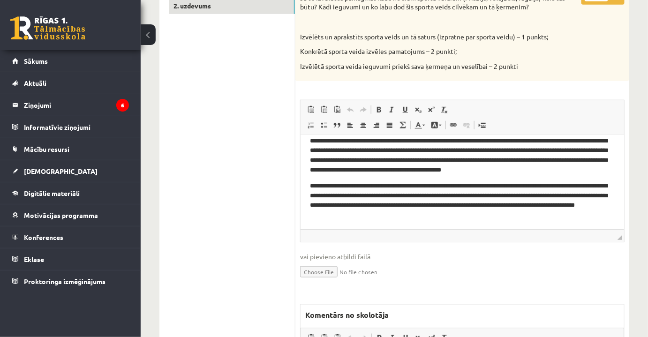
scroll to position [25, 0]
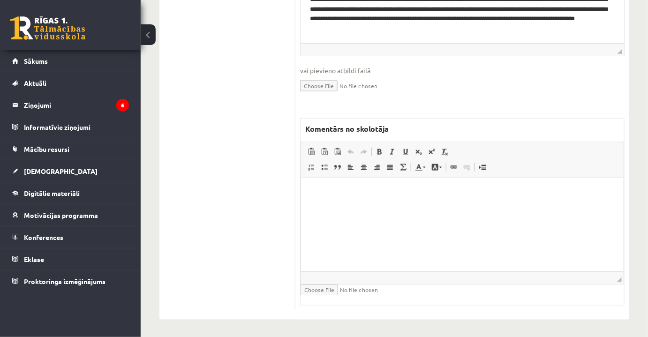
click at [485, 206] on html at bounding box center [462, 192] width 323 height 29
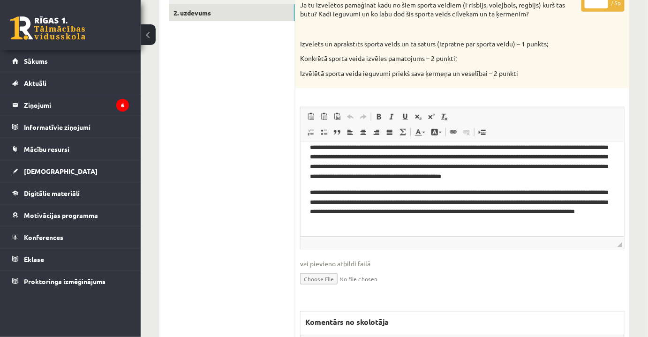
scroll to position [104, 0]
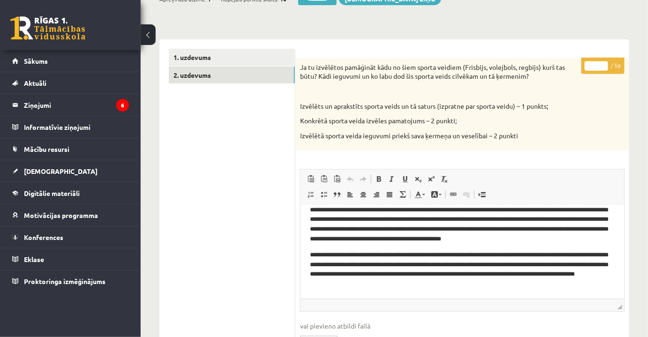
drag, startPoint x: 597, startPoint y: 67, endPoint x: 603, endPoint y: 68, distance: 5.7
click at [603, 68] on input "*" at bounding box center [596, 65] width 23 height 9
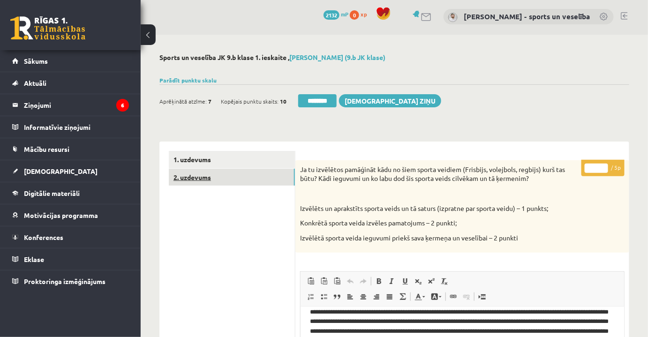
scroll to position [0, 0]
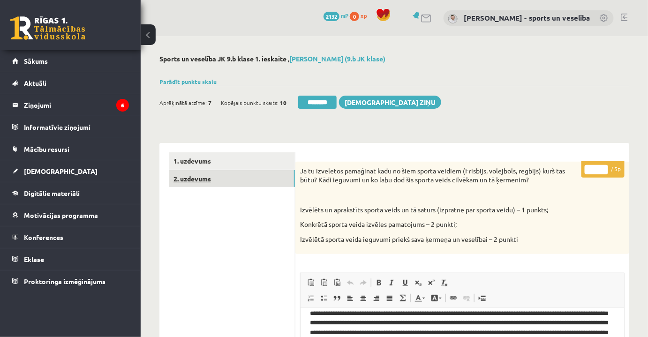
type input "*"
click at [264, 171] on link "2. uzdevums" at bounding box center [232, 178] width 126 height 17
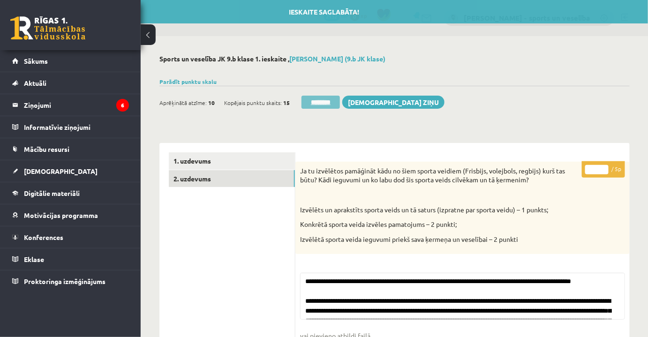
click at [324, 103] on input "********" at bounding box center [321, 102] width 38 height 13
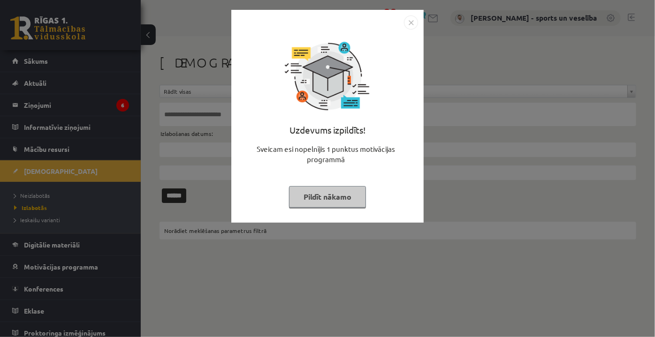
click at [413, 23] on img "Close" at bounding box center [411, 22] width 14 height 14
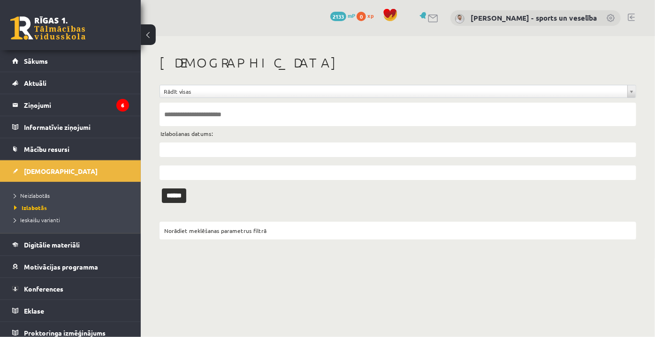
click at [55, 190] on li "Neizlabotās" at bounding box center [72, 196] width 117 height 12
click at [53, 193] on link "Neizlabotās" at bounding box center [72, 195] width 117 height 8
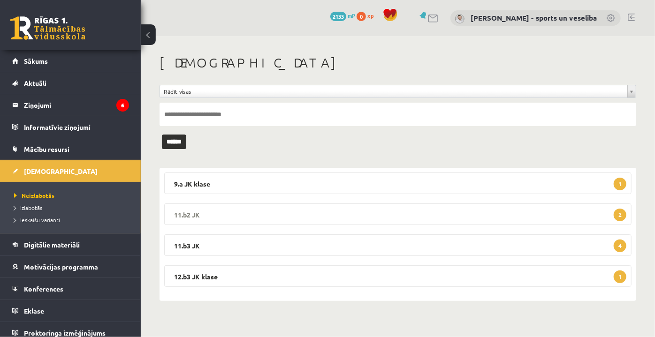
click at [390, 204] on legend "11.b2 JK 2" at bounding box center [397, 215] width 467 height 22
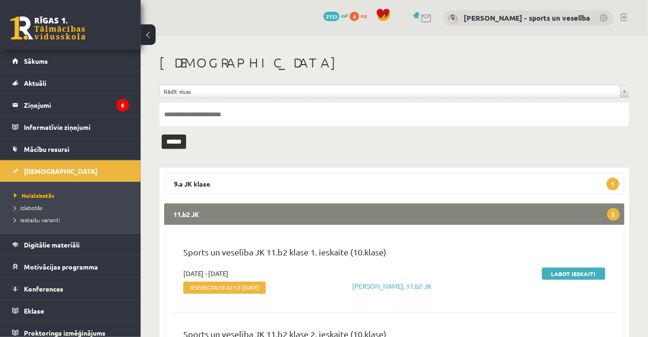
scroll to position [85, 0]
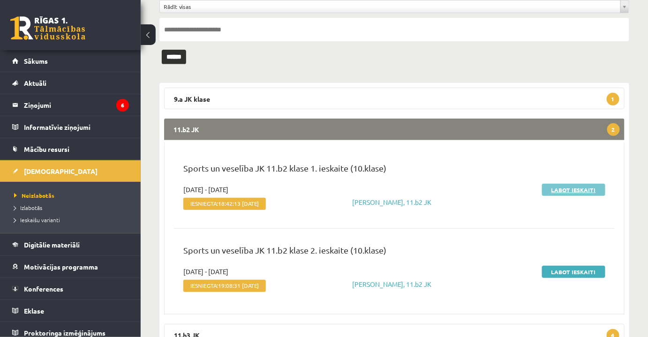
click at [574, 190] on link "Labot ieskaiti" at bounding box center [573, 190] width 63 height 12
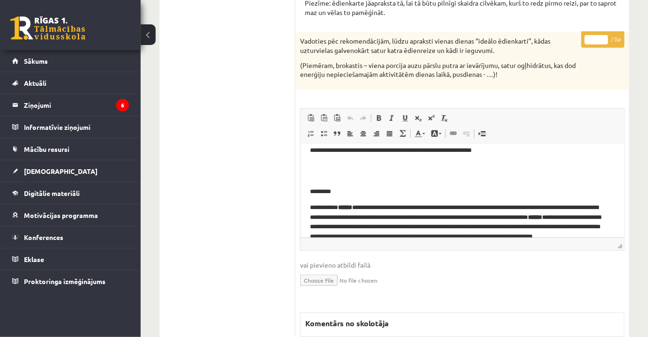
scroll to position [170, 0]
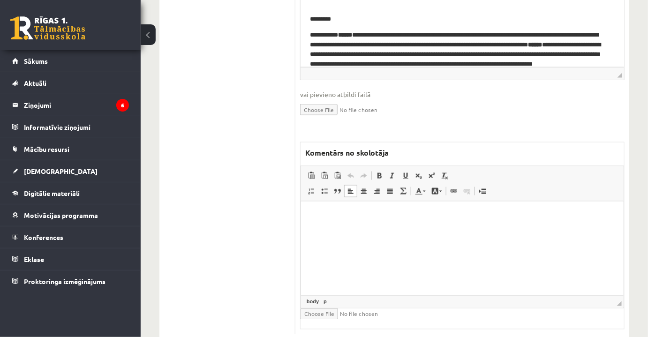
click at [443, 230] on html at bounding box center [462, 215] width 323 height 29
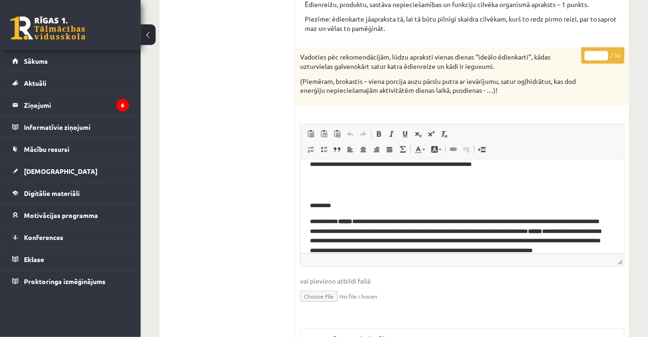
scroll to position [128, 0]
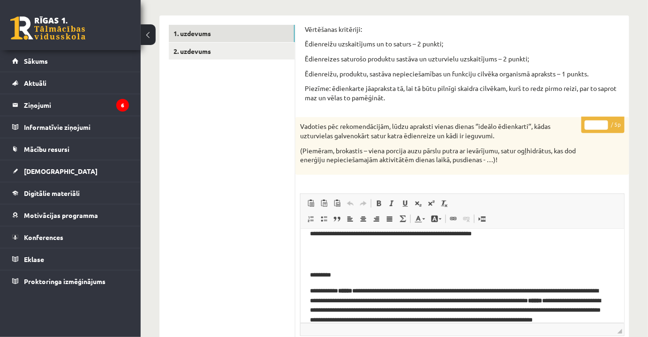
drag, startPoint x: 597, startPoint y: 125, endPoint x: 603, endPoint y: 126, distance: 6.2
click at [603, 126] on input "*" at bounding box center [596, 125] width 23 height 9
type input "*"
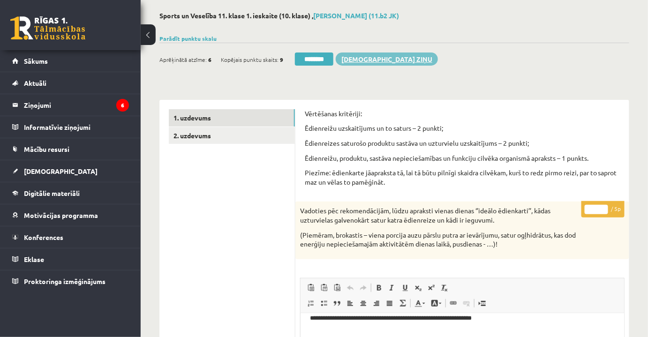
scroll to position [0, 0]
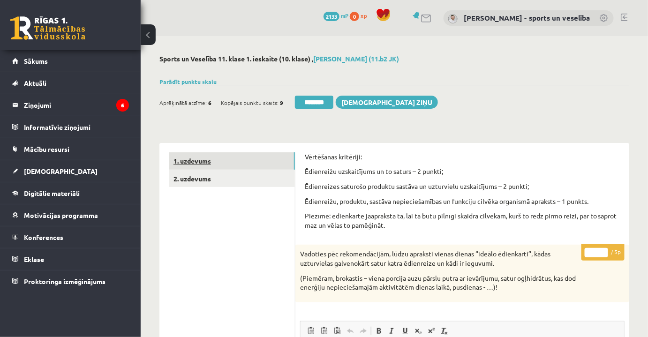
type input "*"
click at [259, 164] on link "1. uzdevums" at bounding box center [232, 160] width 126 height 17
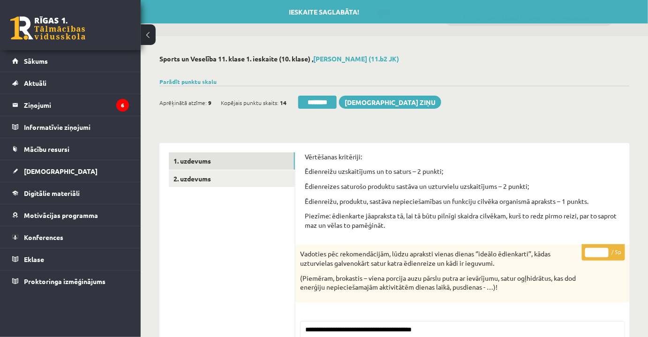
click at [302, 107] on input "********" at bounding box center [317, 102] width 38 height 13
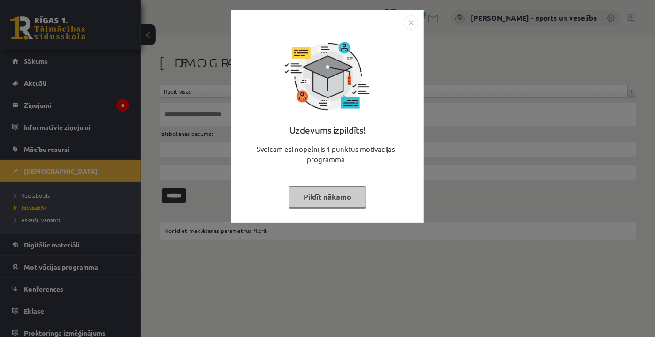
click at [415, 22] on img "Close" at bounding box center [411, 22] width 14 height 14
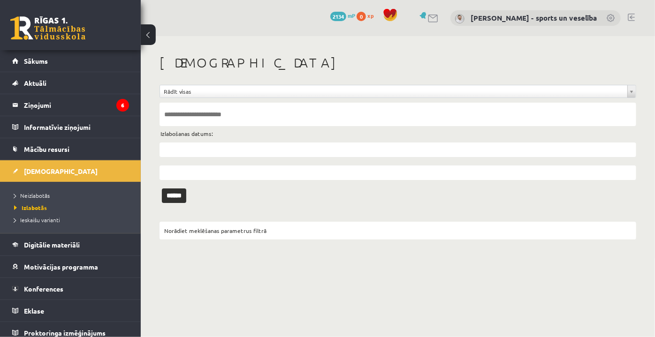
click at [37, 188] on ul "Neizlabotās Izlabotās Ieskaišu varianti" at bounding box center [70, 208] width 141 height 52
click at [39, 193] on span "Neizlabotās" at bounding box center [32, 196] width 36 height 8
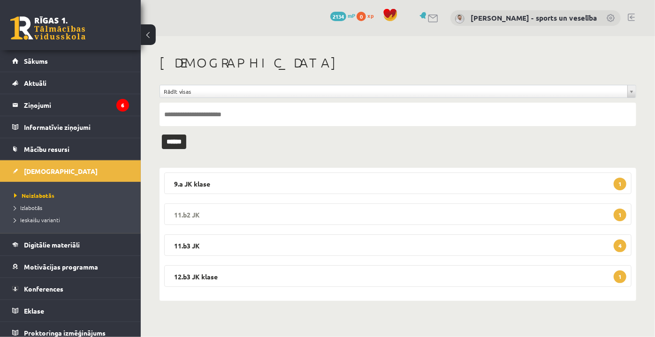
click at [324, 205] on legend "11.b2 JK 1" at bounding box center [397, 215] width 467 height 22
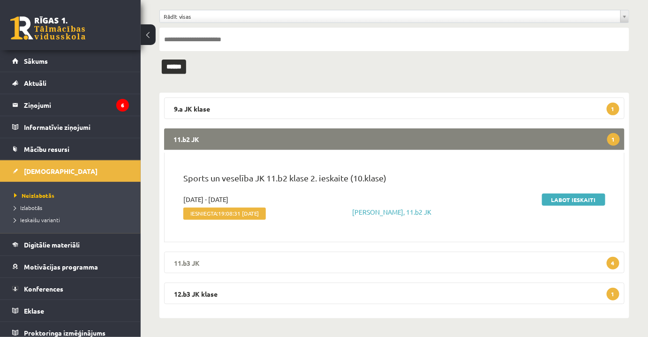
click at [362, 269] on legend "11.b3 JK 4" at bounding box center [394, 263] width 461 height 22
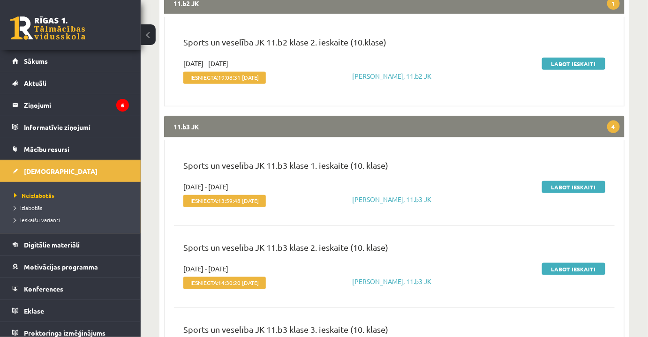
scroll to position [249, 0]
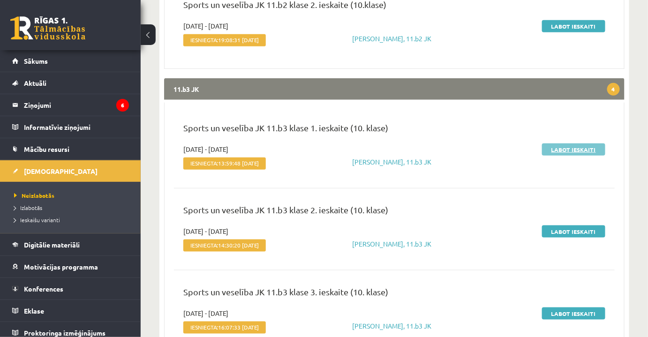
click at [582, 151] on link "Labot ieskaiti" at bounding box center [573, 150] width 63 height 12
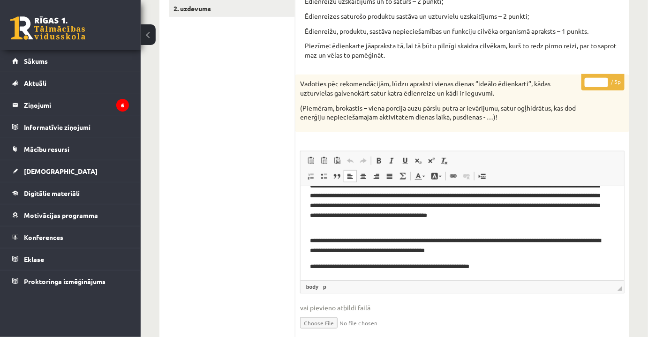
scroll to position [44, 0]
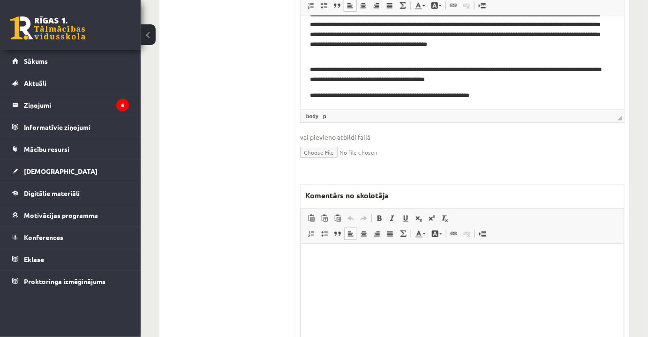
click at [455, 273] on html at bounding box center [462, 258] width 323 height 29
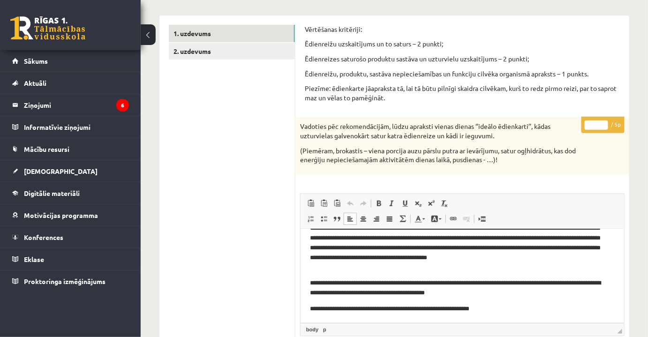
drag, startPoint x: 591, startPoint y: 125, endPoint x: 601, endPoint y: 125, distance: 10.3
click at [601, 125] on input "*" at bounding box center [596, 125] width 23 height 9
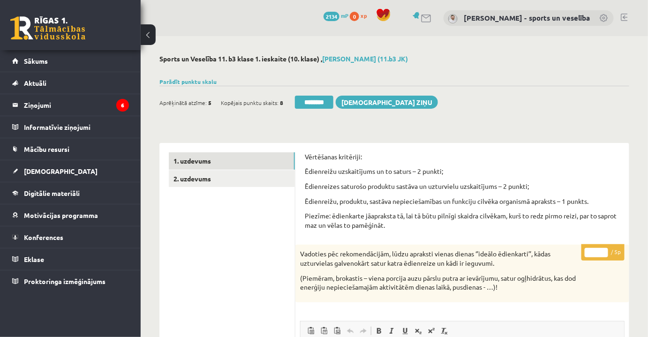
scroll to position [0, 0]
type input "*"
click at [278, 159] on link "1. uzdevums" at bounding box center [232, 160] width 126 height 17
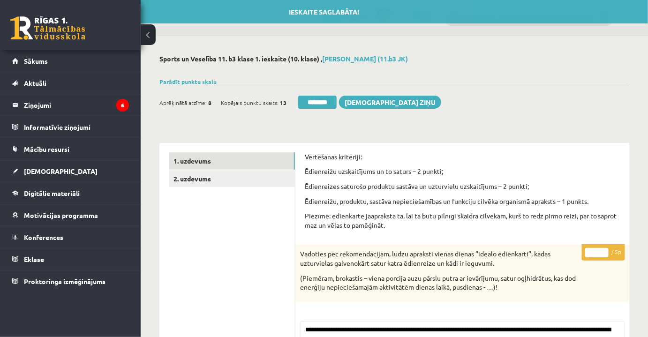
click at [312, 88] on div "Ieskaite saglabāta! Aprēķinātā atzīme: 8 Kopējais punktu skaits: 13 ******** Sū…" at bounding box center [395, 99] width 471 height 26
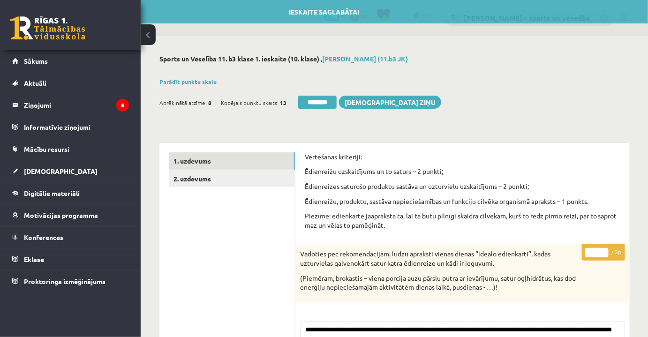
click at [315, 98] on input "********" at bounding box center [317, 102] width 38 height 13
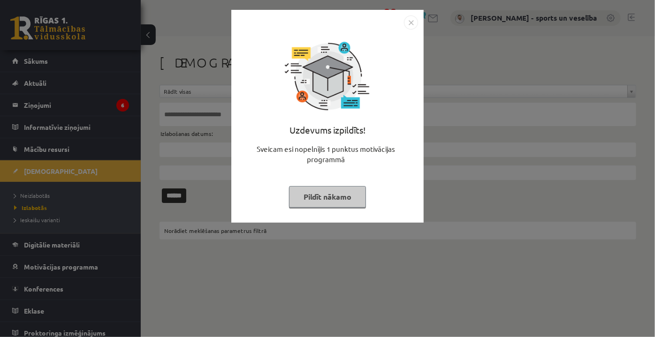
click at [408, 25] on img "Close" at bounding box center [411, 22] width 14 height 14
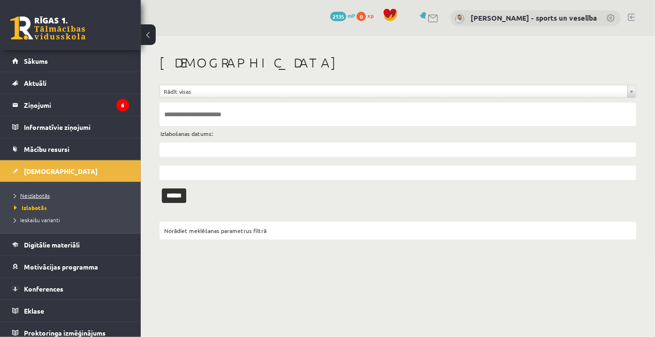
click at [34, 192] on span "Neizlabotās" at bounding box center [32, 196] width 36 height 8
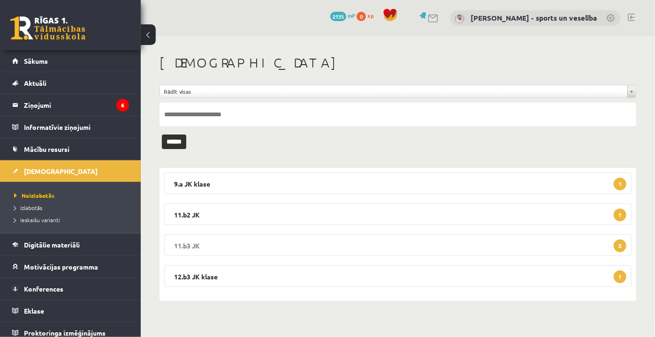
click at [370, 244] on legend "11.b3 JK 3" at bounding box center [397, 246] width 467 height 22
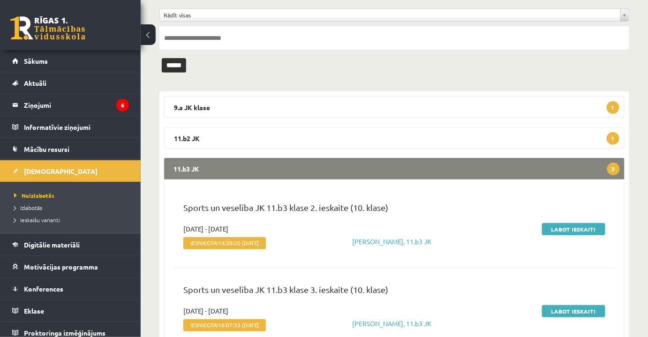
scroll to position [236, 0]
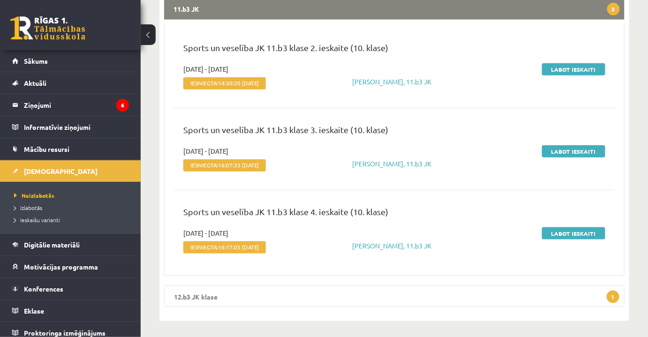
click at [367, 287] on legend "12.b3 JK klase 1" at bounding box center [394, 297] width 461 height 22
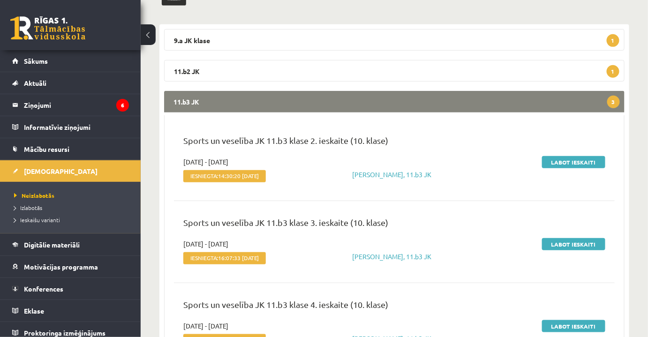
scroll to position [26, 0]
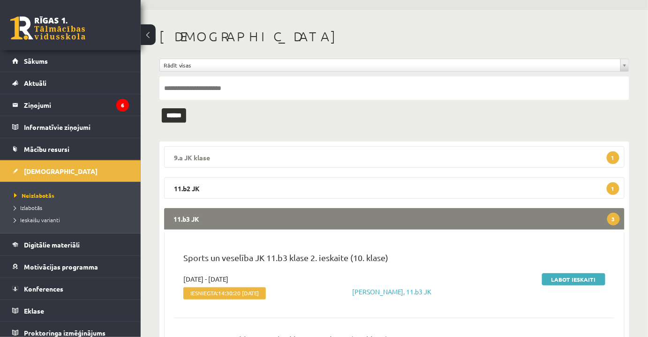
click at [351, 151] on legend "9.a JK klase 1" at bounding box center [394, 157] width 461 height 22
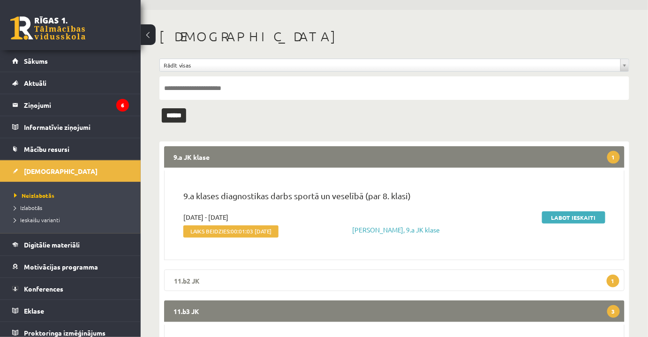
click at [388, 270] on legend "11.b2 JK 1" at bounding box center [394, 281] width 461 height 22
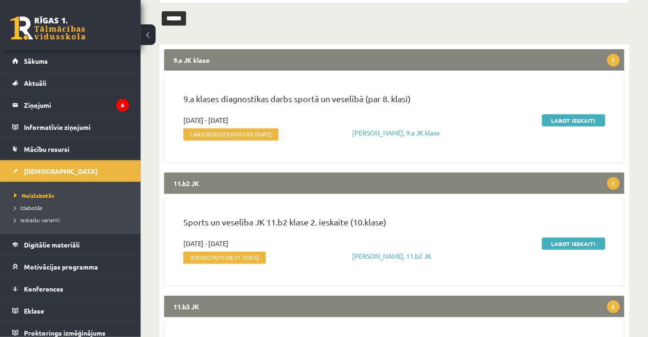
scroll to position [197, 0]
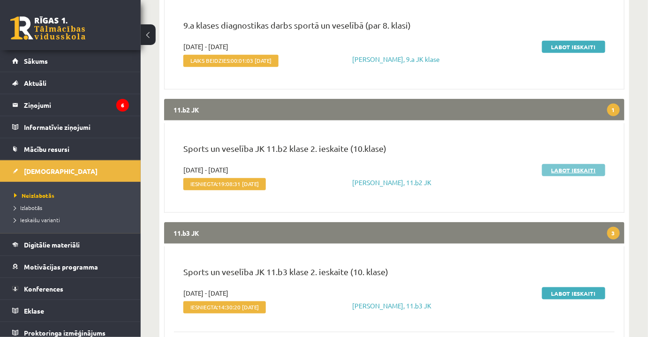
click at [576, 167] on link "Labot ieskaiti" at bounding box center [573, 170] width 63 height 12
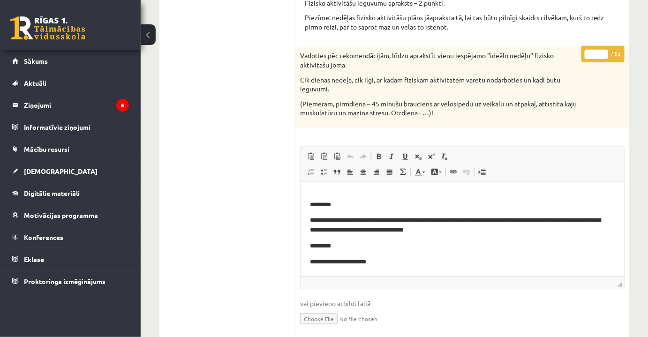
scroll to position [213, 0]
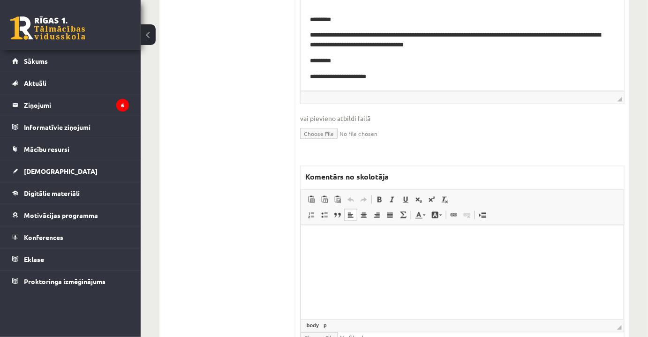
click at [462, 254] on html at bounding box center [462, 239] width 323 height 29
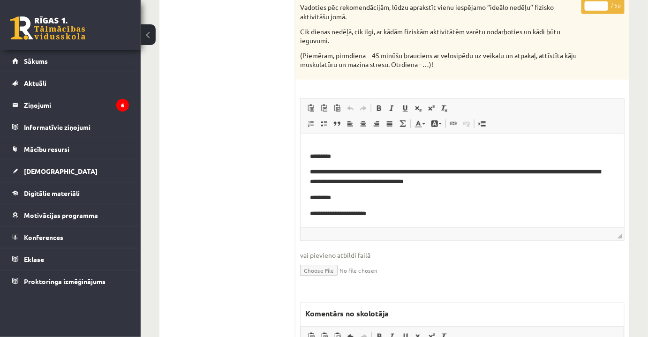
scroll to position [170, 0]
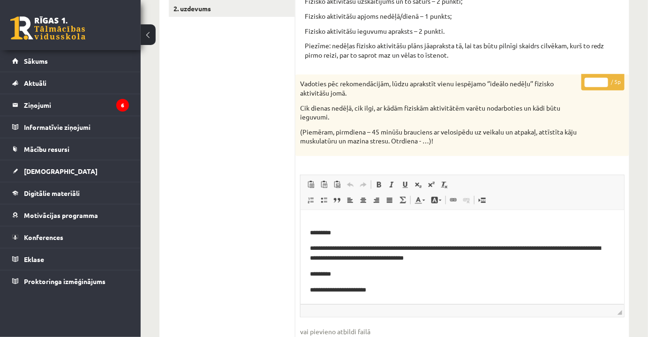
drag, startPoint x: 598, startPoint y: 80, endPoint x: 578, endPoint y: 80, distance: 19.7
click at [578, 80] on div "* / 5p Vadoties pēc rekomendācijām, lūdzu aprakstīt vienu iespējamo ‘’ideālo ne…" at bounding box center [463, 323] width 334 height 497
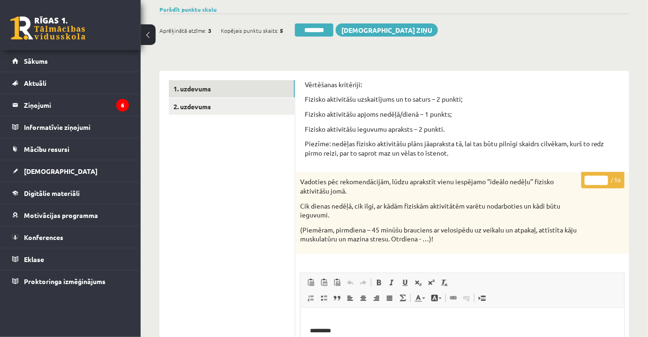
scroll to position [42, 0]
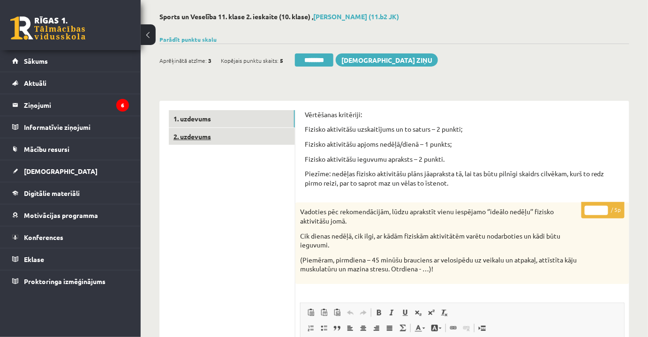
type input "*"
click at [233, 131] on link "2. uzdevums" at bounding box center [232, 136] width 126 height 17
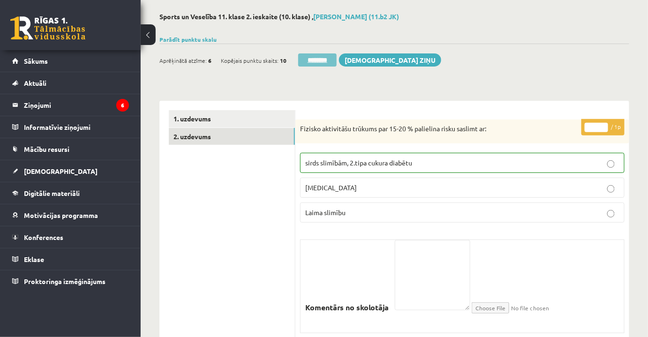
click at [330, 63] on input "********" at bounding box center [317, 59] width 38 height 13
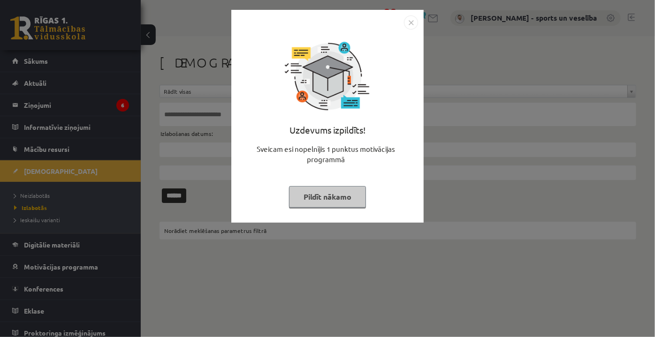
click at [410, 22] on img "Close" at bounding box center [411, 22] width 14 height 14
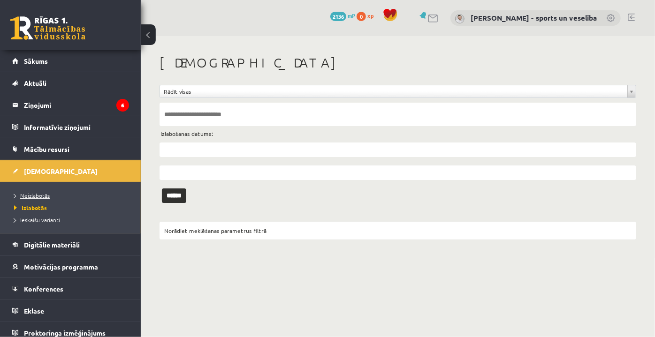
click at [43, 192] on span "Neizlabotās" at bounding box center [32, 196] width 36 height 8
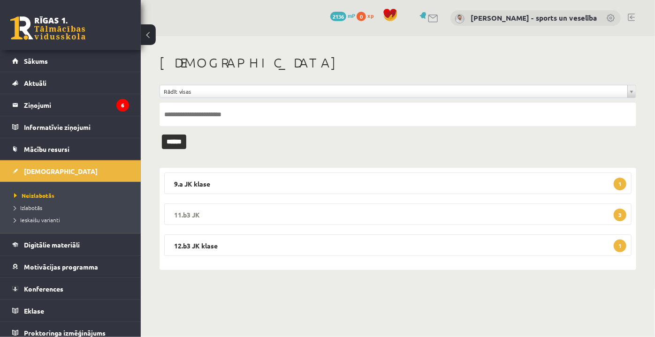
click at [299, 210] on legend "11.b3 JK 3" at bounding box center [397, 215] width 467 height 22
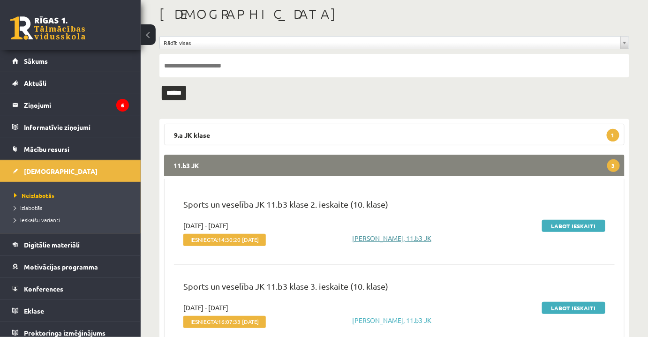
scroll to position [85, 0]
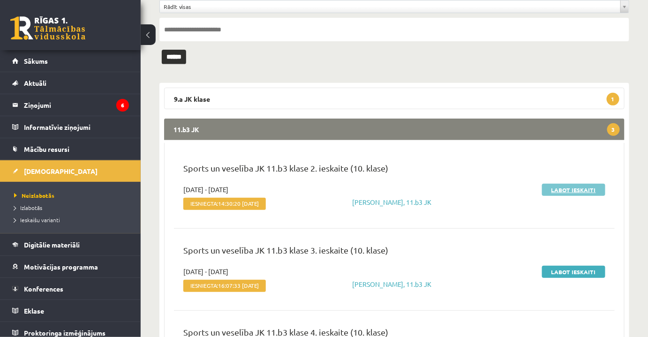
click at [593, 187] on link "Labot ieskaiti" at bounding box center [573, 190] width 63 height 12
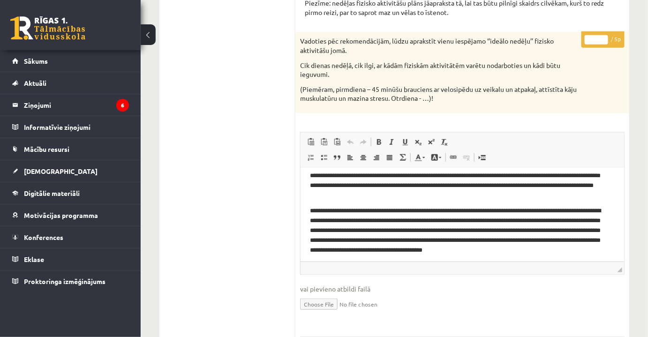
scroll to position [209, 0]
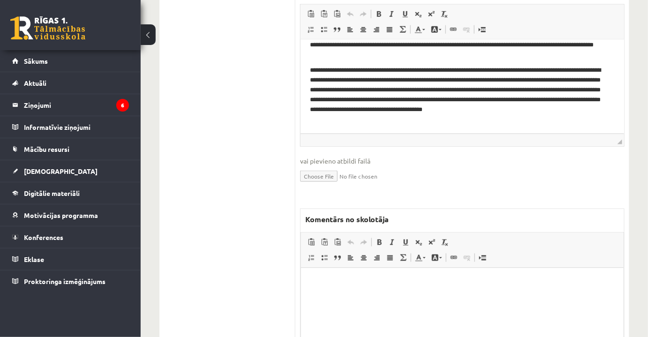
click at [462, 290] on html at bounding box center [462, 282] width 323 height 29
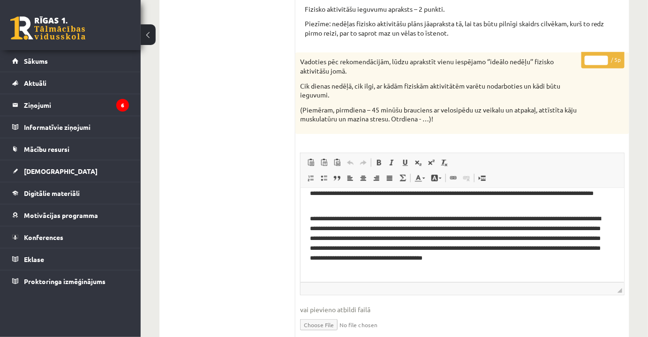
scroll to position [128, 0]
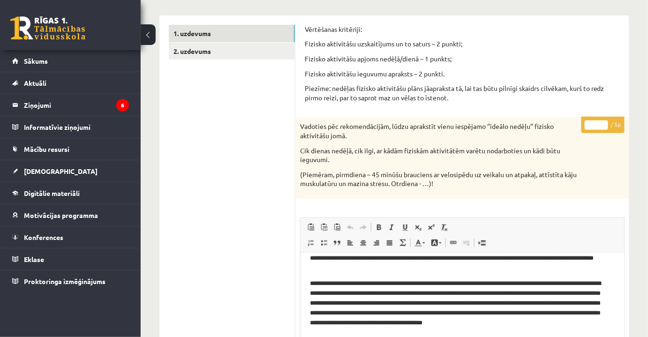
drag, startPoint x: 589, startPoint y: 122, endPoint x: 599, endPoint y: 123, distance: 9.5
click at [599, 123] on input "*" at bounding box center [596, 125] width 23 height 9
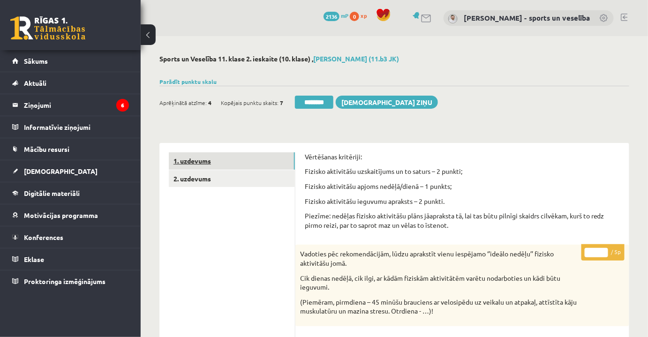
type input "*"
click at [260, 158] on link "1. uzdevums" at bounding box center [232, 160] width 126 height 17
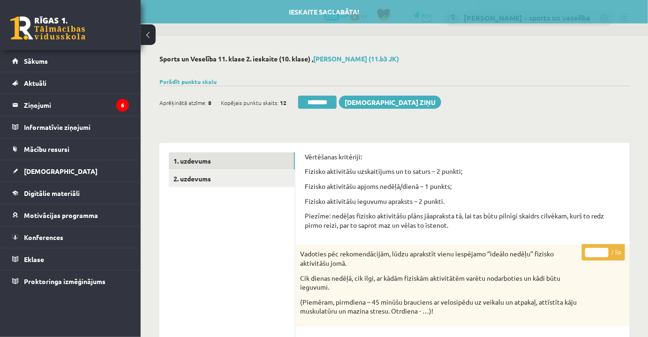
drag, startPoint x: 325, startPoint y: 98, endPoint x: 361, endPoint y: 24, distance: 82.7
click at [325, 98] on input "********" at bounding box center [317, 102] width 38 height 13
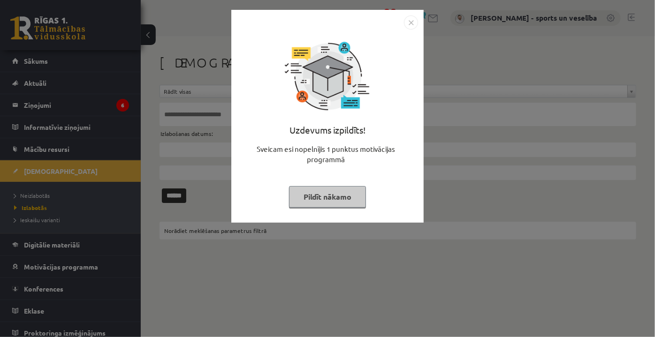
click at [409, 20] on img "Close" at bounding box center [411, 22] width 14 height 14
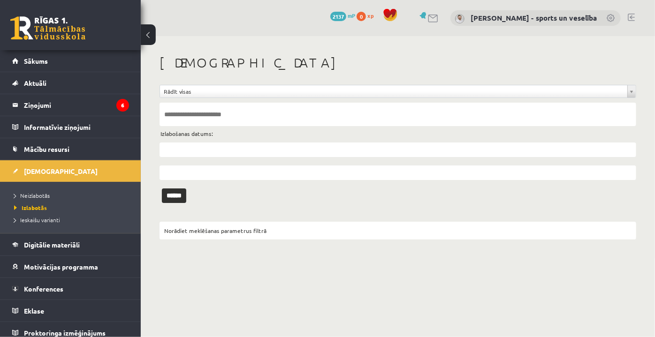
click at [74, 190] on li "Neizlabotās" at bounding box center [72, 196] width 117 height 12
click at [74, 192] on link "Neizlabotās" at bounding box center [72, 195] width 117 height 8
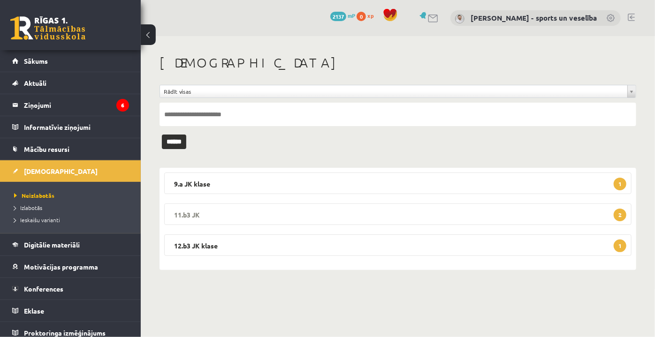
click at [385, 210] on legend "11.b3 JK 2" at bounding box center [397, 215] width 467 height 22
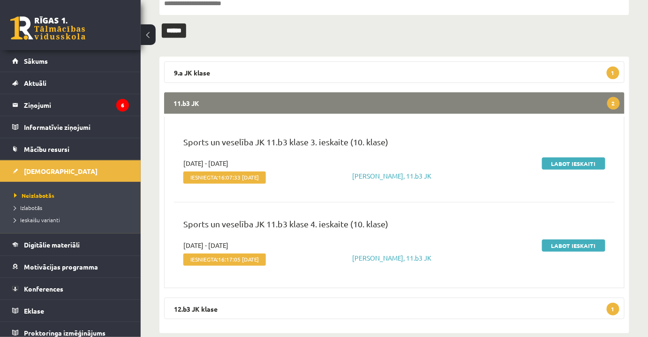
scroll to position [114, 0]
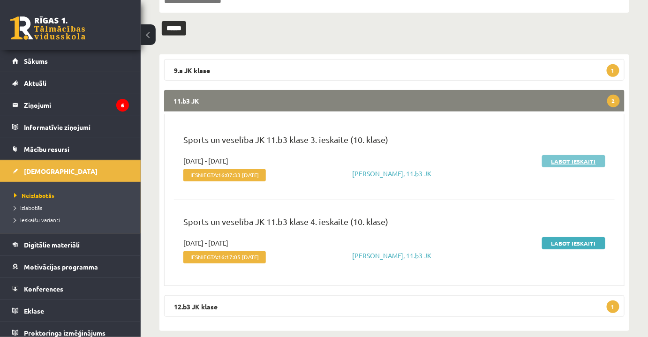
click at [567, 162] on link "Labot ieskaiti" at bounding box center [573, 161] width 63 height 12
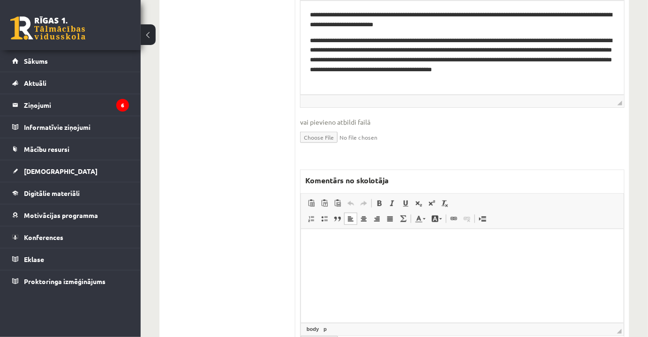
click at [446, 258] on html at bounding box center [462, 243] width 323 height 29
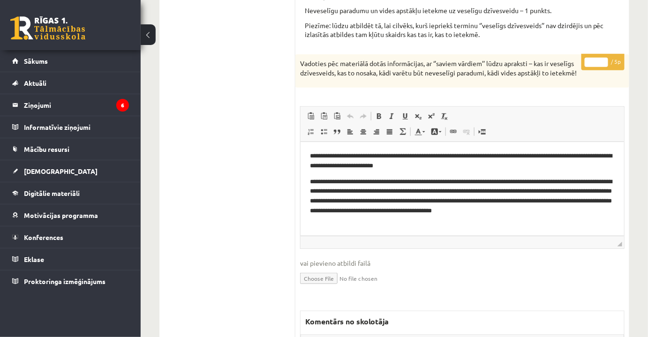
scroll to position [128, 0]
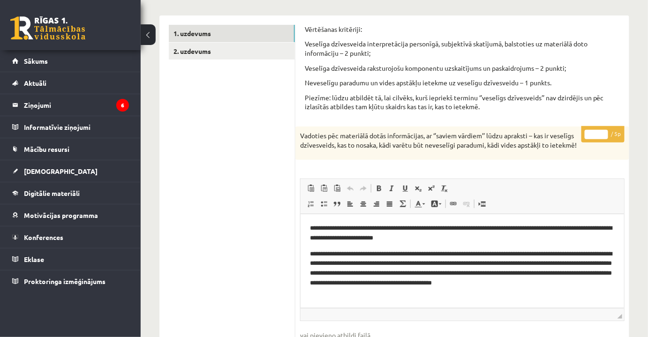
drag, startPoint x: 591, startPoint y: 133, endPoint x: 608, endPoint y: 133, distance: 16.9
click at [608, 133] on input "*" at bounding box center [596, 134] width 23 height 9
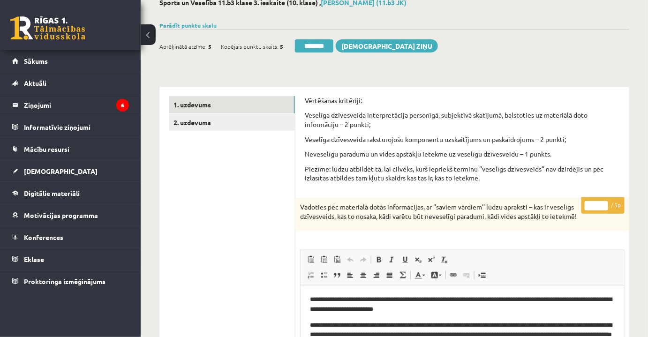
scroll to position [0, 0]
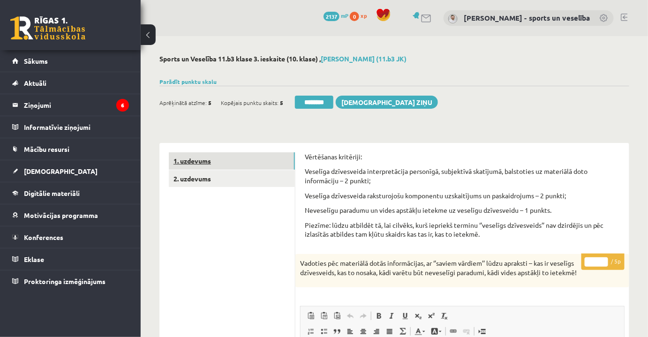
type input "*"
click at [237, 166] on link "1. uzdevums" at bounding box center [232, 160] width 126 height 17
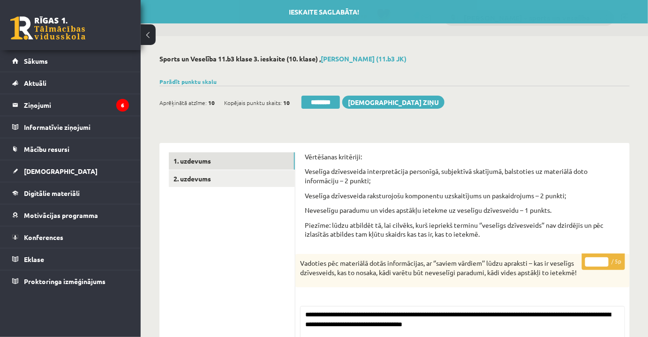
click at [319, 106] on input "********" at bounding box center [321, 102] width 38 height 13
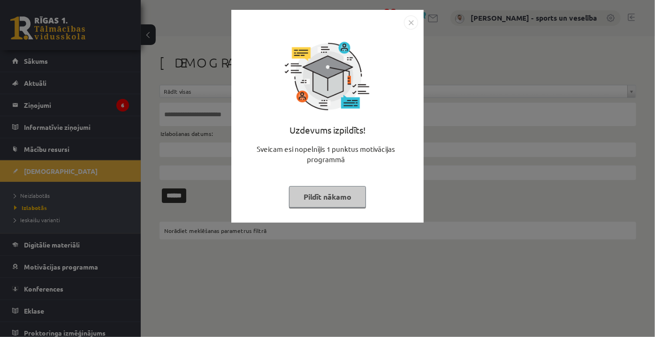
click at [411, 21] on img "Close" at bounding box center [411, 22] width 14 height 14
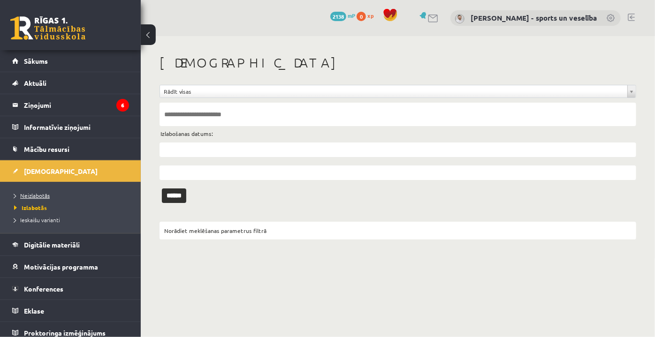
click at [50, 194] on link "Neizlabotās" at bounding box center [72, 195] width 117 height 8
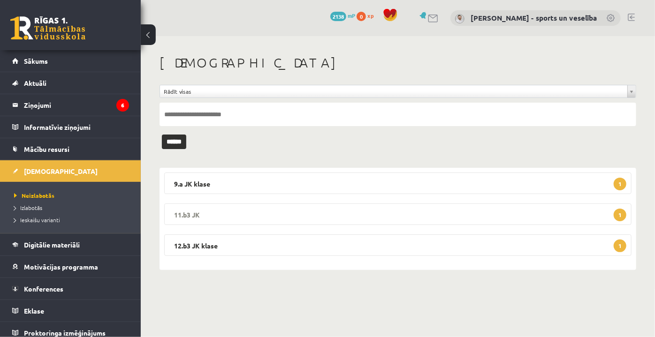
click at [302, 215] on legend "11.b3 JK 1" at bounding box center [397, 215] width 467 height 22
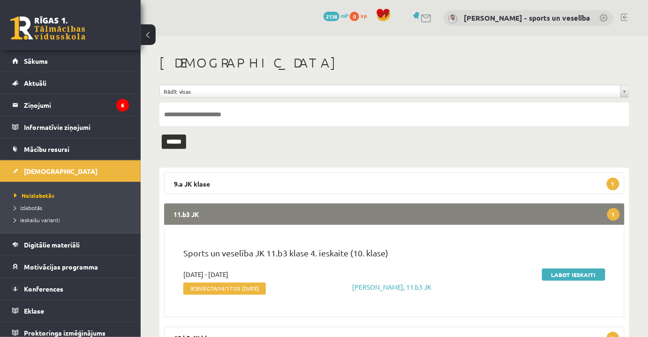
click at [578, 267] on div "Sports un veselība JK 11.b3 klase 4. ieskaite (10. klase)" at bounding box center [394, 258] width 436 height 23
click at [578, 270] on link "Labot ieskaiti" at bounding box center [573, 275] width 63 height 12
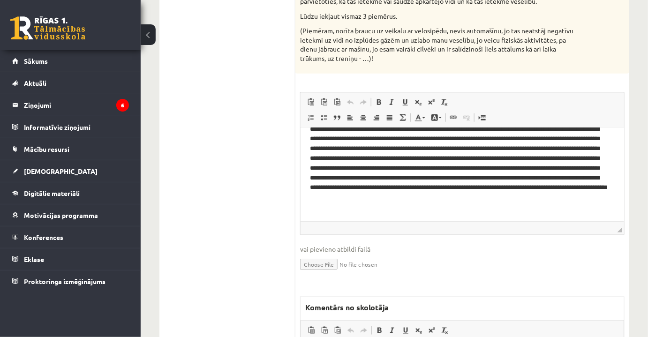
scroll to position [341, 0]
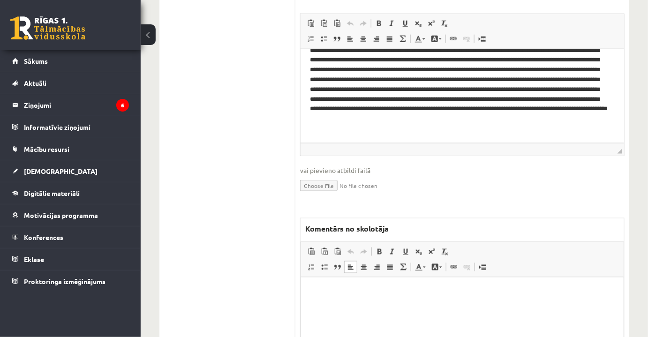
click at [425, 281] on html at bounding box center [462, 291] width 323 height 29
click at [432, 296] on p "Bagātinātā teksta redaktors, wiswyg-editor-47434056235280-1758354666-835" at bounding box center [462, 292] width 304 height 10
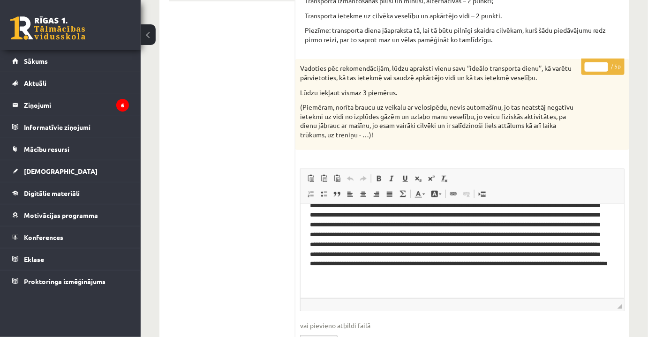
scroll to position [128, 0]
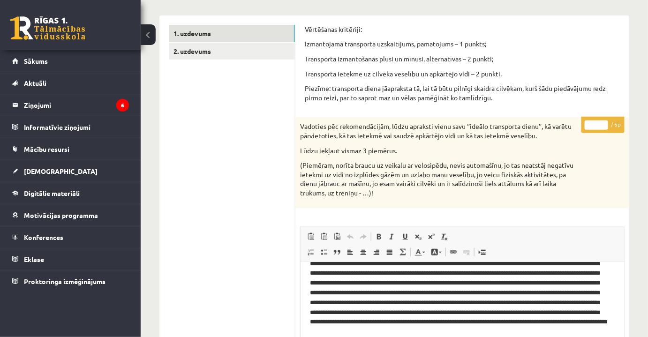
drag, startPoint x: 593, startPoint y: 127, endPoint x: 601, endPoint y: 126, distance: 8.0
click at [601, 126] on input "*" at bounding box center [596, 125] width 23 height 9
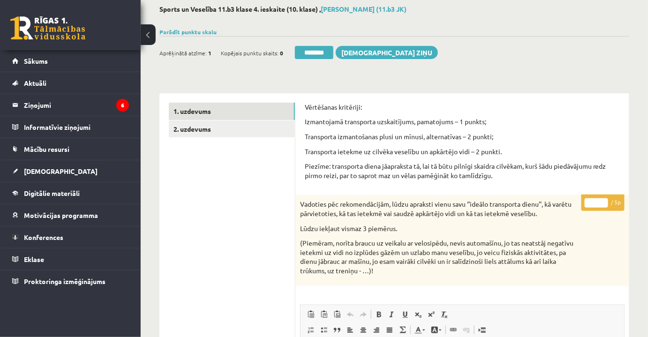
scroll to position [0, 0]
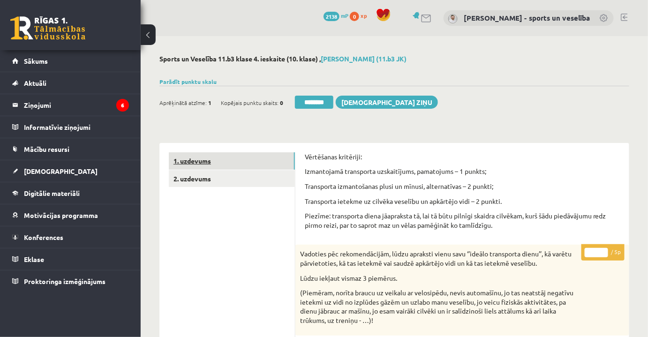
type input "*"
click at [233, 159] on link "1. uzdevums" at bounding box center [232, 160] width 126 height 17
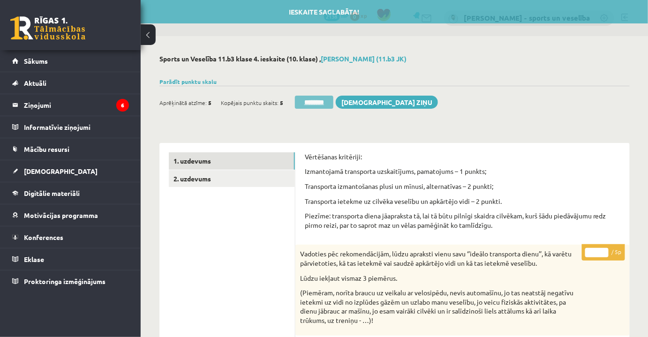
click at [323, 102] on input "********" at bounding box center [314, 102] width 38 height 13
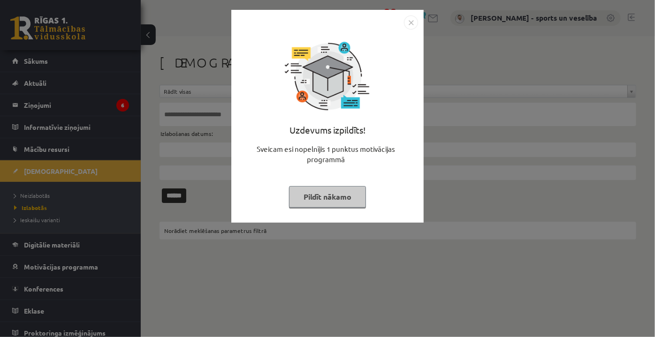
click at [409, 23] on img "Close" at bounding box center [411, 22] width 14 height 14
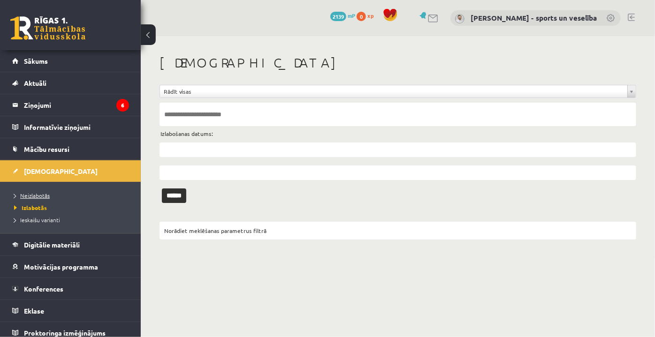
click at [47, 197] on span "Neizlabotās" at bounding box center [32, 196] width 36 height 8
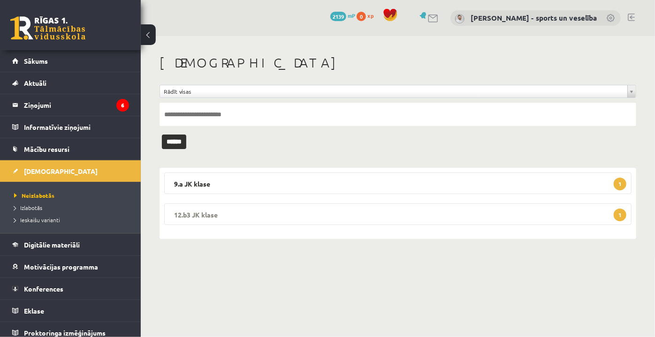
click at [344, 212] on legend "12.b3 JK klase 1" at bounding box center [397, 215] width 467 height 22
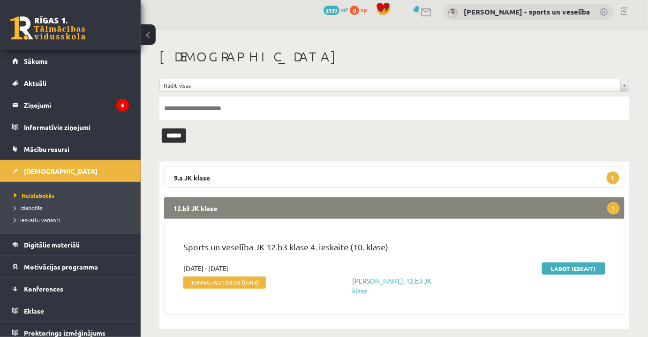
scroll to position [8, 0]
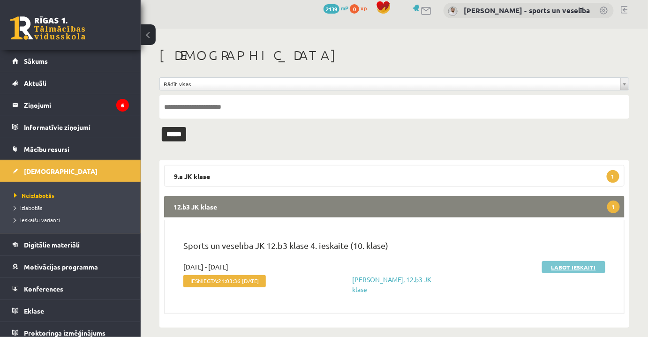
click at [549, 268] on link "Labot ieskaiti" at bounding box center [573, 267] width 63 height 12
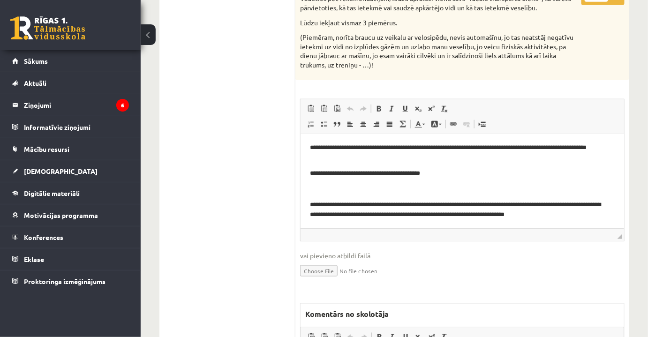
scroll to position [384, 0]
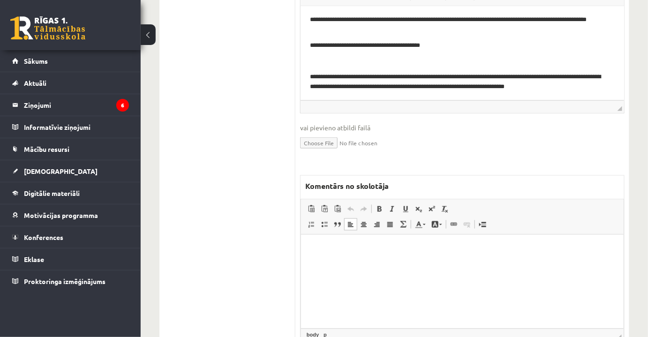
click at [375, 263] on html at bounding box center [462, 249] width 323 height 29
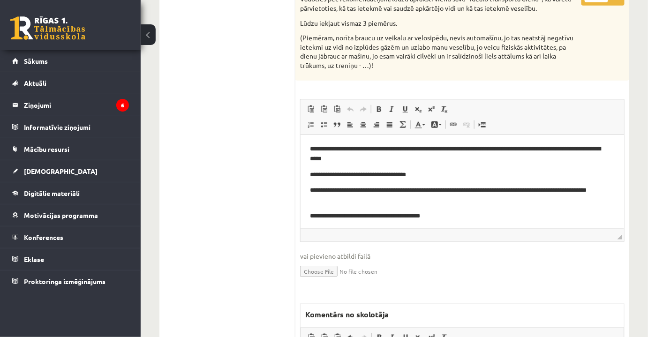
scroll to position [213, 0]
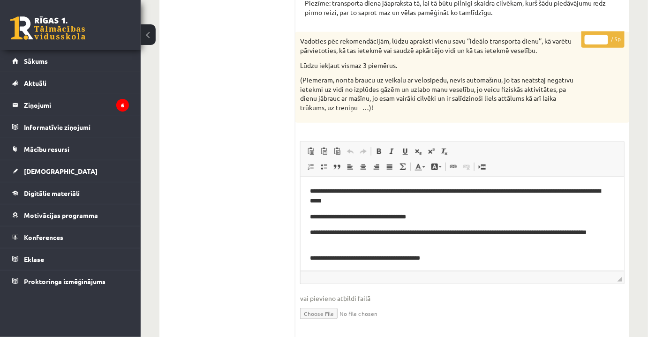
drag, startPoint x: 586, startPoint y: 47, endPoint x: 597, endPoint y: 44, distance: 10.7
click at [597, 44] on p "* / 5p" at bounding box center [603, 39] width 43 height 16
click at [602, 41] on input "*" at bounding box center [596, 39] width 23 height 9
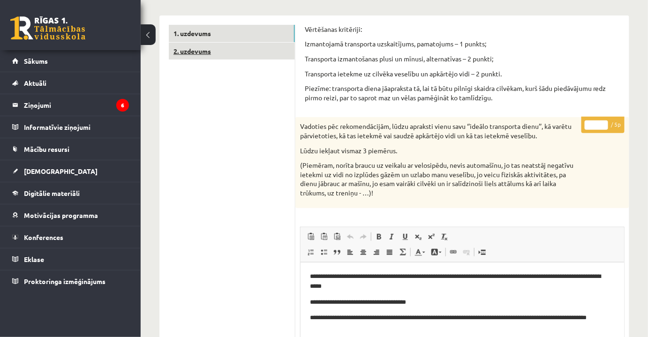
type input "*"
click at [247, 54] on link "2. uzdevums" at bounding box center [232, 51] width 126 height 17
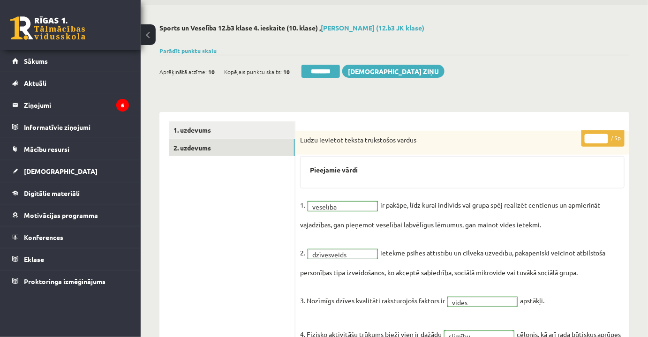
scroll to position [0, 0]
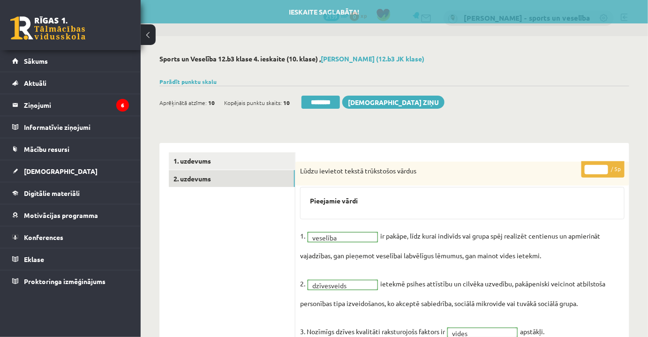
click at [308, 109] on div "Aprēķinātā atzīme: 10 Kopējais punktu skaits: 10 ******** Sūtīt ziņu" at bounding box center [302, 104] width 285 height 16
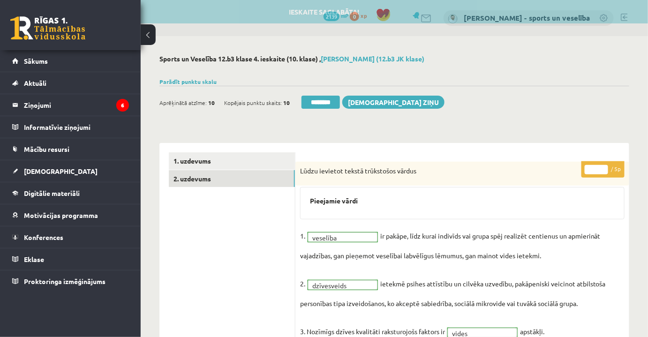
drag, startPoint x: 322, startPoint y: 102, endPoint x: 362, endPoint y: 36, distance: 77.9
click at [322, 103] on input "********" at bounding box center [321, 102] width 38 height 13
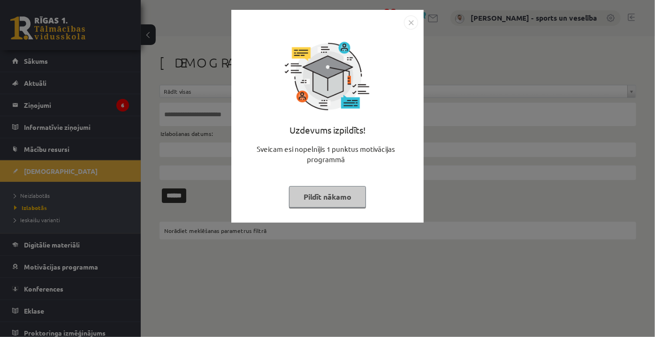
click at [410, 24] on img "Close" at bounding box center [411, 22] width 14 height 14
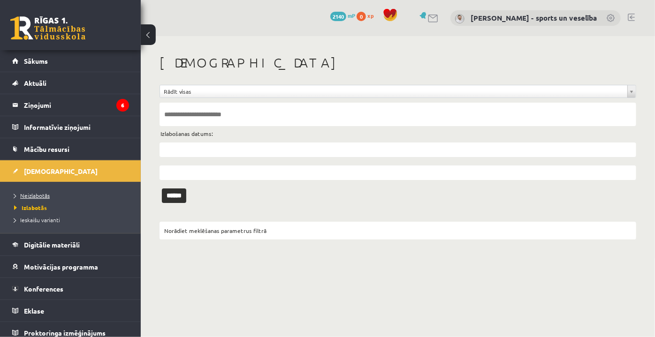
click at [80, 196] on link "Neizlabotās" at bounding box center [72, 195] width 117 height 8
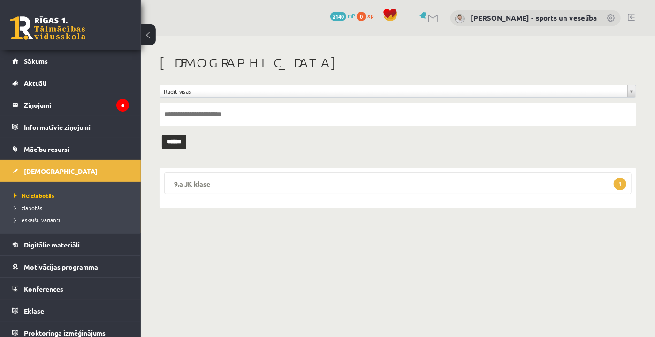
click at [267, 184] on legend "9.a JK klase 1" at bounding box center [397, 184] width 467 height 22
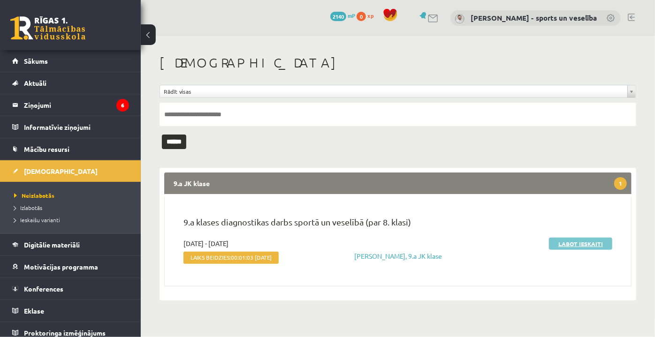
click at [560, 241] on link "Labot ieskaiti" at bounding box center [580, 244] width 63 height 12
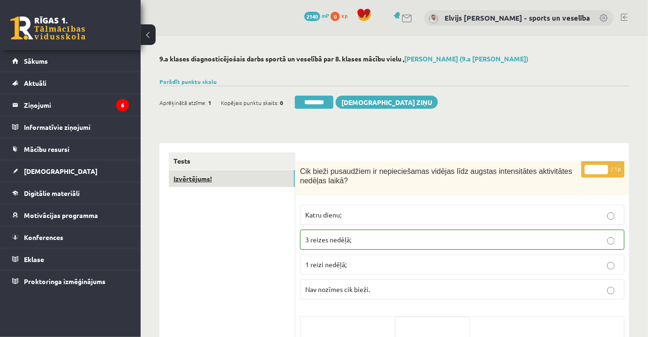
click at [249, 180] on link "Izvērtējums!" at bounding box center [232, 178] width 126 height 17
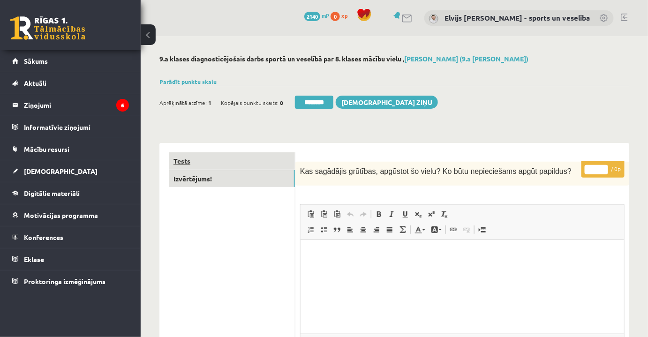
click at [222, 165] on link "Tests" at bounding box center [232, 160] width 126 height 17
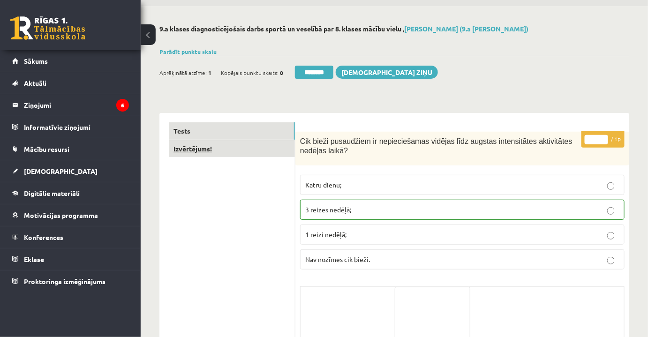
click at [244, 158] on link "Izvērtējums!" at bounding box center [232, 148] width 126 height 17
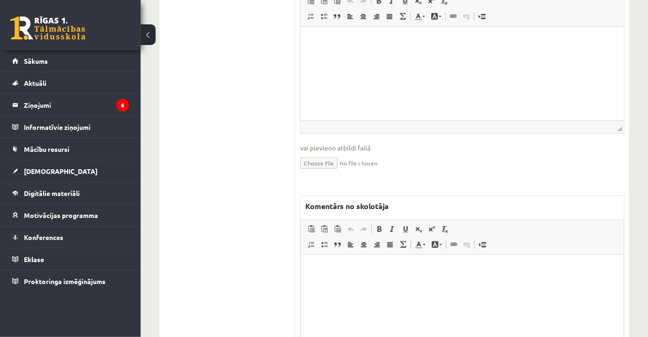
click at [391, 278] on html at bounding box center [462, 269] width 323 height 29
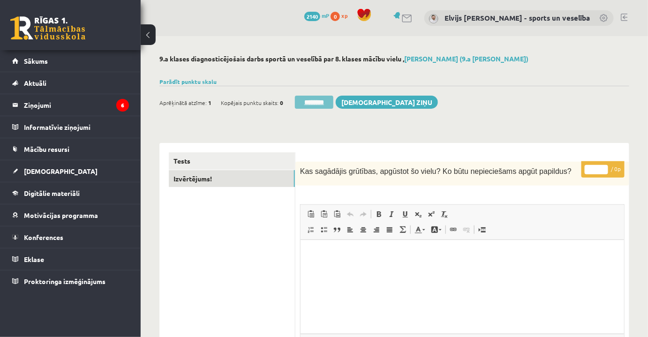
click at [330, 106] on input "********" at bounding box center [314, 102] width 38 height 13
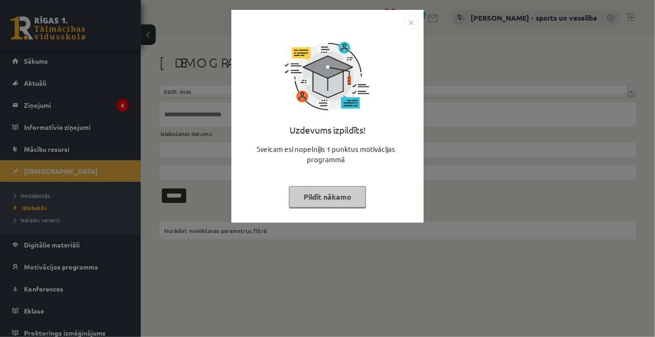
click at [403, 26] on div at bounding box center [327, 22] width 181 height 14
drag, startPoint x: 409, startPoint y: 24, endPoint x: 368, endPoint y: 17, distance: 41.9
click at [410, 24] on img "Close" at bounding box center [411, 22] width 14 height 14
